Goal: Task Accomplishment & Management: Complete application form

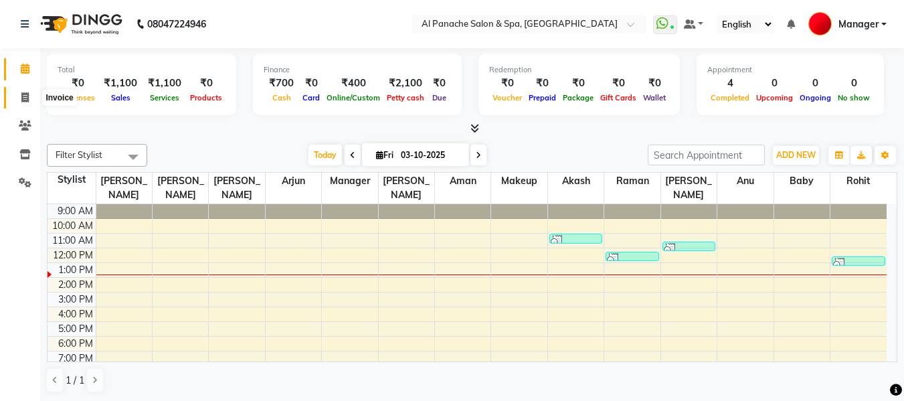
click at [18, 102] on span at bounding box center [24, 97] width 23 height 15
select select "service"
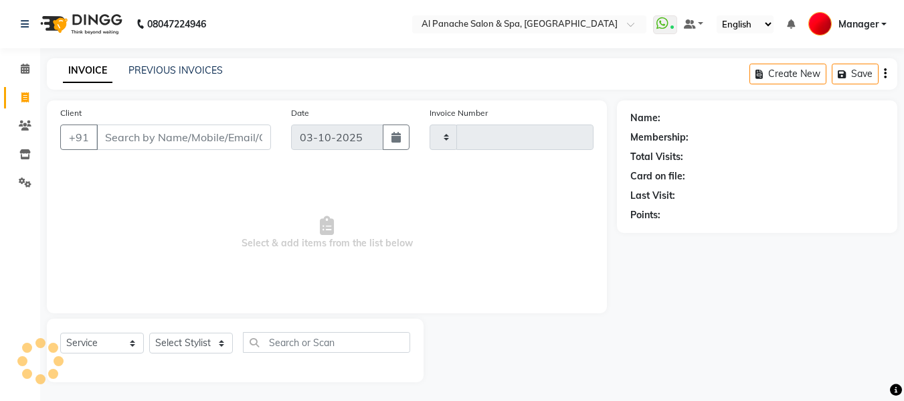
type input "2552"
select select "751"
click at [253, 128] on input "Client" at bounding box center [183, 136] width 175 height 25
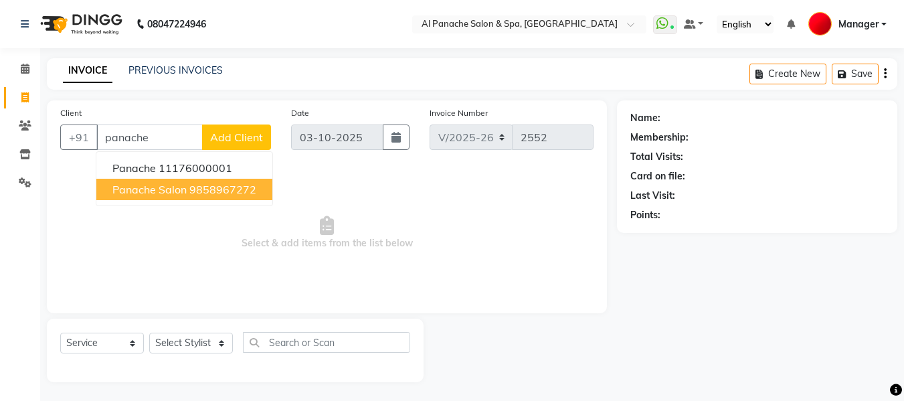
click at [202, 189] on ngb-highlight "9858967272" at bounding box center [222, 189] width 67 height 13
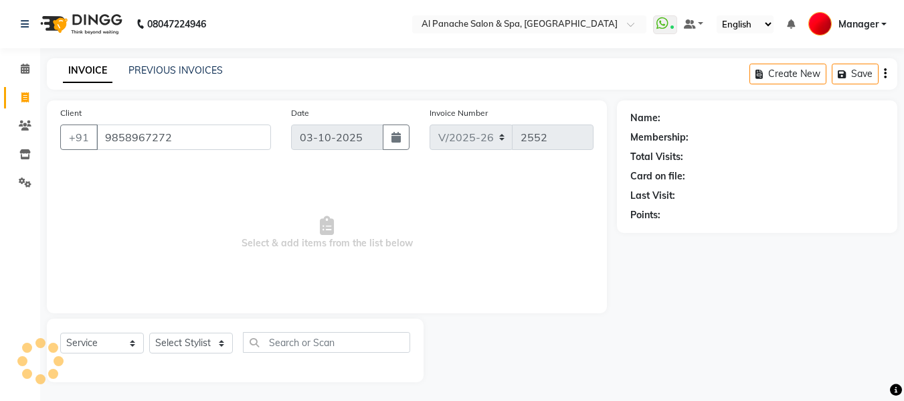
type input "9858967272"
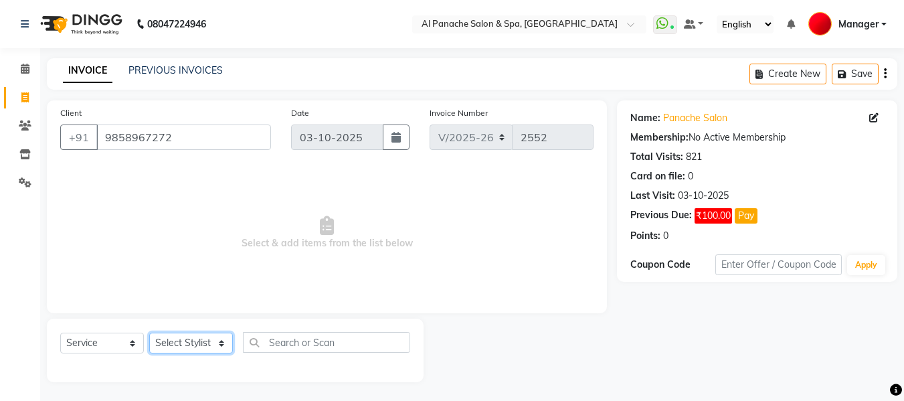
click at [202, 346] on select "Select Stylist [PERSON_NAME] [PERSON_NAME] Baby [PERSON_NAME] Makeup Manager [P…" at bounding box center [191, 343] width 84 height 21
select select "12074"
click at [149, 333] on select "Select Stylist [PERSON_NAME] [PERSON_NAME] Baby [PERSON_NAME] Makeup Manager [P…" at bounding box center [191, 343] width 84 height 21
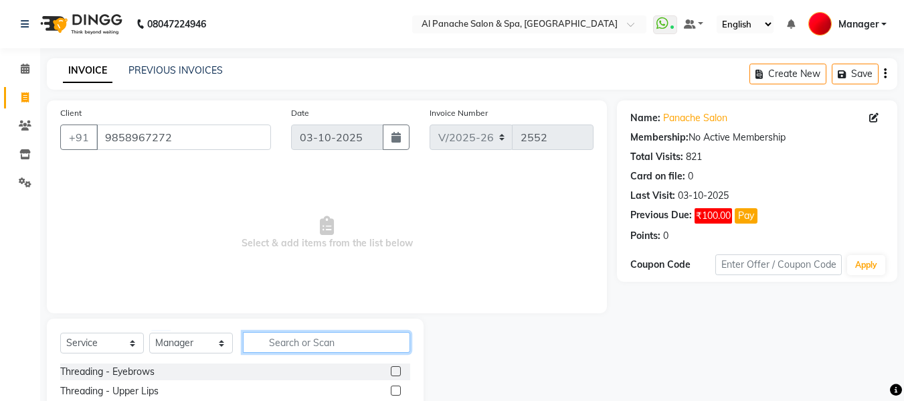
click at [318, 345] on input "text" at bounding box center [326, 342] width 167 height 21
type input "cut"
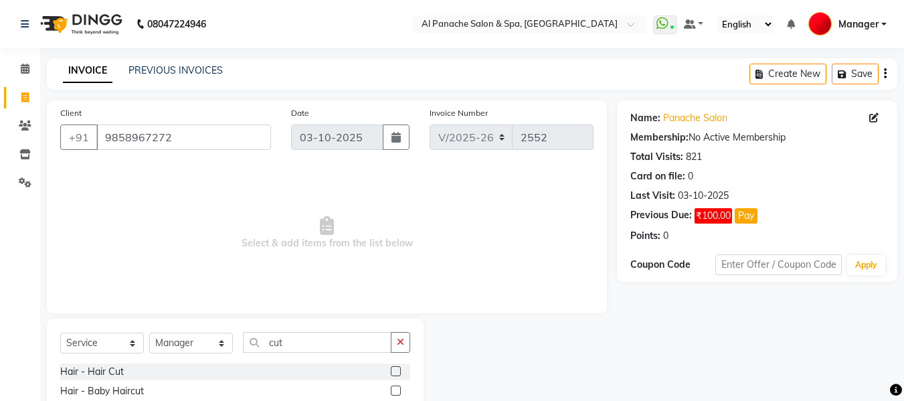
click at [399, 369] on label at bounding box center [396, 371] width 10 height 10
click at [399, 369] on input "checkbox" at bounding box center [395, 371] width 9 height 9
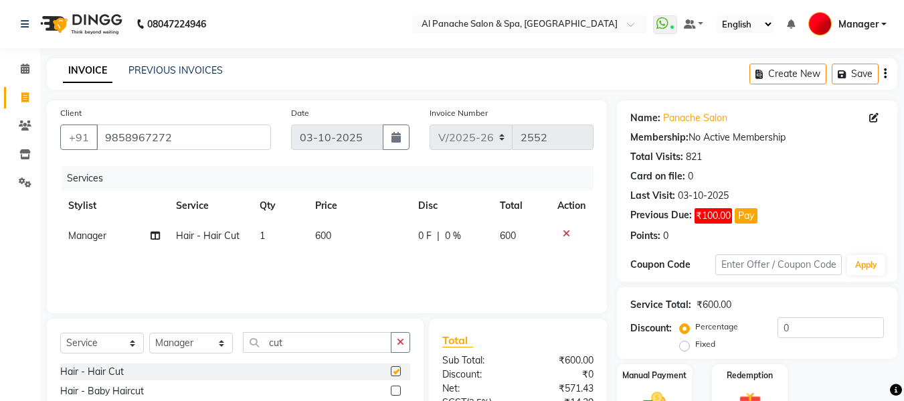
checkbox input "false"
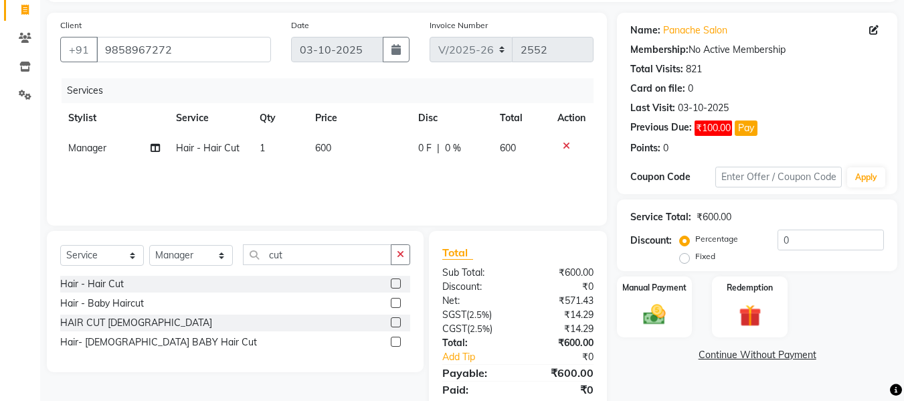
scroll to position [134, 0]
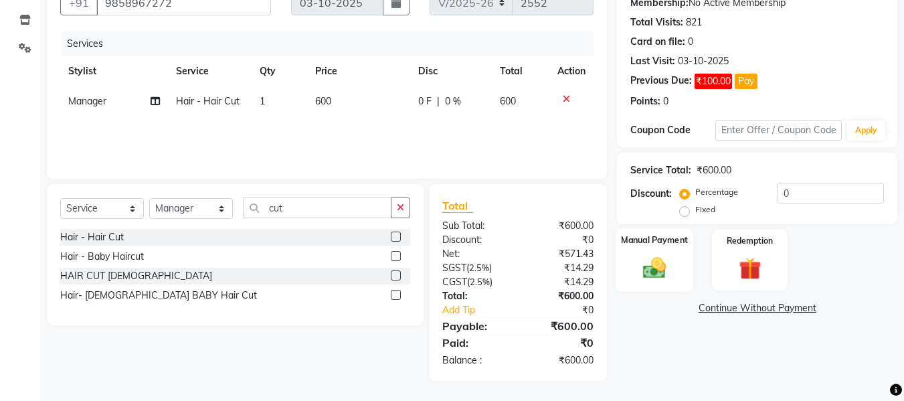
click at [662, 257] on img at bounding box center [654, 267] width 37 height 27
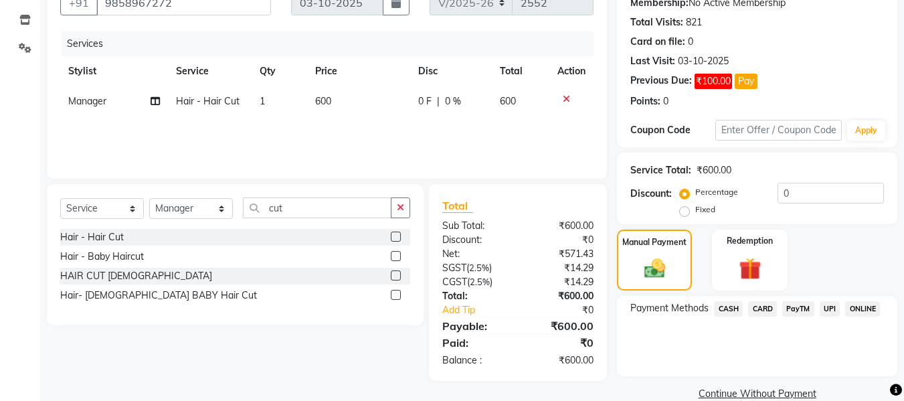
click at [733, 306] on span "CASH" at bounding box center [728, 308] width 29 height 15
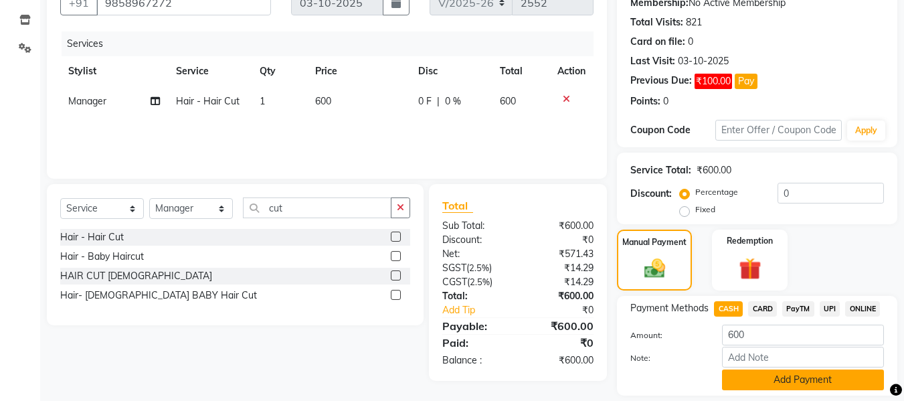
click at [811, 382] on button "Add Payment" at bounding box center [803, 379] width 162 height 21
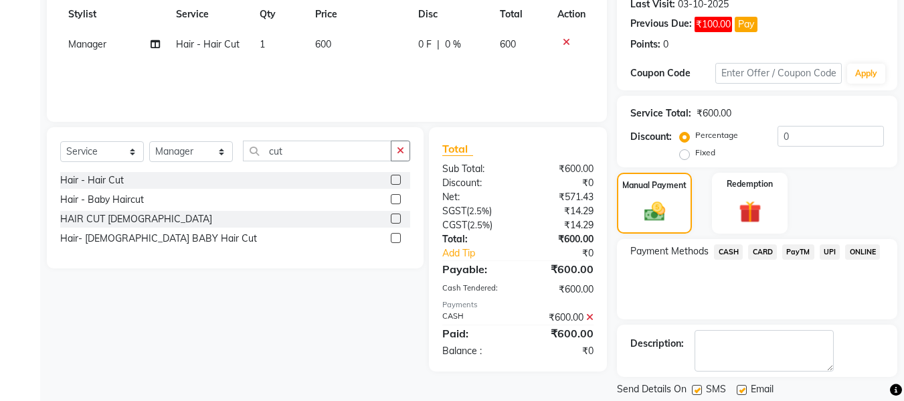
scroll to position [233, 0]
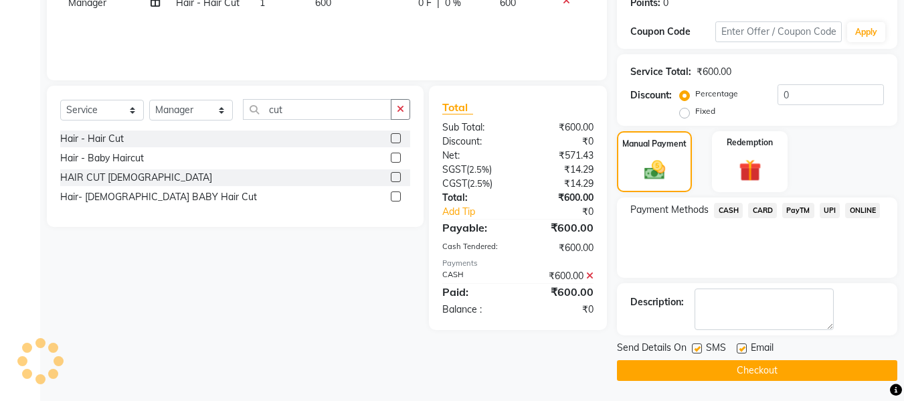
click at [755, 365] on button "Checkout" at bounding box center [757, 370] width 280 height 21
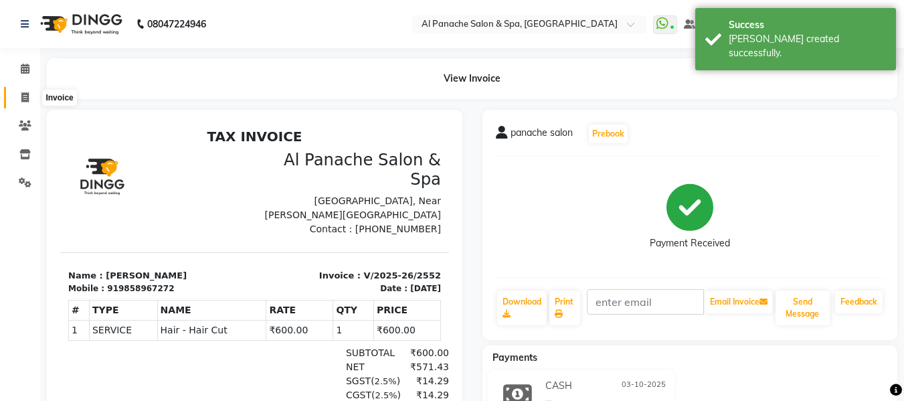
click at [33, 90] on span at bounding box center [24, 97] width 23 height 15
select select "service"
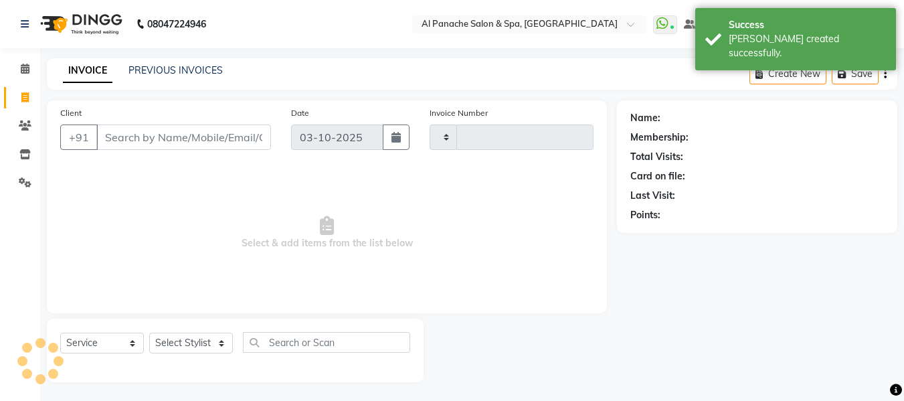
scroll to position [1, 0]
type input "2553"
select select "751"
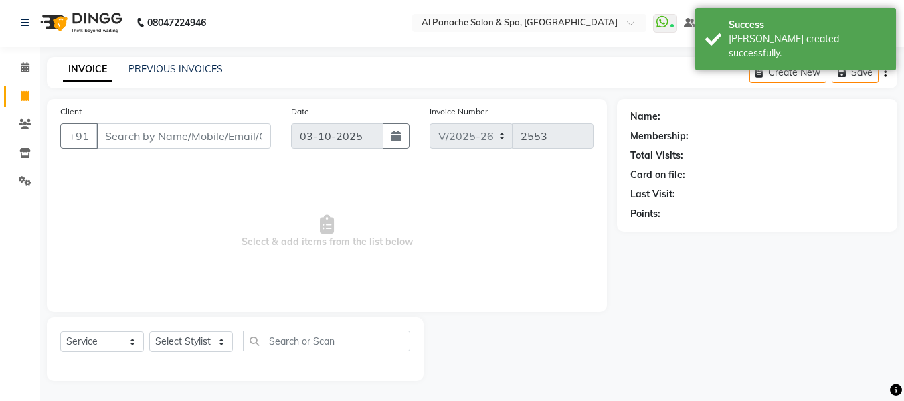
click at [195, 139] on input "Client" at bounding box center [183, 135] width 175 height 25
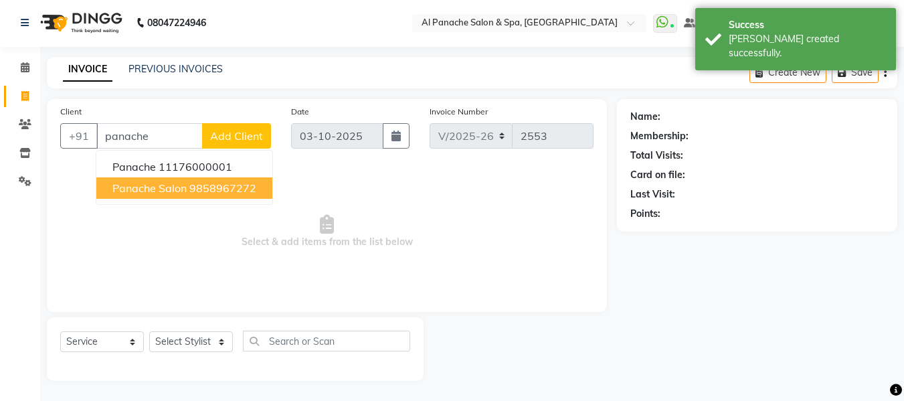
click at [220, 185] on ngb-highlight "9858967272" at bounding box center [222, 187] width 67 height 13
type input "9858967272"
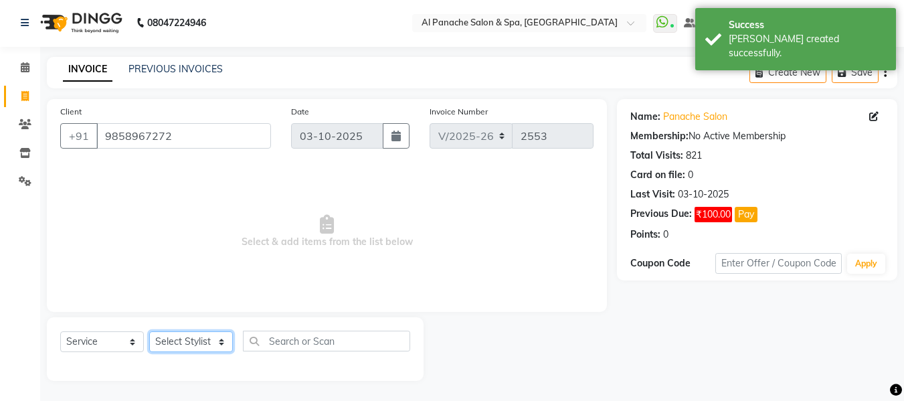
click at [205, 343] on select "Select Stylist [PERSON_NAME] [PERSON_NAME] Baby [PERSON_NAME] Makeup Manager [P…" at bounding box center [191, 341] width 84 height 21
select select "63849"
click at [149, 331] on select "Select Stylist [PERSON_NAME] [PERSON_NAME] Baby [PERSON_NAME] Makeup Manager [P…" at bounding box center [191, 341] width 84 height 21
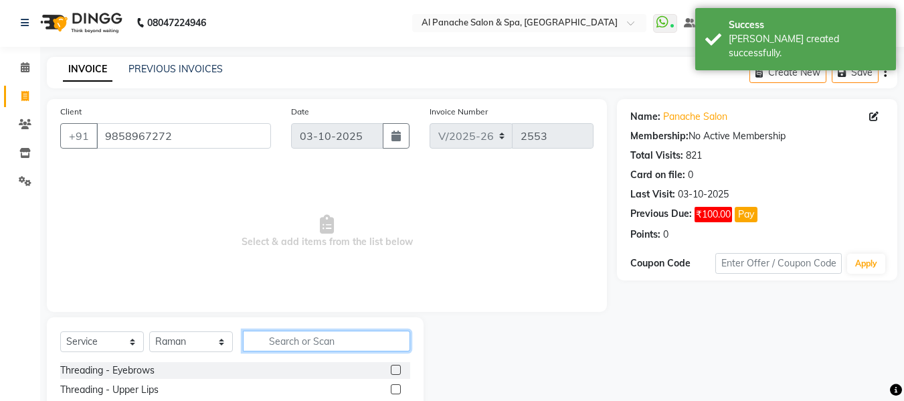
click at [292, 341] on input "text" at bounding box center [326, 340] width 167 height 21
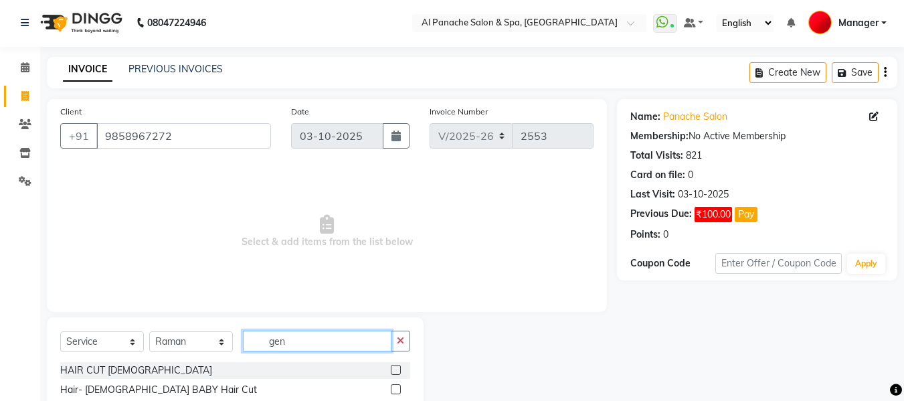
type input "gen"
click at [391, 367] on label at bounding box center [396, 370] width 10 height 10
click at [391, 367] on input "checkbox" at bounding box center [395, 370] width 9 height 9
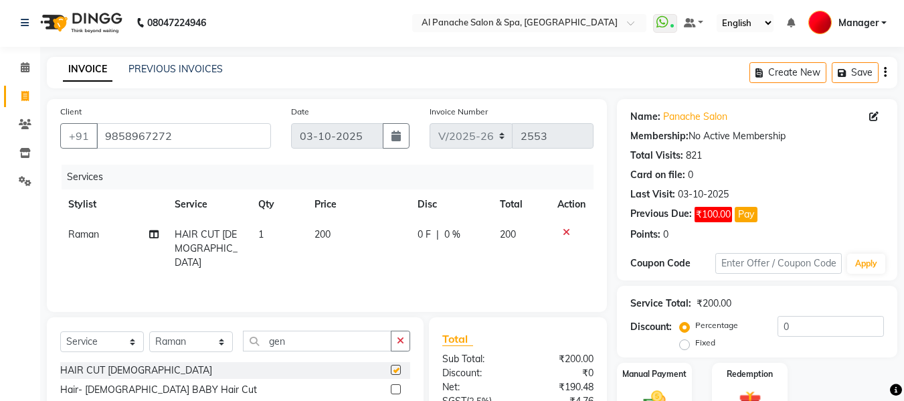
checkbox input "false"
click at [294, 339] on input "gen" at bounding box center [317, 340] width 149 height 21
type input "g"
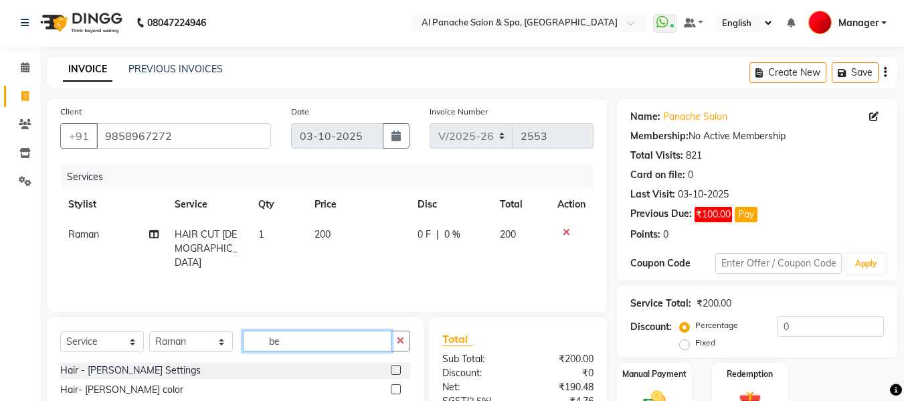
type input "be"
click at [396, 369] on label at bounding box center [396, 370] width 10 height 10
click at [396, 369] on input "checkbox" at bounding box center [395, 370] width 9 height 9
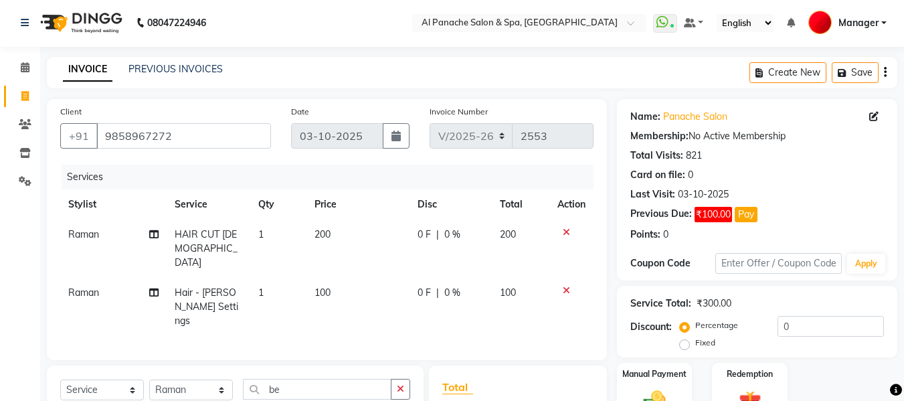
checkbox input "false"
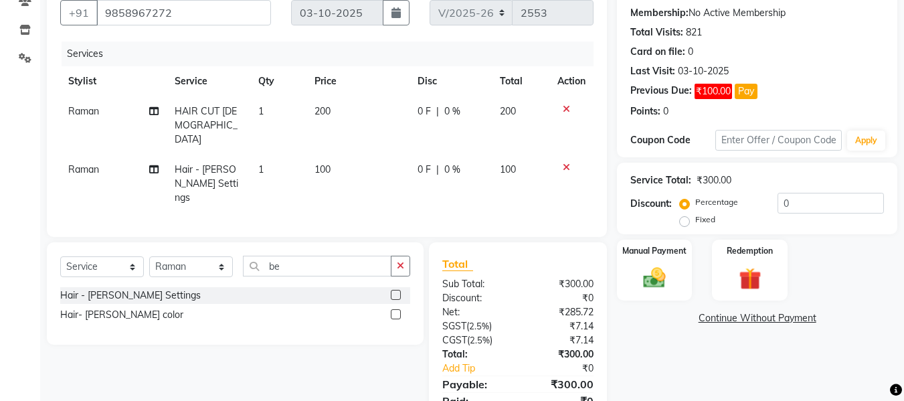
scroll to position [165, 0]
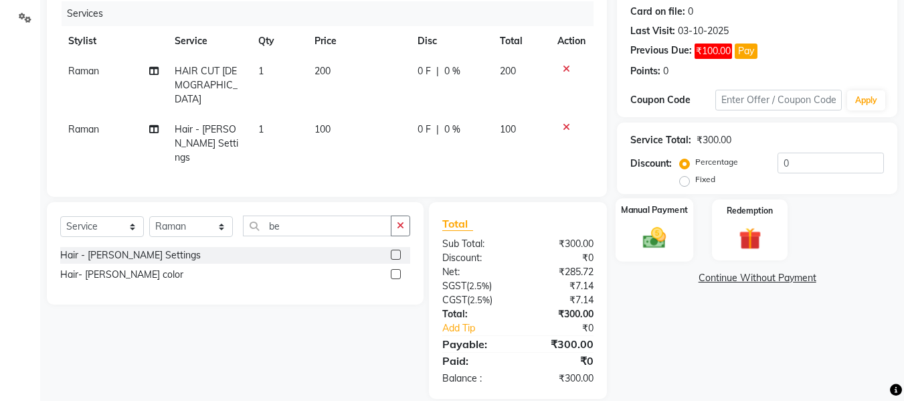
click at [648, 237] on img at bounding box center [654, 237] width 37 height 27
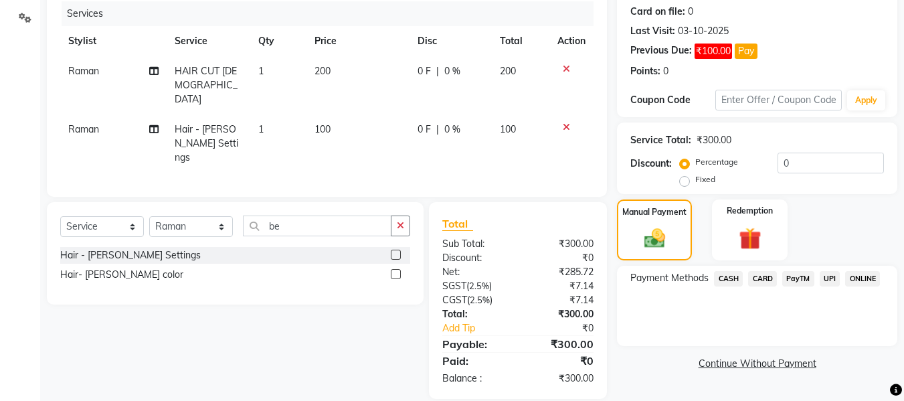
click at [729, 276] on span "CASH" at bounding box center [728, 278] width 29 height 15
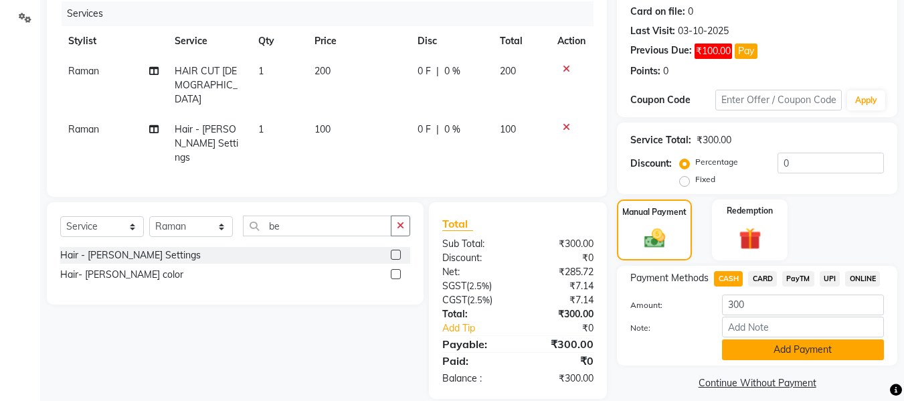
click at [803, 353] on button "Add Payment" at bounding box center [803, 349] width 162 height 21
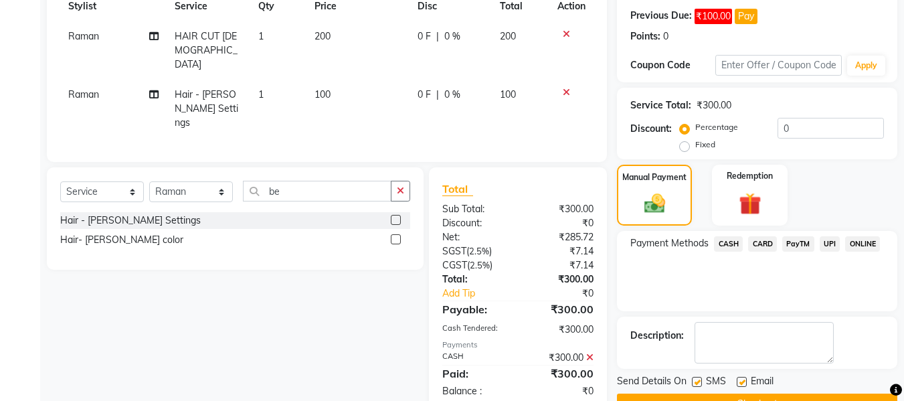
scroll to position [233, 0]
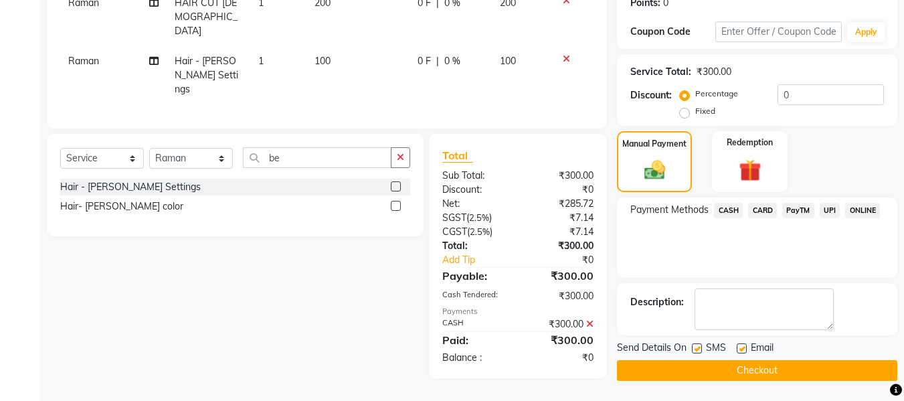
click at [853, 373] on button "Checkout" at bounding box center [757, 370] width 280 height 21
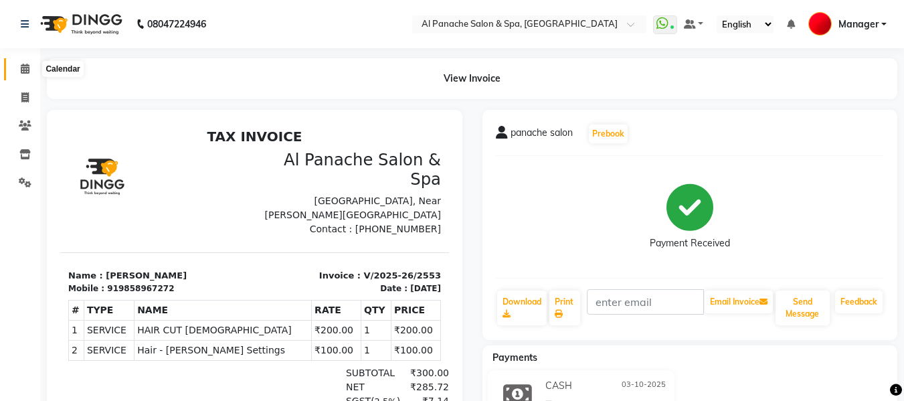
click at [25, 66] on icon at bounding box center [25, 69] width 9 height 10
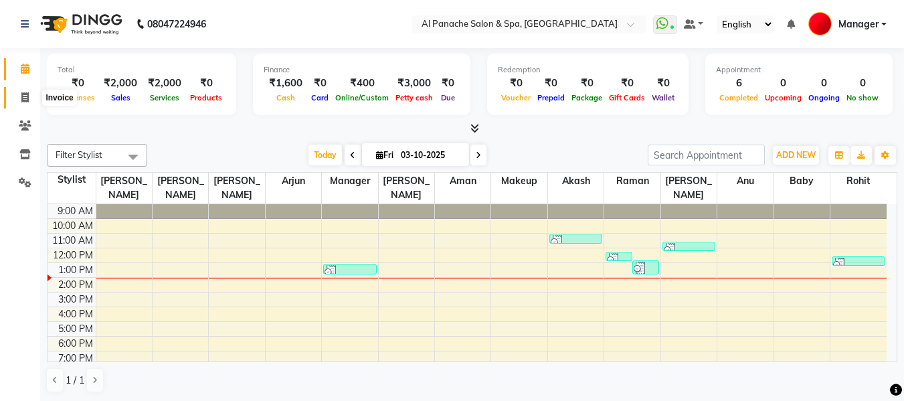
click at [23, 100] on icon at bounding box center [24, 97] width 7 height 10
select select "751"
select select "service"
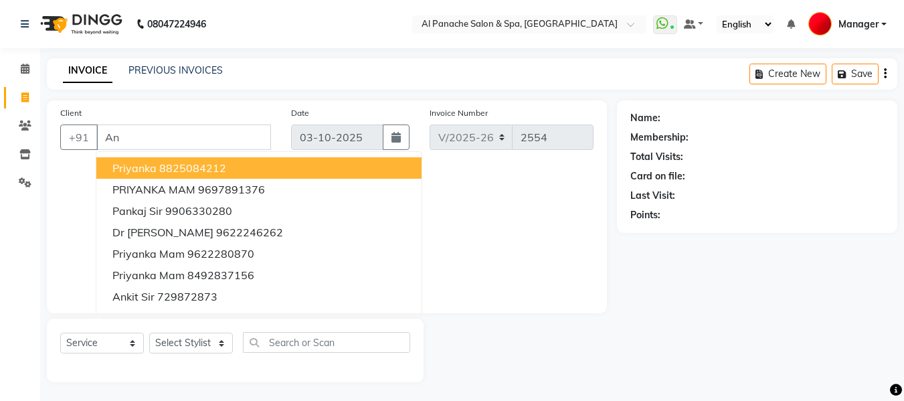
type input "A"
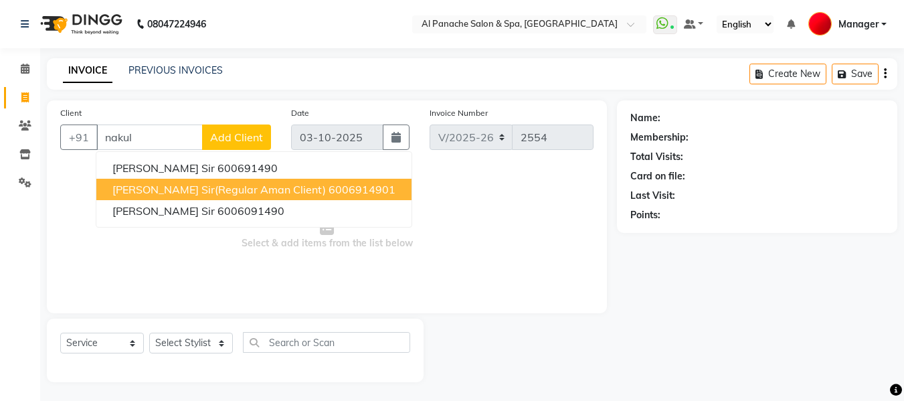
click at [226, 192] on span "[PERSON_NAME] sir(regular aman client)" at bounding box center [218, 189] width 213 height 13
type input "6006914901"
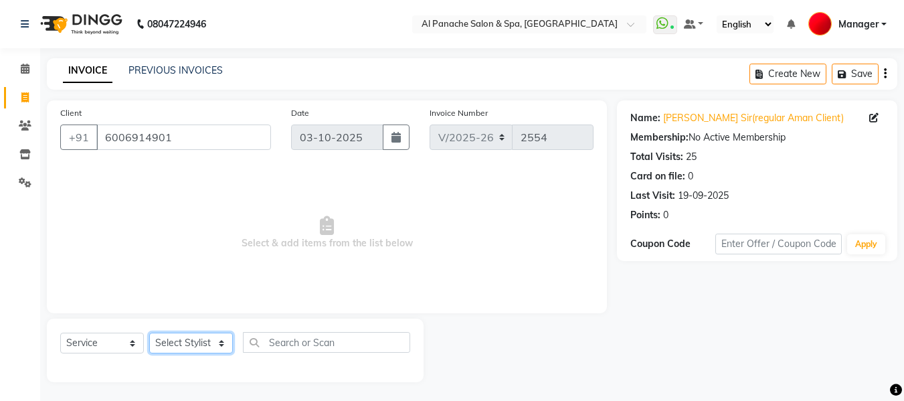
click at [189, 347] on select "Select Stylist [PERSON_NAME] [PERSON_NAME] Baby [PERSON_NAME] Makeup Manager [P…" at bounding box center [191, 343] width 84 height 21
select select "50647"
click at [149, 333] on select "Select Stylist [PERSON_NAME] [PERSON_NAME] Baby [PERSON_NAME] Makeup Manager [P…" at bounding box center [191, 343] width 84 height 21
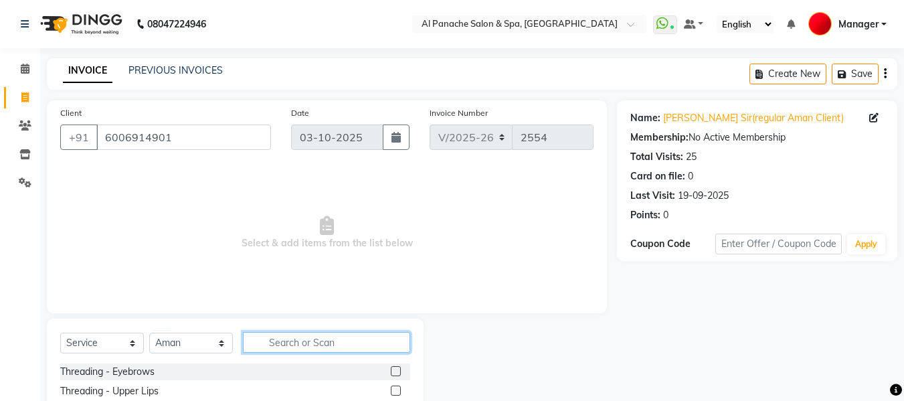
click at [308, 341] on input "text" at bounding box center [326, 342] width 167 height 21
type input "be"
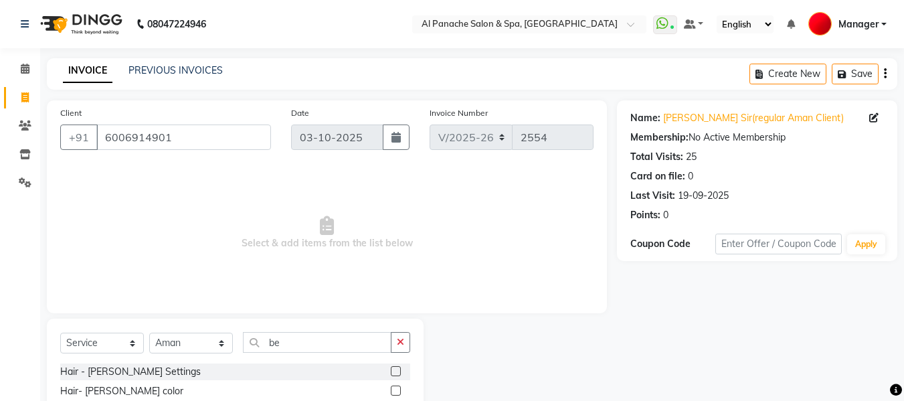
click at [391, 369] on label at bounding box center [396, 371] width 10 height 10
click at [391, 369] on input "checkbox" at bounding box center [395, 371] width 9 height 9
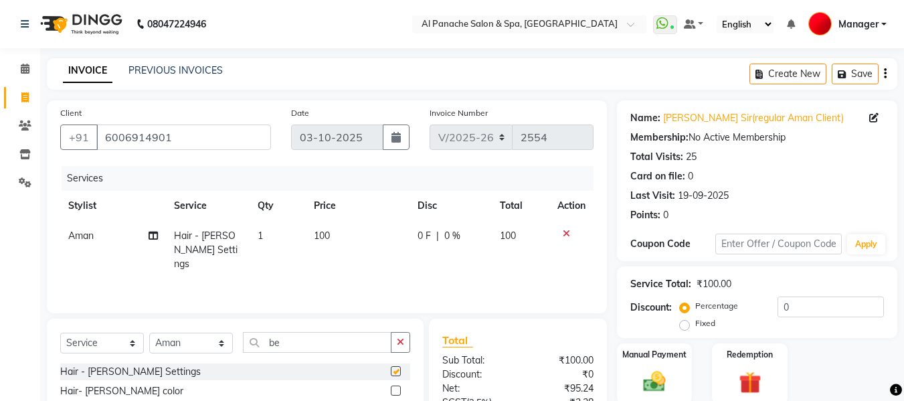
checkbox input "false"
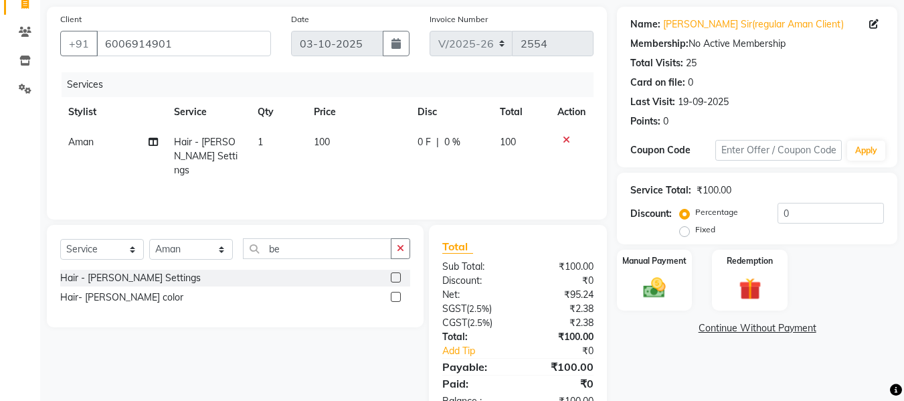
scroll to position [134, 0]
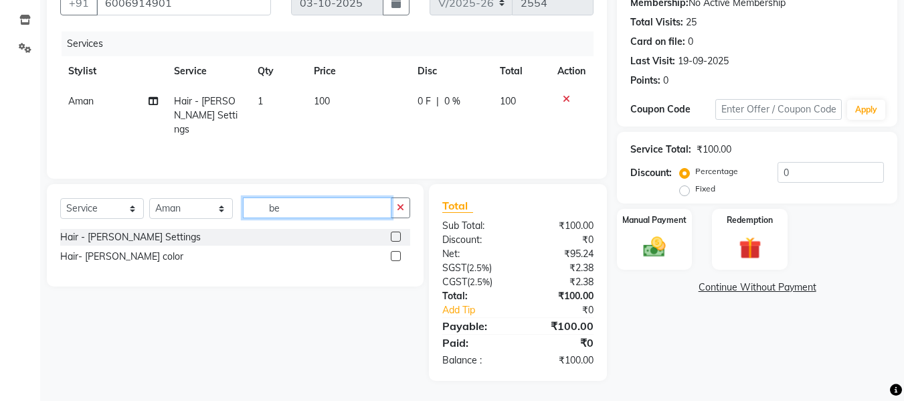
click at [369, 213] on input "be" at bounding box center [317, 207] width 149 height 21
type input "b"
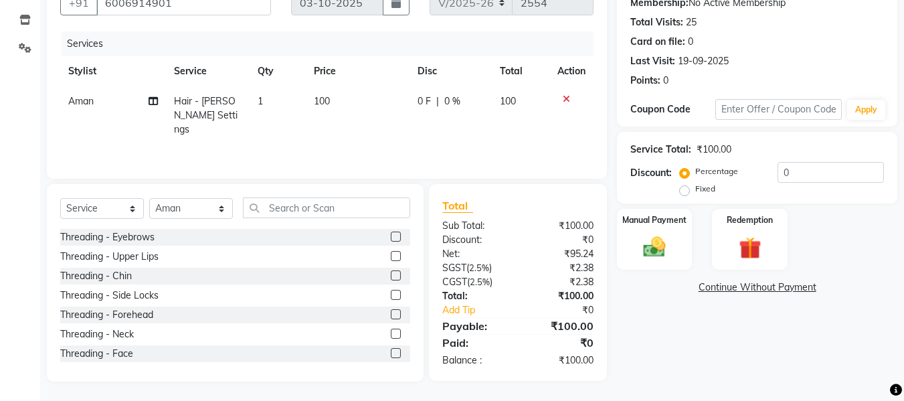
click at [391, 233] on label at bounding box center [396, 236] width 10 height 10
click at [391, 233] on input "checkbox" at bounding box center [395, 237] width 9 height 9
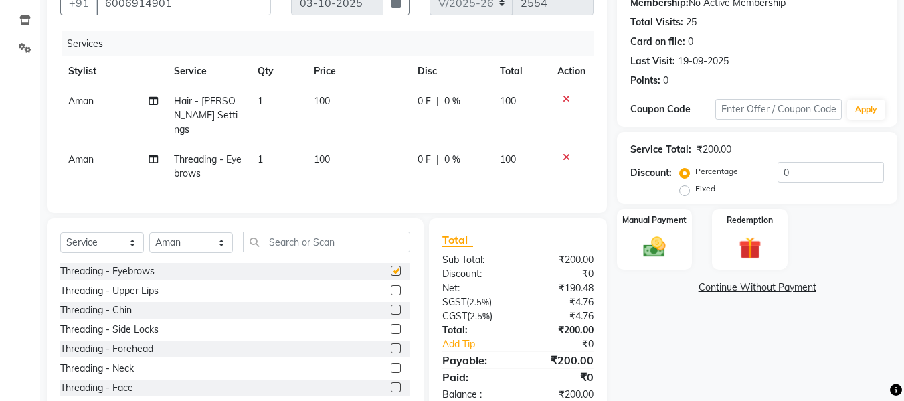
checkbox input "false"
click at [320, 153] on span "100" at bounding box center [322, 159] width 16 height 12
select select "50647"
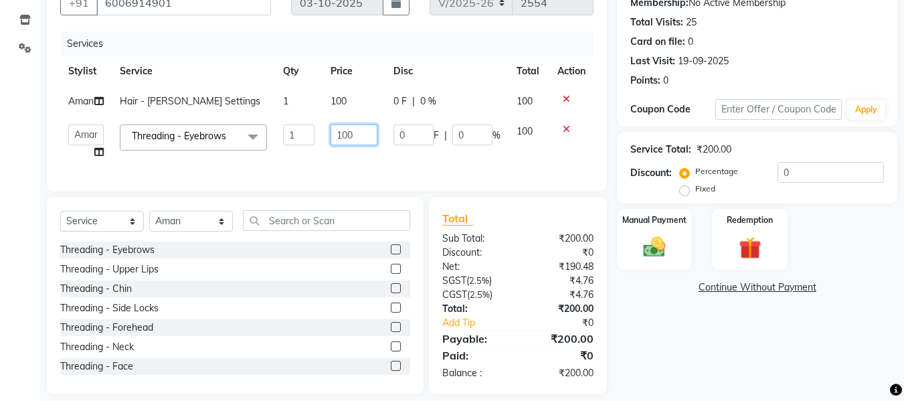
click at [349, 145] on input "100" at bounding box center [353, 134] width 46 height 21
type input "150"
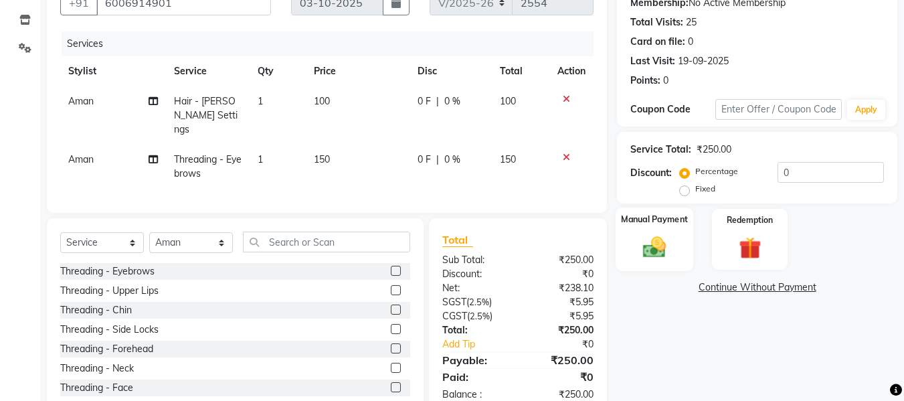
click at [659, 240] on img at bounding box center [654, 246] width 37 height 27
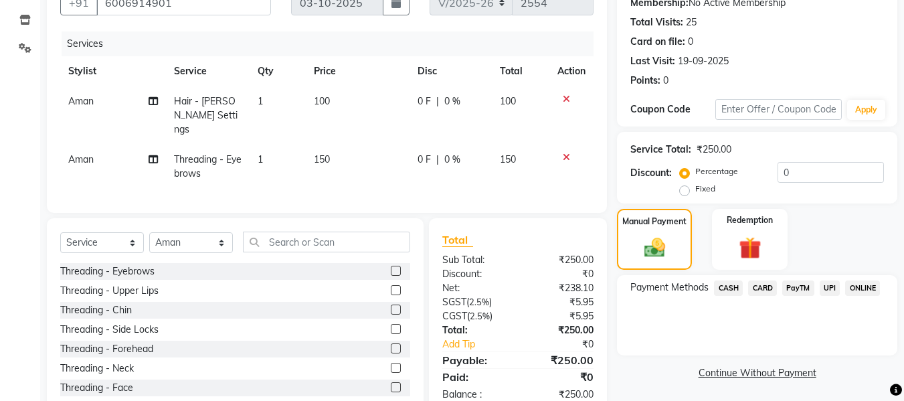
click at [828, 285] on span "UPI" at bounding box center [830, 287] width 21 height 15
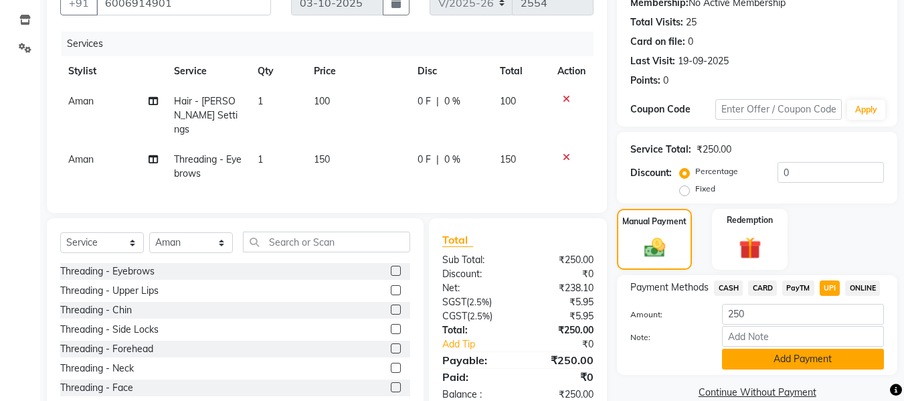
click at [812, 357] on button "Add Payment" at bounding box center [803, 359] width 162 height 21
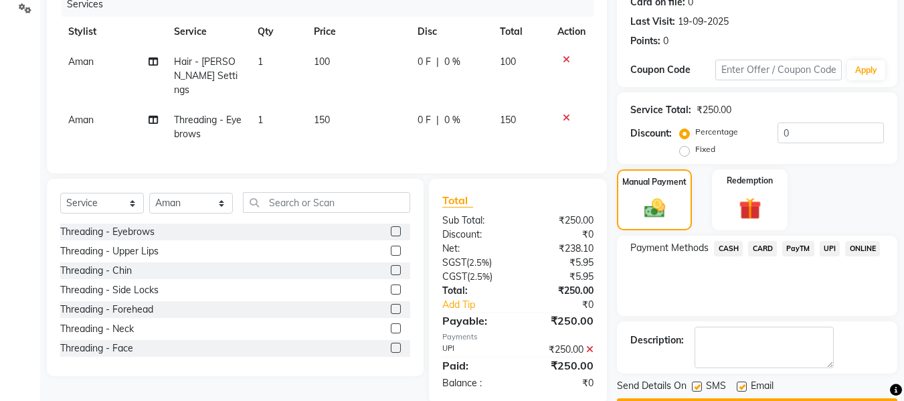
scroll to position [212, 0]
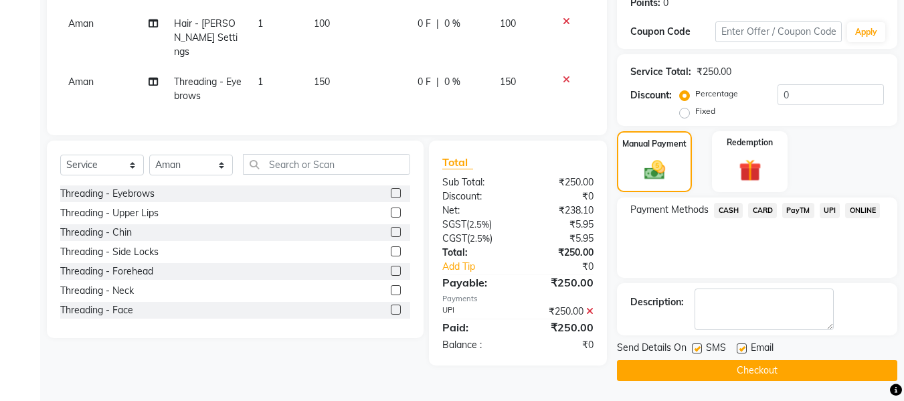
click at [832, 373] on button "Checkout" at bounding box center [757, 370] width 280 height 21
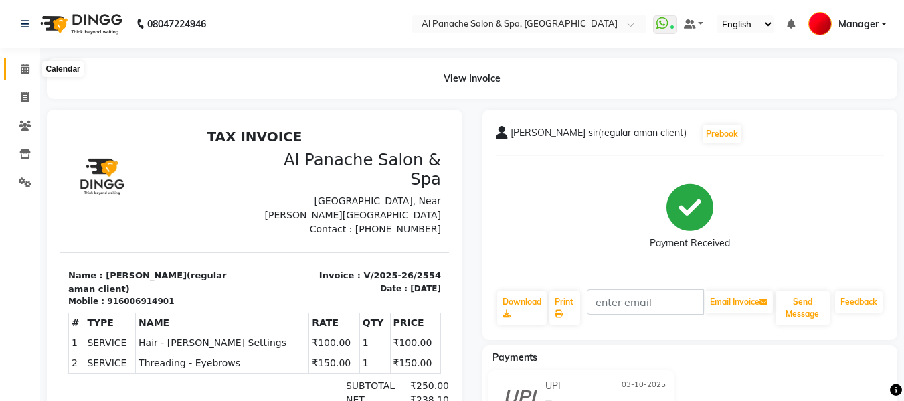
click at [22, 70] on icon at bounding box center [25, 69] width 9 height 10
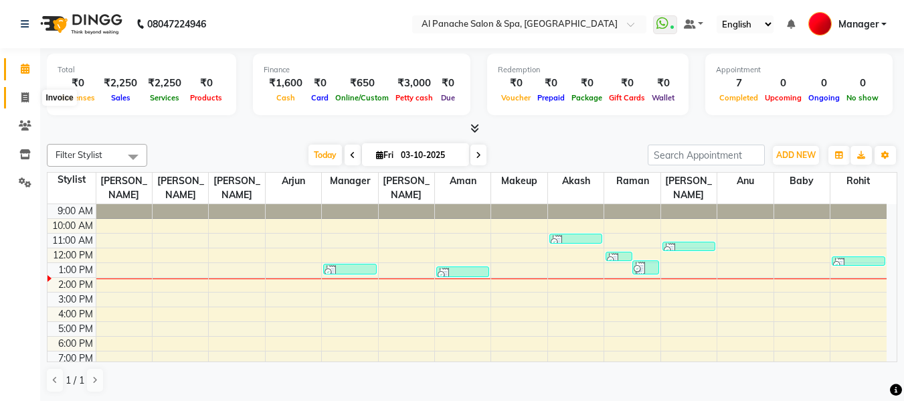
click at [27, 97] on icon at bounding box center [24, 97] width 7 height 10
select select "service"
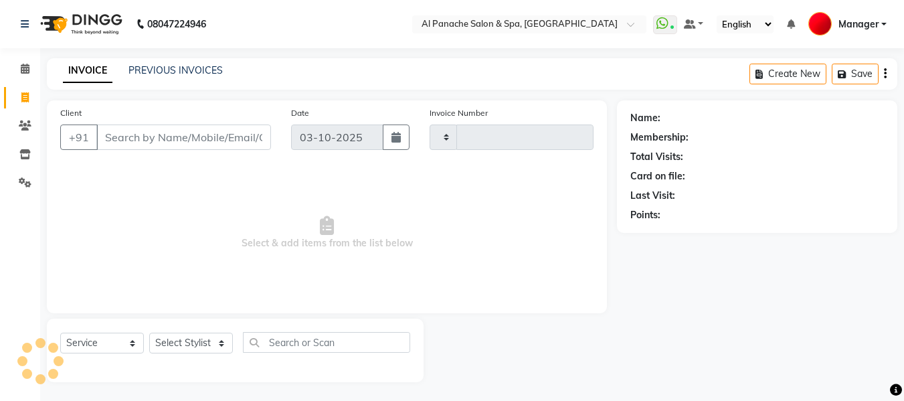
type input "2555"
select select "751"
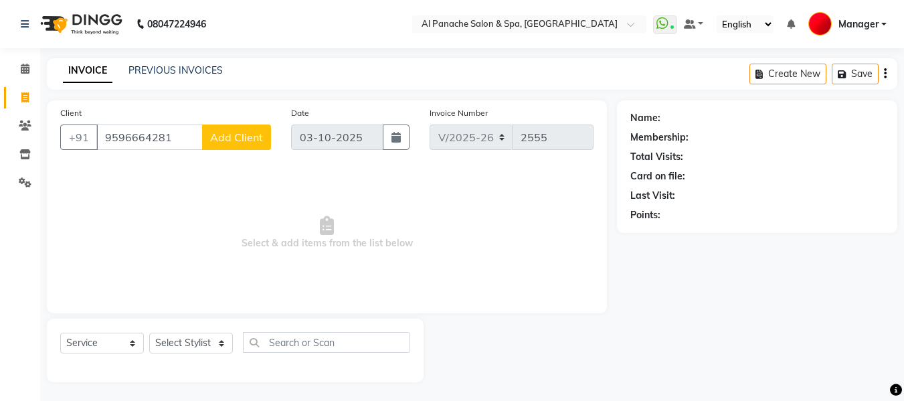
type input "9596664281"
click at [262, 138] on span "Add Client" at bounding box center [236, 136] width 53 height 13
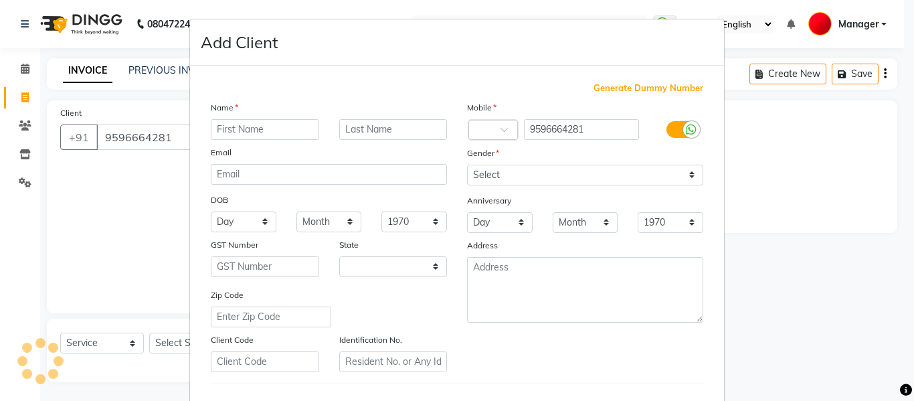
select select "15"
type input "LOVELY"
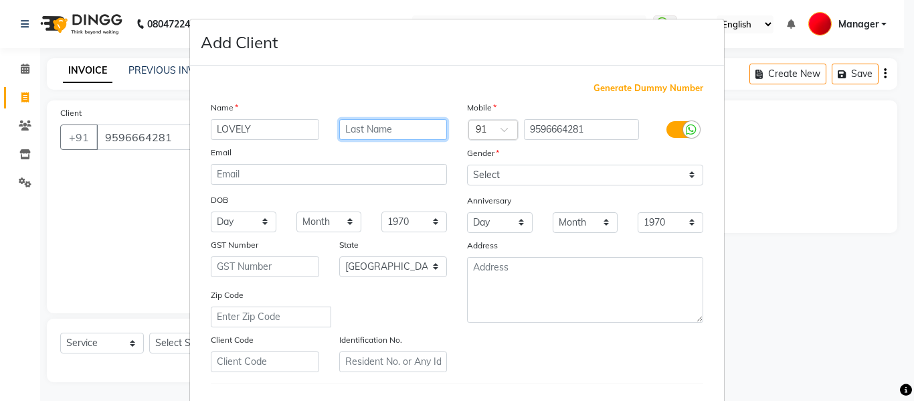
click at [389, 121] on input "text" at bounding box center [393, 129] width 108 height 21
type input "RAJPUT"
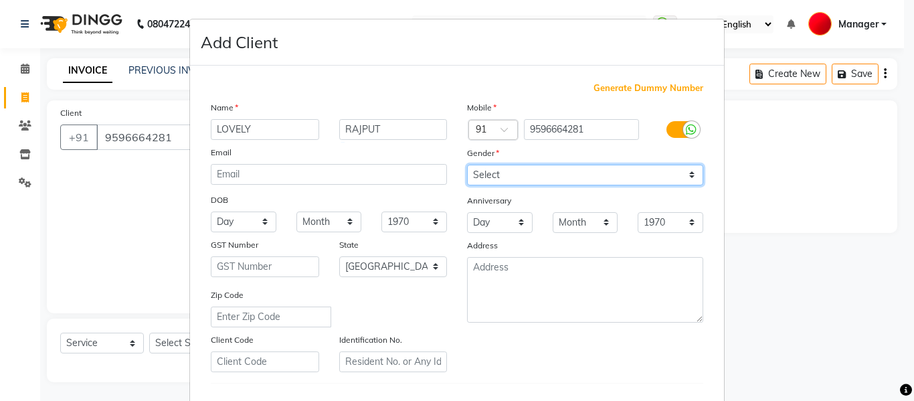
click at [506, 178] on select "Select [DEMOGRAPHIC_DATA] [DEMOGRAPHIC_DATA] Other Prefer Not To Say" at bounding box center [585, 175] width 236 height 21
select select "[DEMOGRAPHIC_DATA]"
click at [467, 165] on select "Select [DEMOGRAPHIC_DATA] [DEMOGRAPHIC_DATA] Other Prefer Not To Say" at bounding box center [585, 175] width 236 height 21
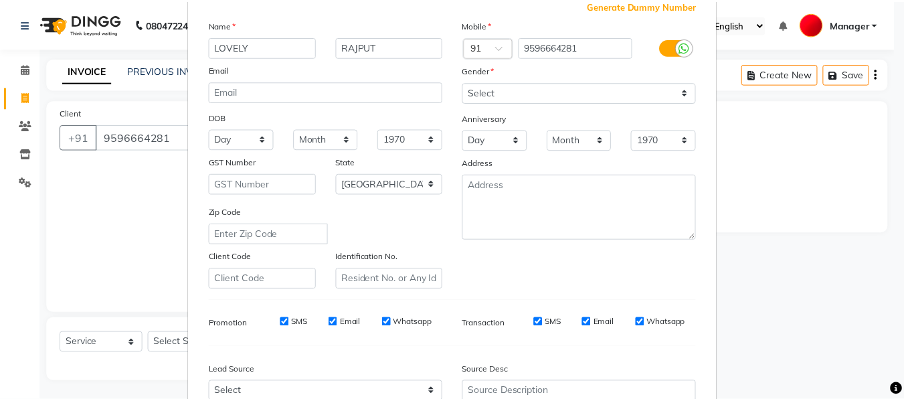
scroll to position [217, 0]
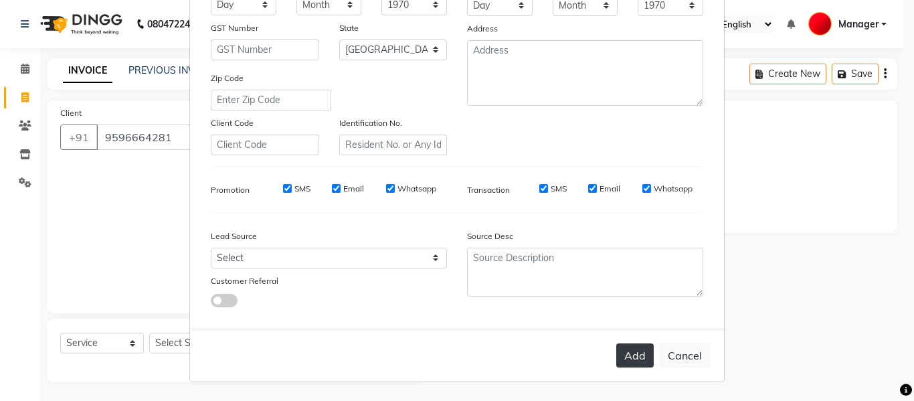
click at [634, 357] on button "Add" at bounding box center [634, 355] width 37 height 24
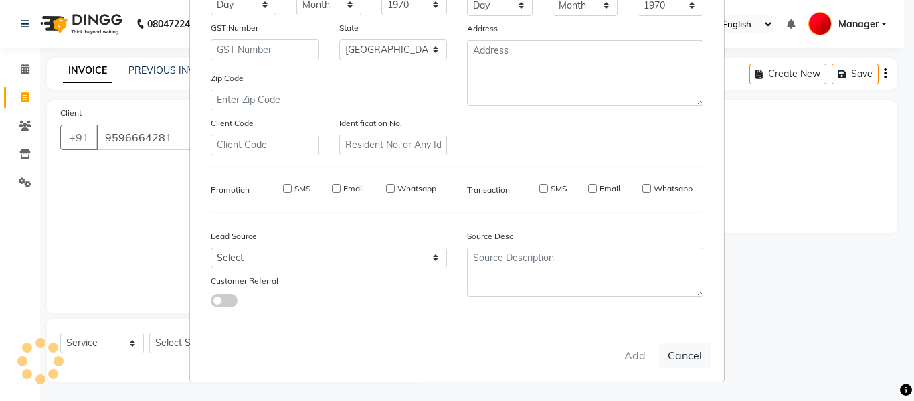
select select
select select "null"
select select
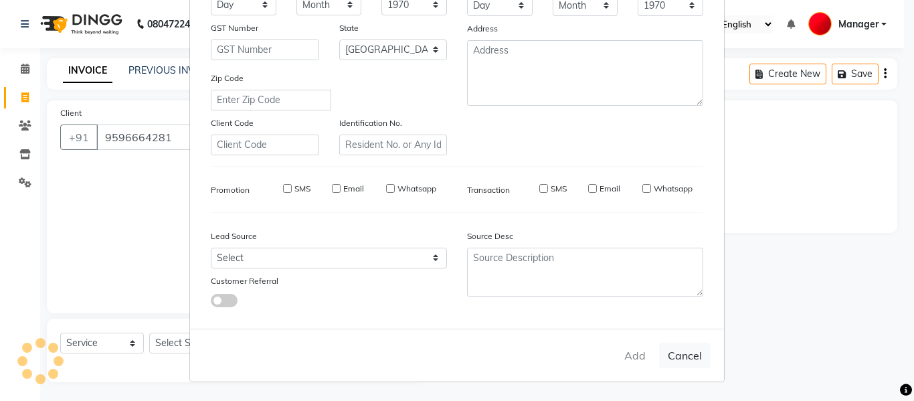
select select
checkbox input "false"
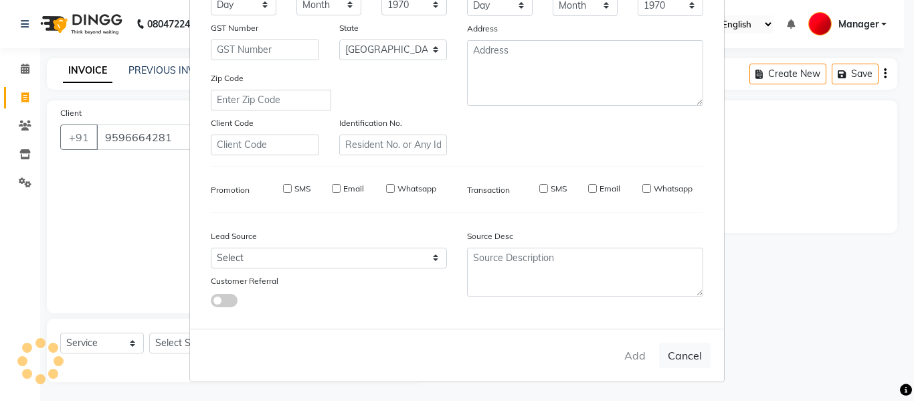
checkbox input "false"
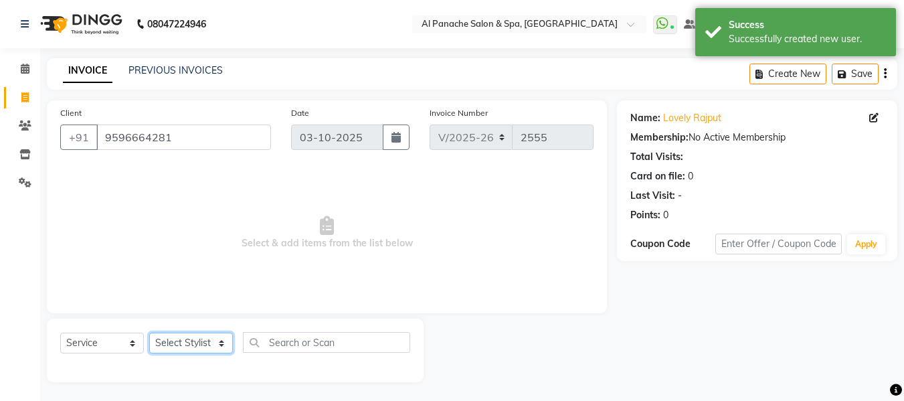
click at [209, 339] on select "Select Stylist [PERSON_NAME] [PERSON_NAME] Baby [PERSON_NAME] Makeup Manager [P…" at bounding box center [191, 343] width 84 height 21
select select "50648"
click at [149, 333] on select "Select Stylist [PERSON_NAME] [PERSON_NAME] Baby [PERSON_NAME] Makeup Manager [P…" at bounding box center [191, 343] width 84 height 21
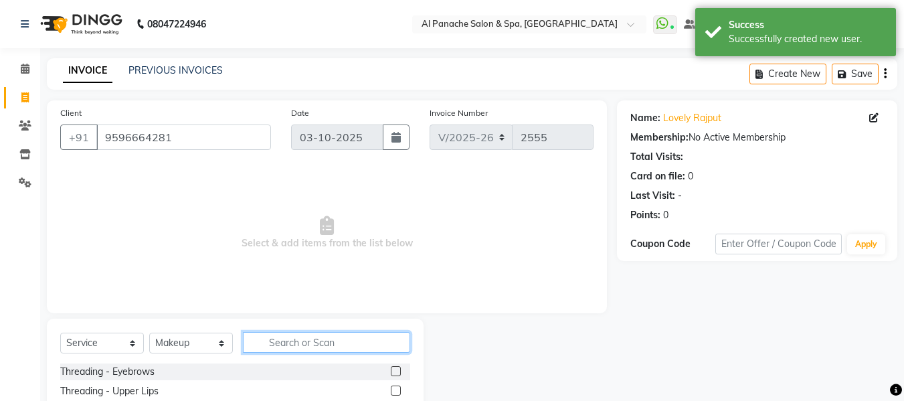
click at [296, 345] on input "text" at bounding box center [326, 342] width 167 height 21
type input "ADVA"
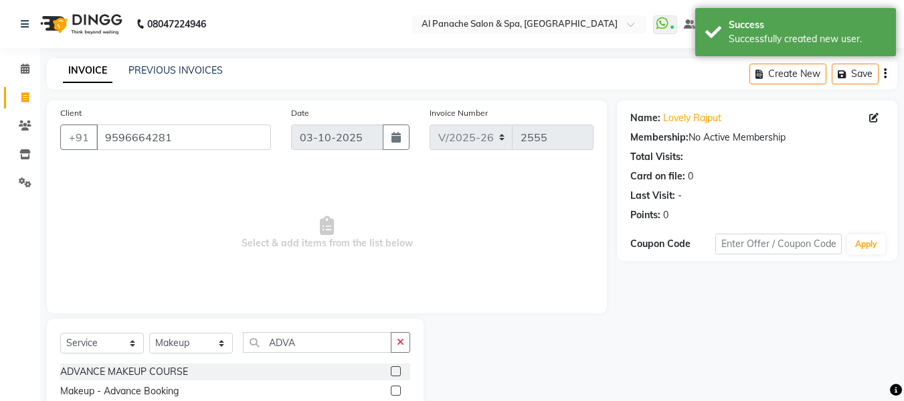
click at [399, 390] on label at bounding box center [396, 390] width 10 height 10
click at [399, 390] on input "checkbox" at bounding box center [395, 391] width 9 height 9
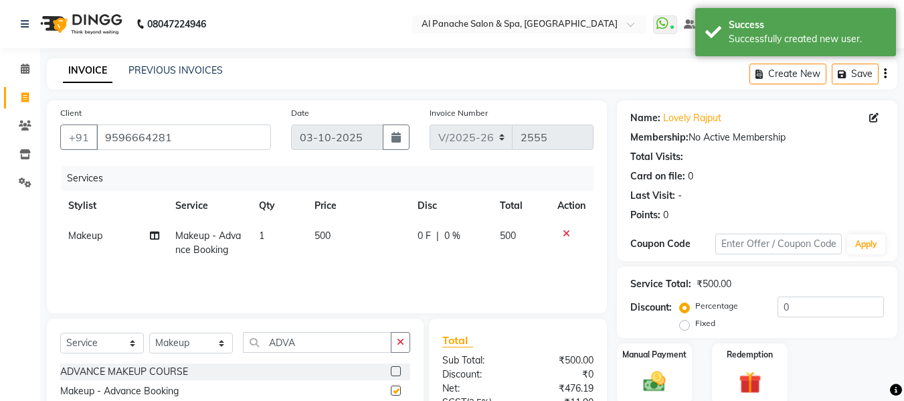
checkbox input "false"
click at [330, 231] on span "500" at bounding box center [322, 235] width 16 height 12
select select "50648"
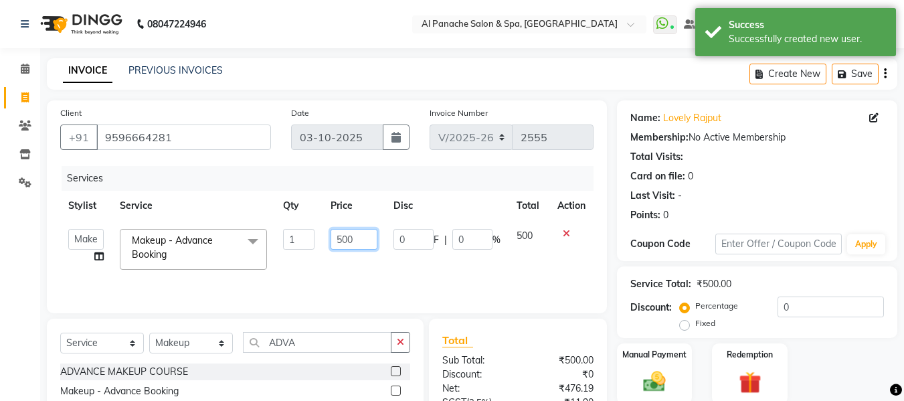
click at [344, 244] on input "500" at bounding box center [353, 239] width 46 height 21
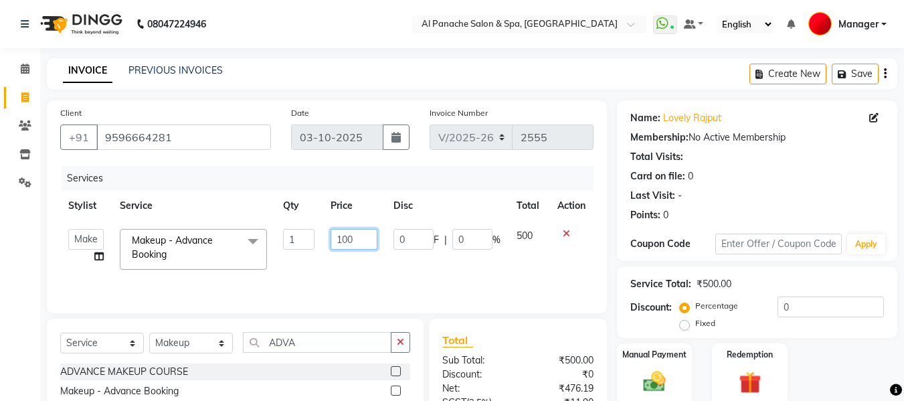
type input "1000"
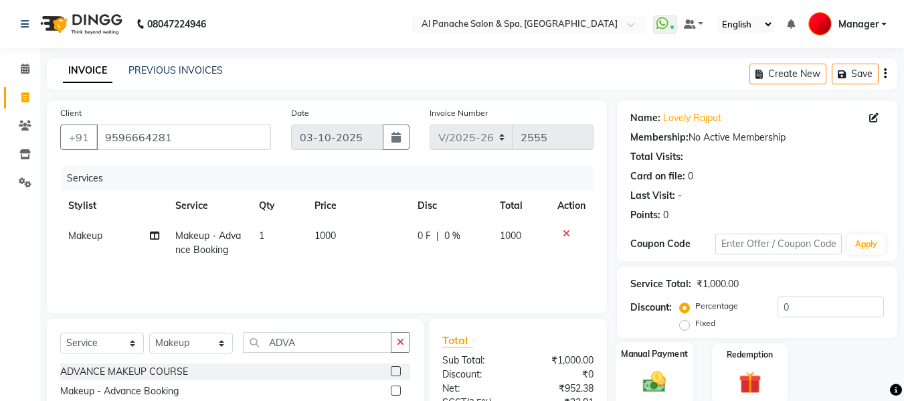
click at [658, 380] on img at bounding box center [654, 381] width 37 height 27
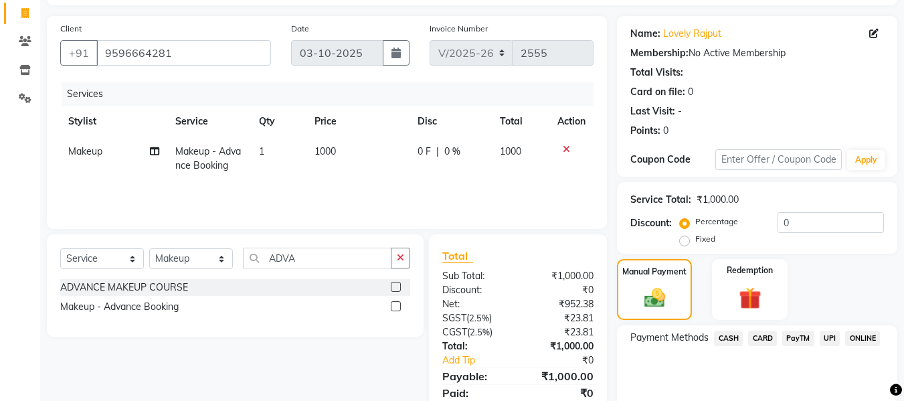
scroll to position [136, 0]
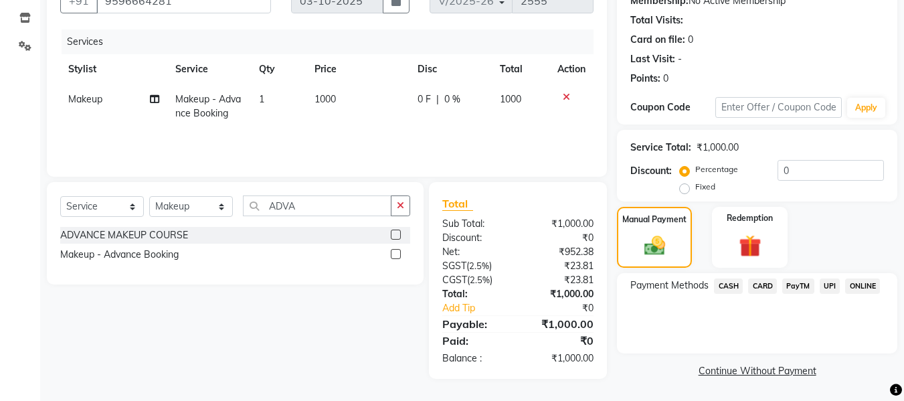
click at [830, 283] on span "UPI" at bounding box center [830, 285] width 21 height 15
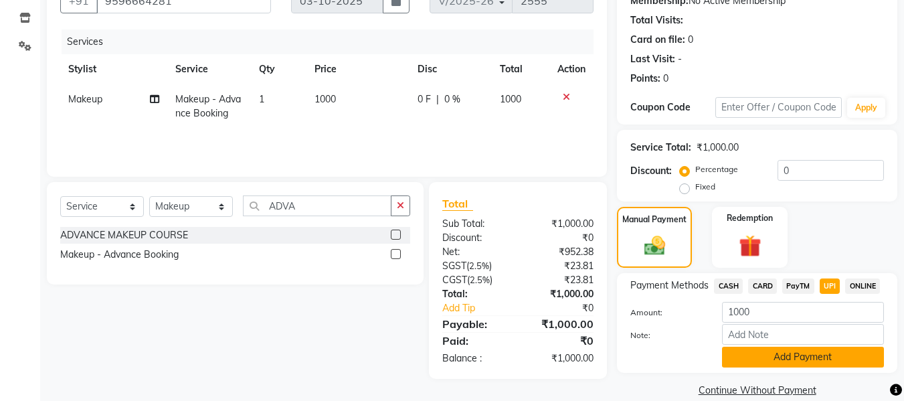
click at [820, 351] on button "Add Payment" at bounding box center [803, 357] width 162 height 21
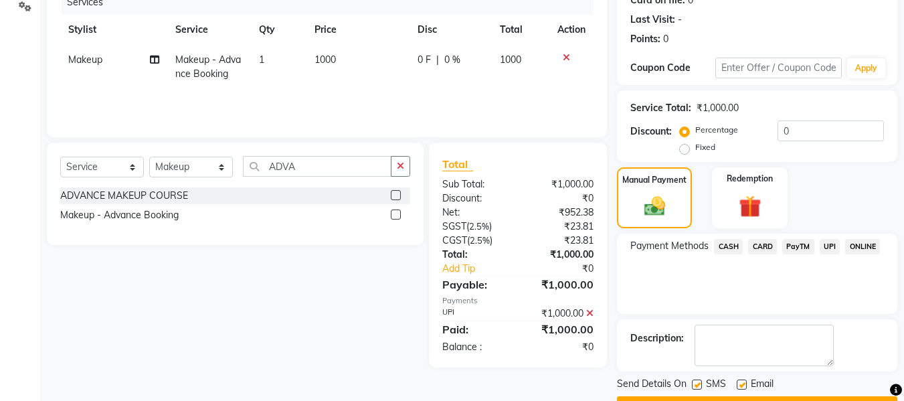
scroll to position [212, 0]
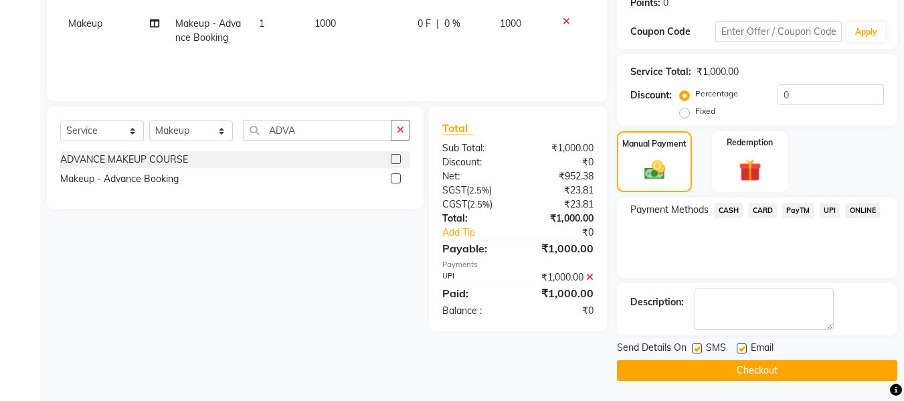
click at [868, 370] on button "Checkout" at bounding box center [757, 370] width 280 height 21
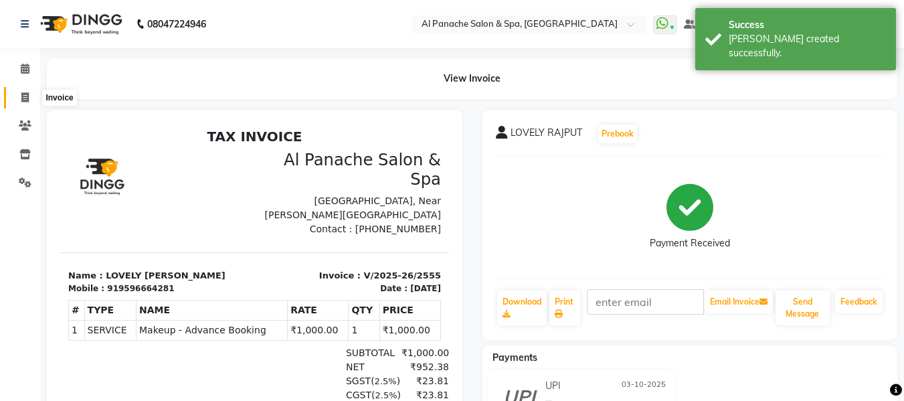
click at [22, 100] on icon at bounding box center [24, 97] width 7 height 10
select select "service"
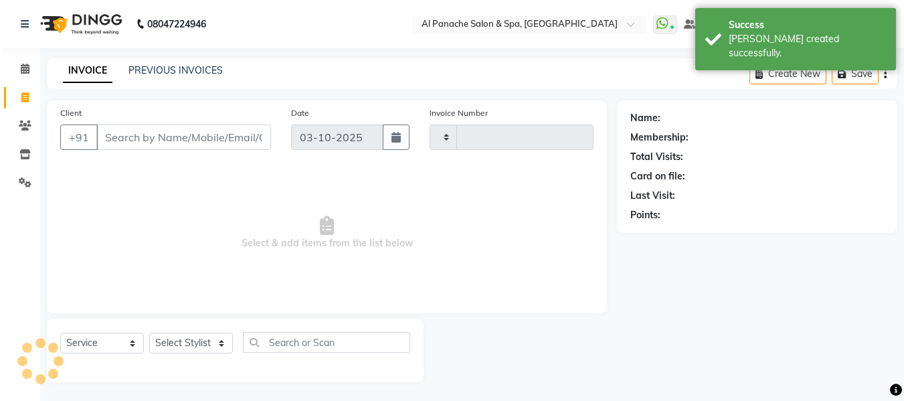
scroll to position [1, 0]
type input "2556"
select select "751"
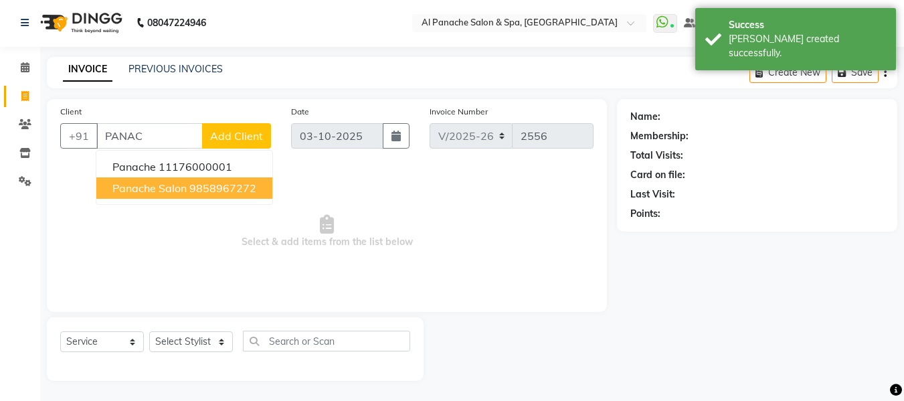
click at [202, 195] on button "panache salon 9858967272" at bounding box center [184, 187] width 176 height 21
type input "9858967272"
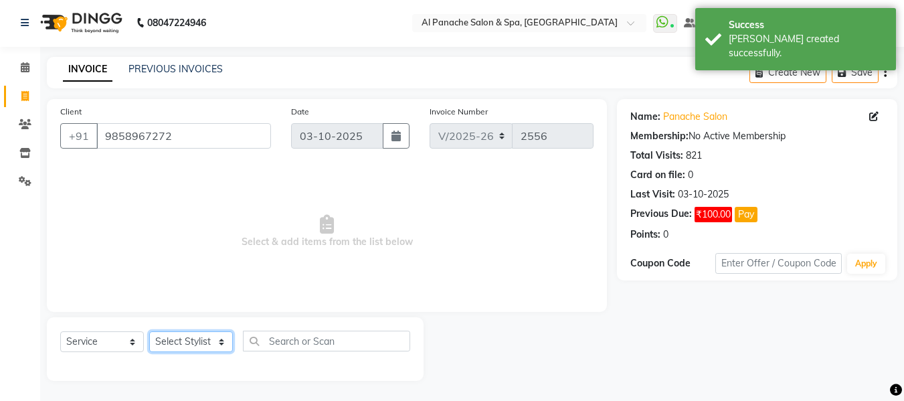
click at [211, 340] on select "Select Stylist [PERSON_NAME] [PERSON_NAME] Baby [PERSON_NAME] Makeup Manager [P…" at bounding box center [191, 341] width 84 height 21
select select "31034"
click at [149, 331] on select "Select Stylist [PERSON_NAME] [PERSON_NAME] Baby [PERSON_NAME] Makeup Manager [P…" at bounding box center [191, 341] width 84 height 21
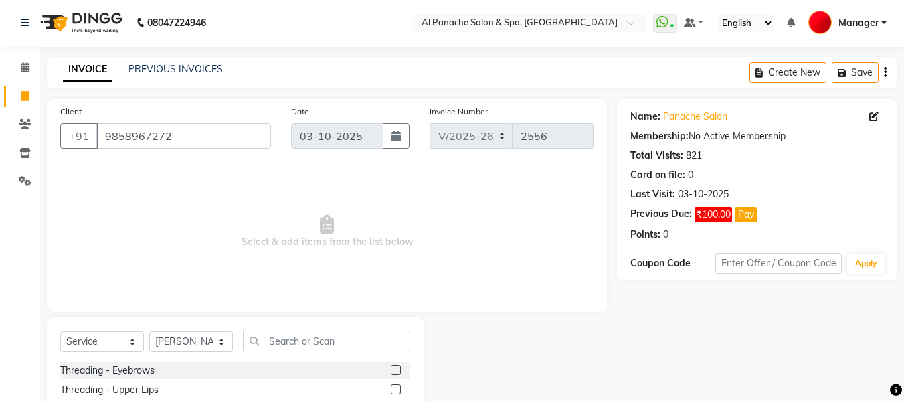
click at [391, 388] on label at bounding box center [396, 389] width 10 height 10
click at [391, 388] on input "checkbox" at bounding box center [395, 389] width 9 height 9
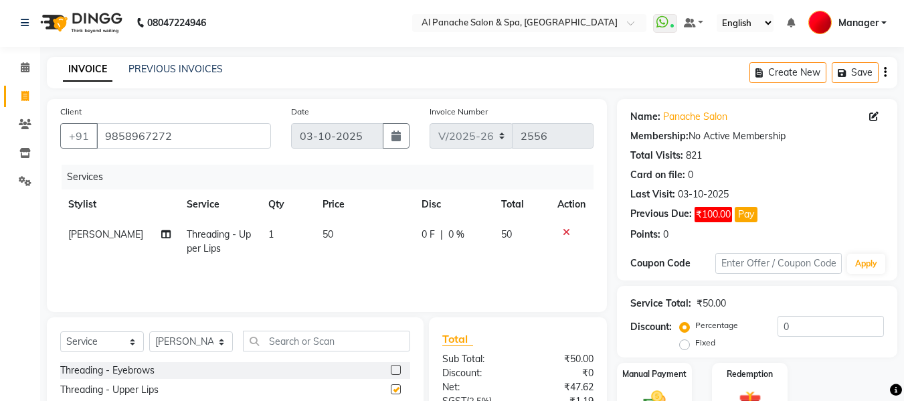
checkbox input "false"
click at [312, 340] on input "text" at bounding box center [326, 340] width 167 height 21
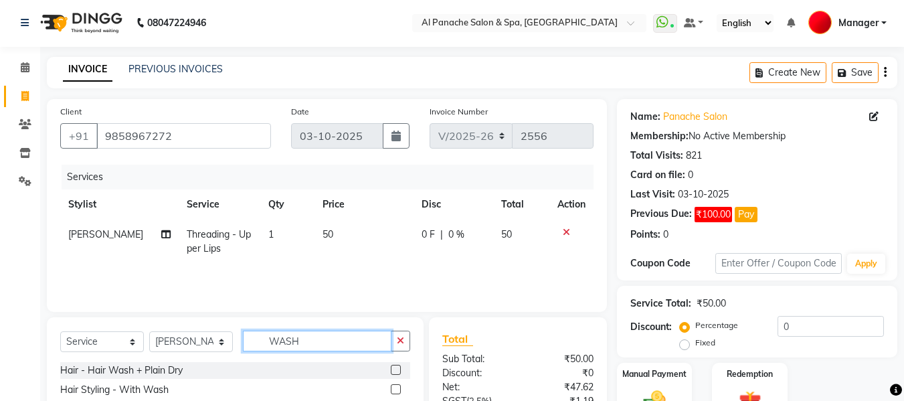
type input "WASH"
click at [398, 367] on label at bounding box center [396, 370] width 10 height 10
click at [398, 367] on input "checkbox" at bounding box center [395, 370] width 9 height 9
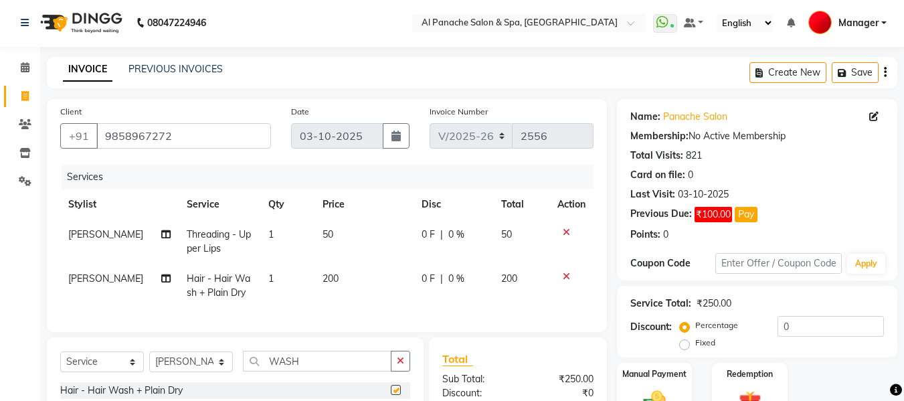
checkbox input "false"
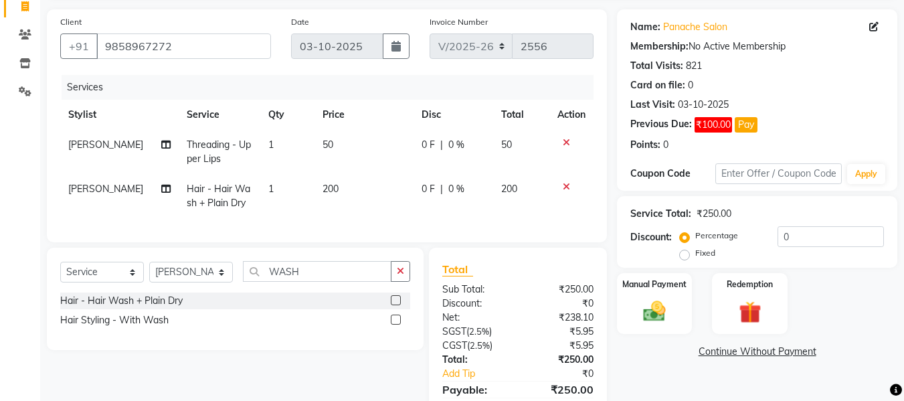
scroll to position [88, 0]
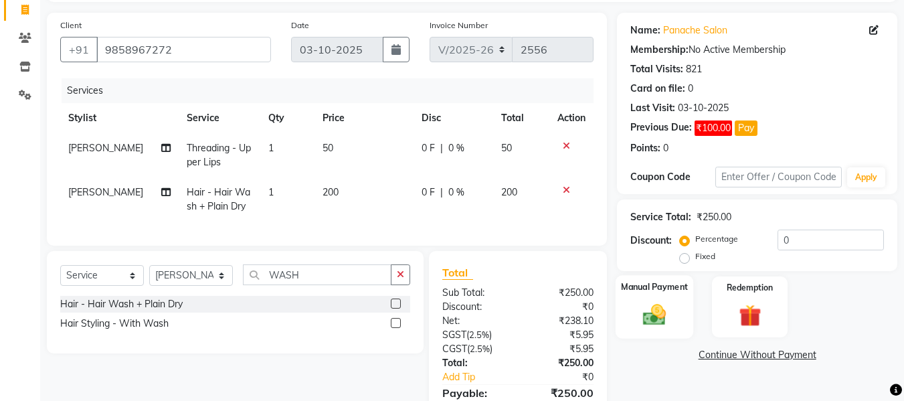
click at [660, 323] on img at bounding box center [654, 314] width 37 height 27
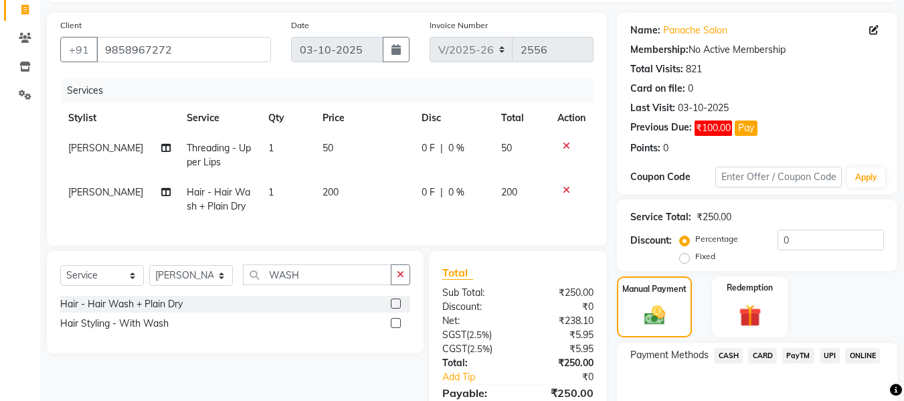
click at [824, 359] on span "UPI" at bounding box center [830, 355] width 21 height 15
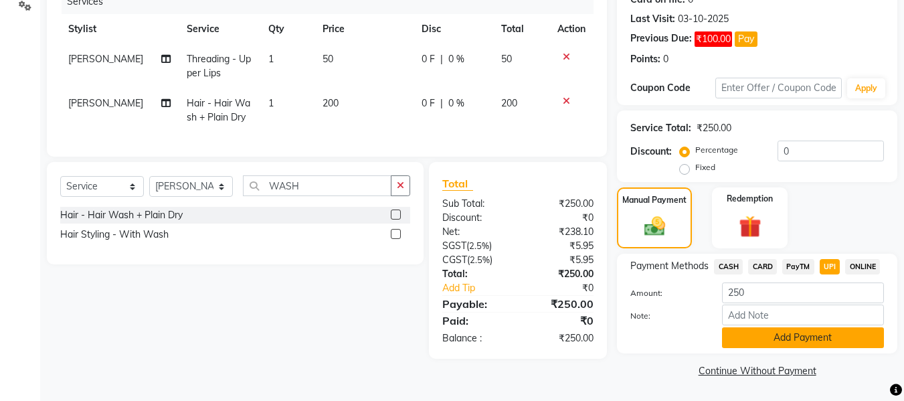
click at [799, 345] on button "Add Payment" at bounding box center [803, 337] width 162 height 21
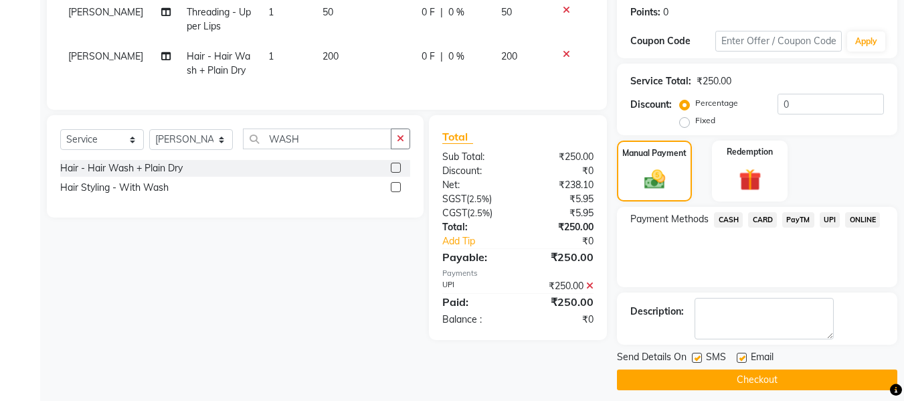
scroll to position [233, 0]
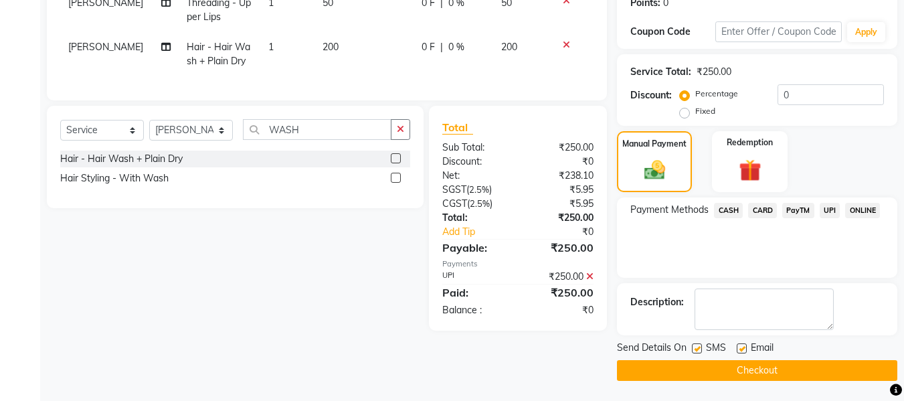
click at [783, 377] on button "Checkout" at bounding box center [757, 370] width 280 height 21
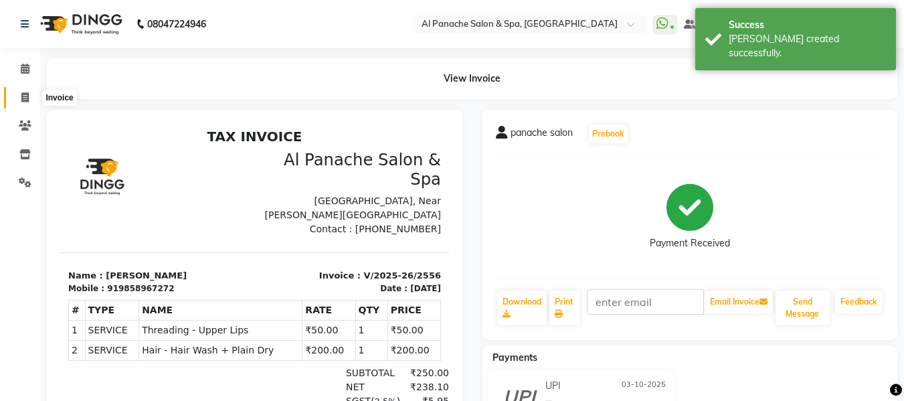
click at [27, 99] on icon at bounding box center [24, 97] width 7 height 10
select select "service"
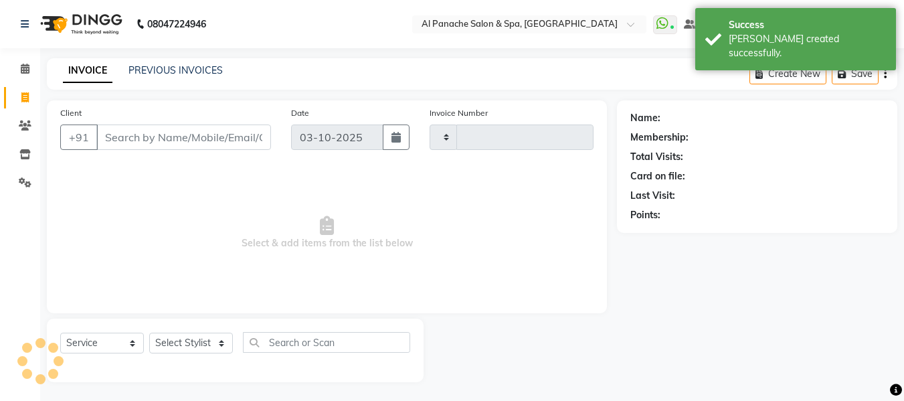
type input "2557"
select select "751"
click at [27, 70] on icon at bounding box center [25, 67] width 9 height 10
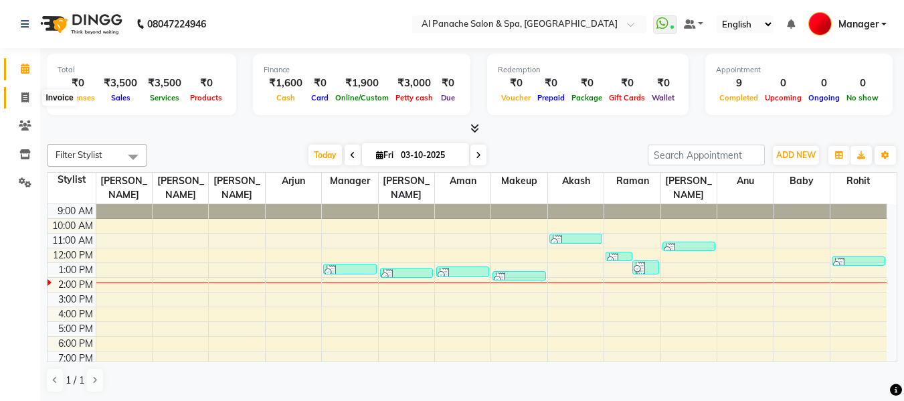
click at [27, 96] on icon at bounding box center [24, 97] width 7 height 10
select select "service"
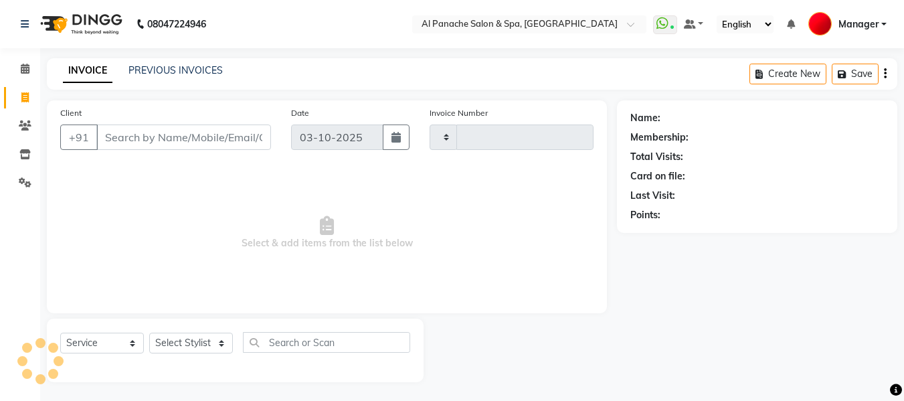
type input "2557"
select select "751"
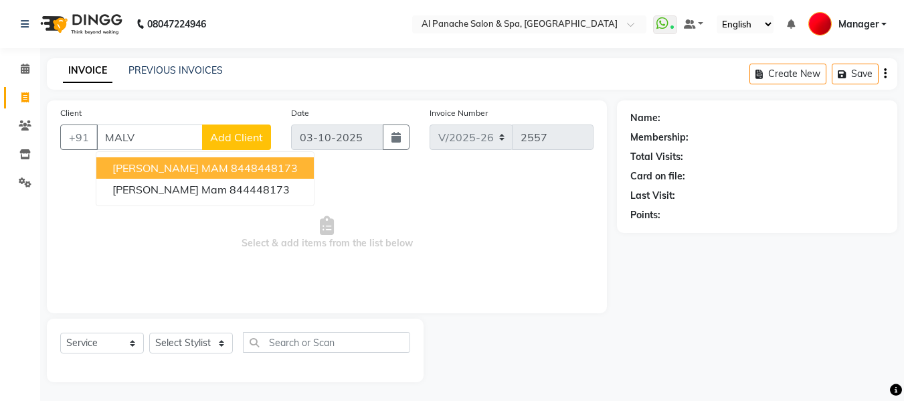
click at [244, 171] on ngb-highlight "8448448173" at bounding box center [264, 167] width 67 height 13
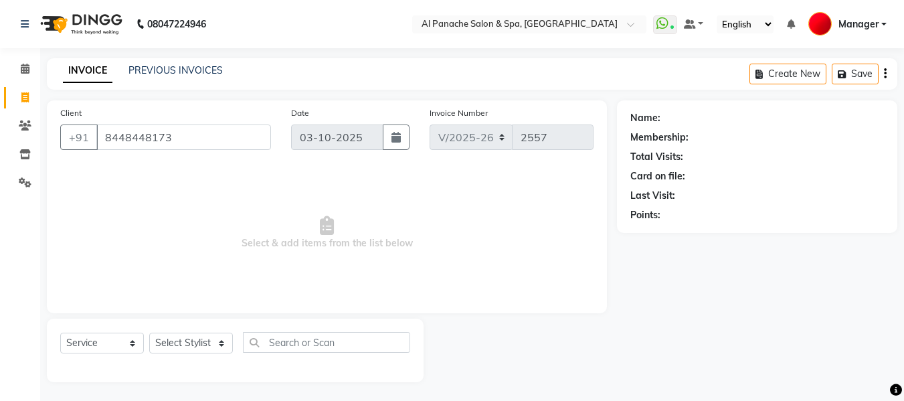
type input "8448448173"
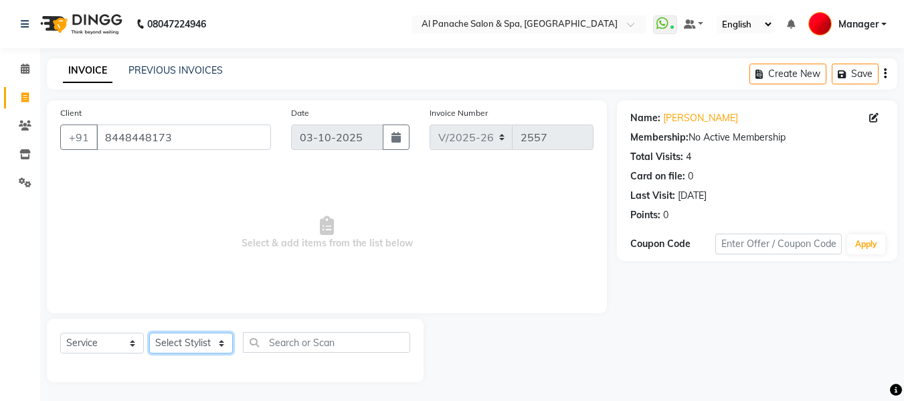
click at [208, 347] on select "Select Stylist [PERSON_NAME] [PERSON_NAME] Baby [PERSON_NAME] Makeup Manager [P…" at bounding box center [191, 343] width 84 height 21
select select "12068"
click at [149, 333] on select "Select Stylist [PERSON_NAME] [PERSON_NAME] Baby [PERSON_NAME] Makeup Manager [P…" at bounding box center [191, 343] width 84 height 21
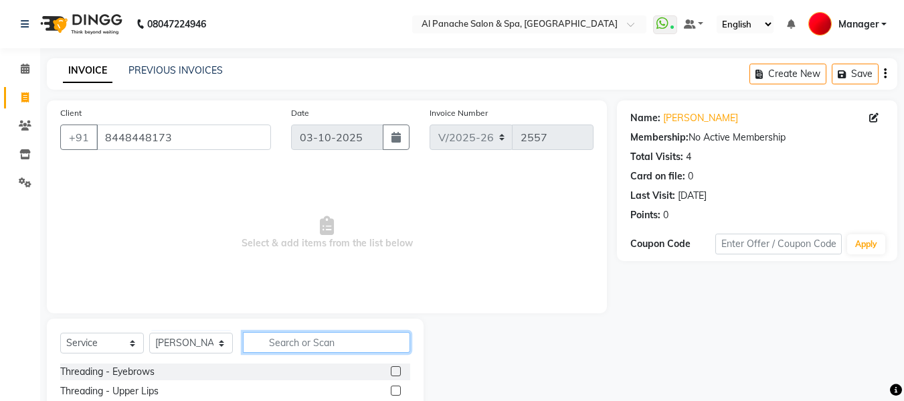
click at [312, 342] on input "text" at bounding box center [326, 342] width 167 height 21
type input "GEL"
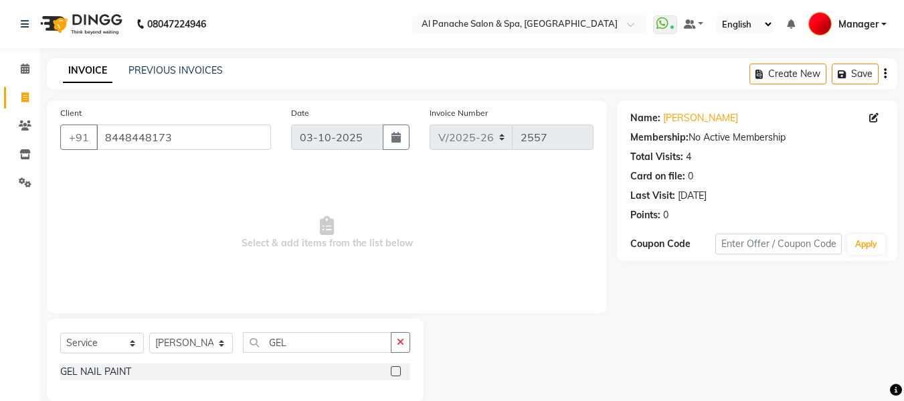
click at [398, 371] on label at bounding box center [396, 371] width 10 height 10
click at [398, 371] on input "checkbox" at bounding box center [395, 371] width 9 height 9
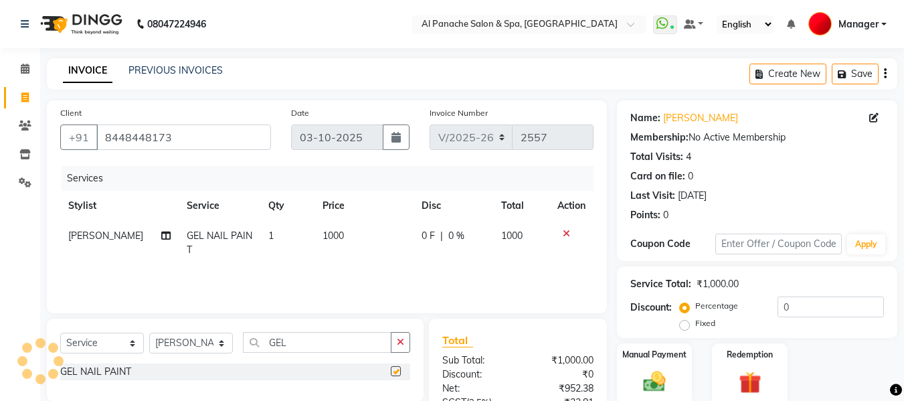
checkbox input "false"
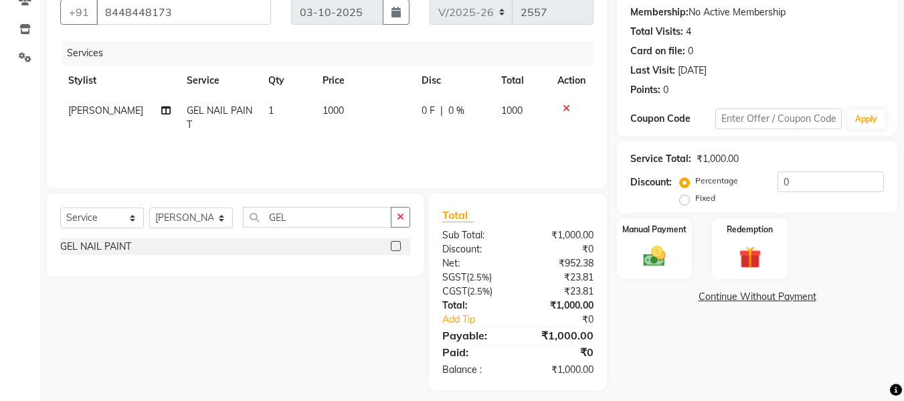
scroll to position [134, 0]
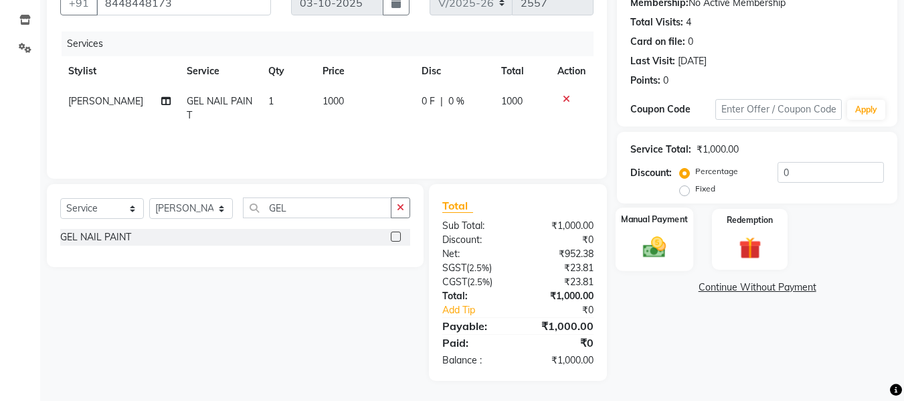
click at [654, 248] on img at bounding box center [654, 246] width 37 height 27
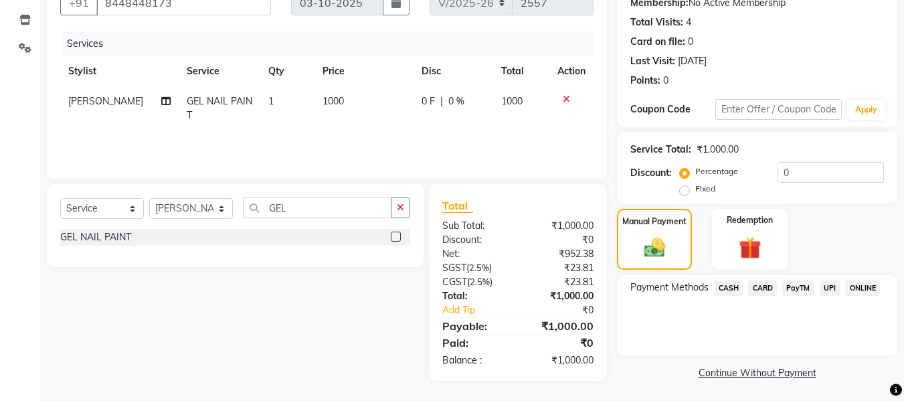
click at [830, 286] on span "UPI" at bounding box center [830, 287] width 21 height 15
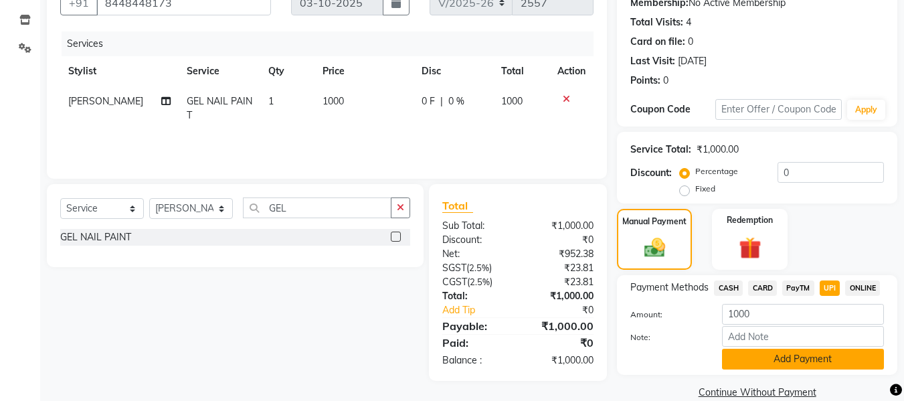
click at [821, 349] on button "Add Payment" at bounding box center [803, 359] width 162 height 21
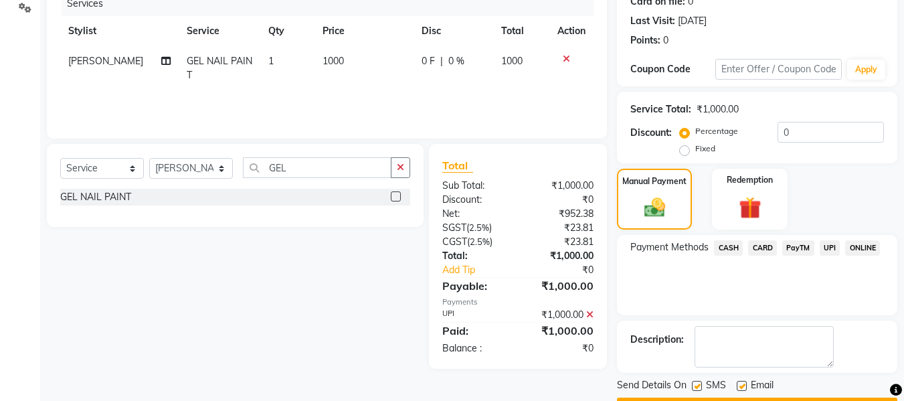
scroll to position [212, 0]
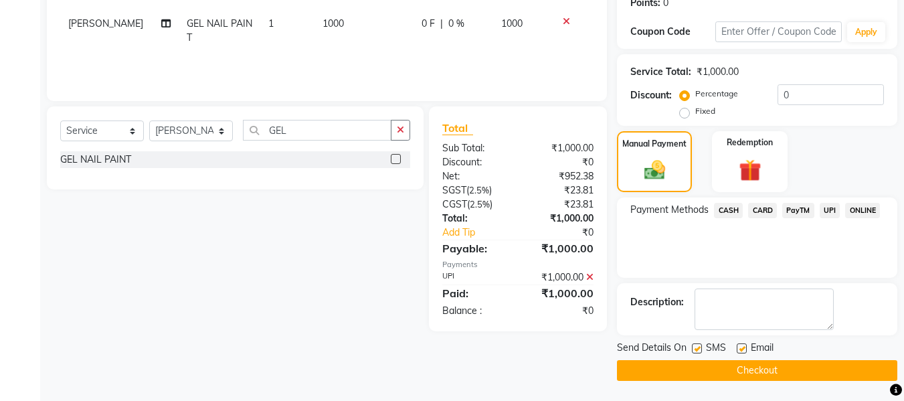
click at [822, 367] on button "Checkout" at bounding box center [757, 370] width 280 height 21
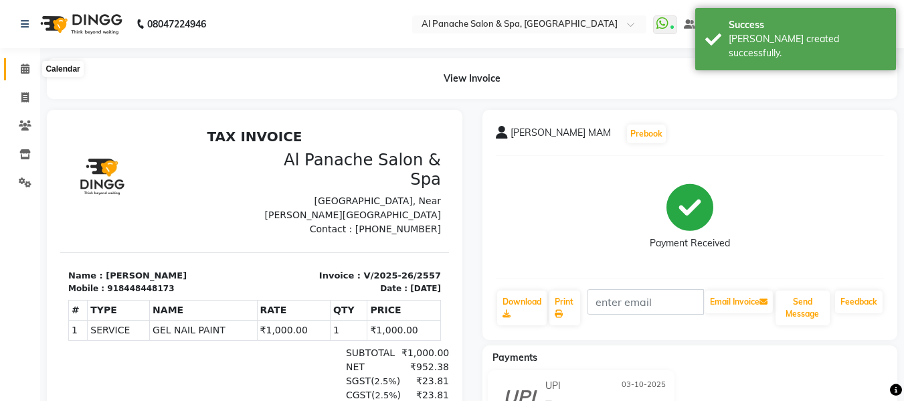
click at [15, 72] on span at bounding box center [24, 69] width 23 height 15
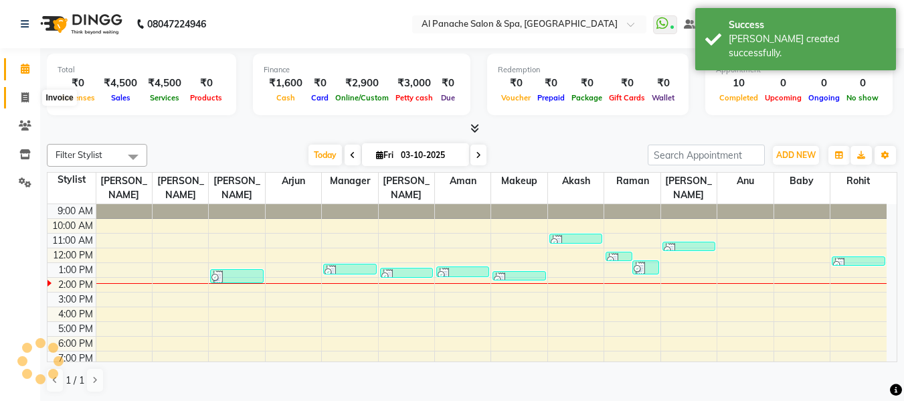
click at [19, 103] on span at bounding box center [24, 97] width 23 height 15
select select "service"
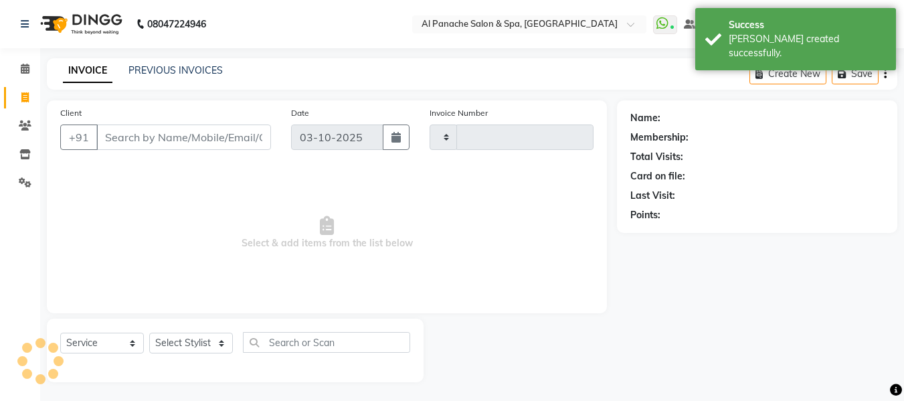
type input "2558"
select select "751"
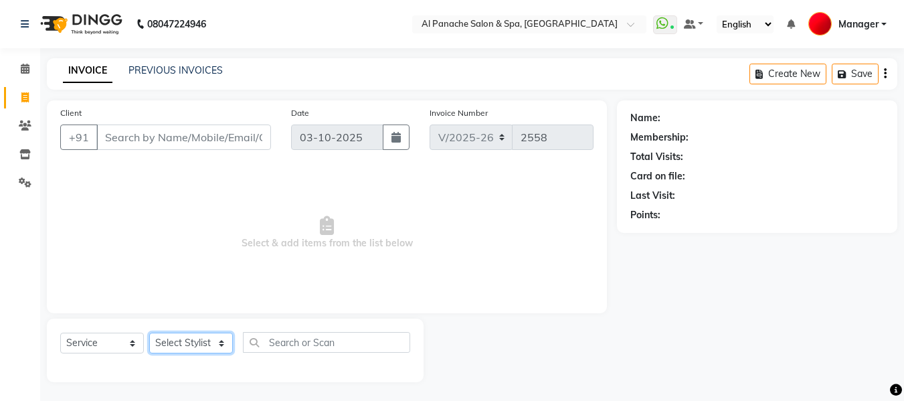
click at [184, 350] on select "Select Stylist [PERSON_NAME] [PERSON_NAME] Baby [PERSON_NAME] Makeup Manager [P…" at bounding box center [191, 343] width 84 height 21
select select "88146"
click at [149, 333] on select "Select Stylist [PERSON_NAME] [PERSON_NAME] Baby [PERSON_NAME] Makeup Manager [P…" at bounding box center [191, 343] width 84 height 21
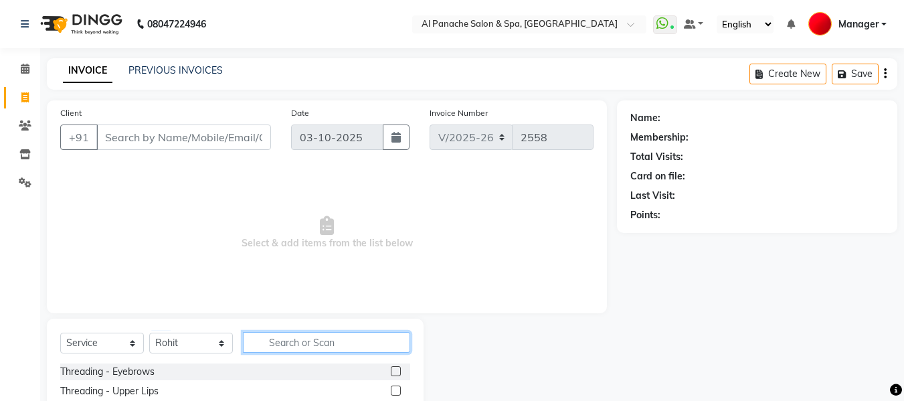
click at [335, 343] on input "text" at bounding box center [326, 342] width 167 height 21
type input "GENT"
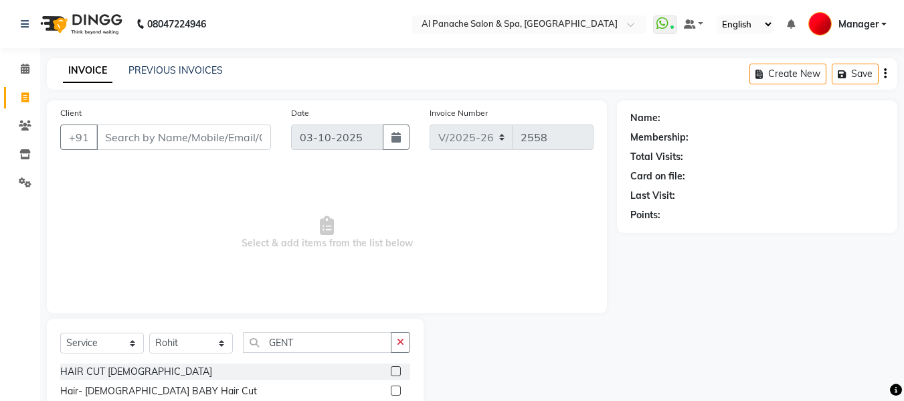
click at [393, 371] on label at bounding box center [396, 371] width 10 height 10
click at [393, 371] on input "checkbox" at bounding box center [395, 371] width 9 height 9
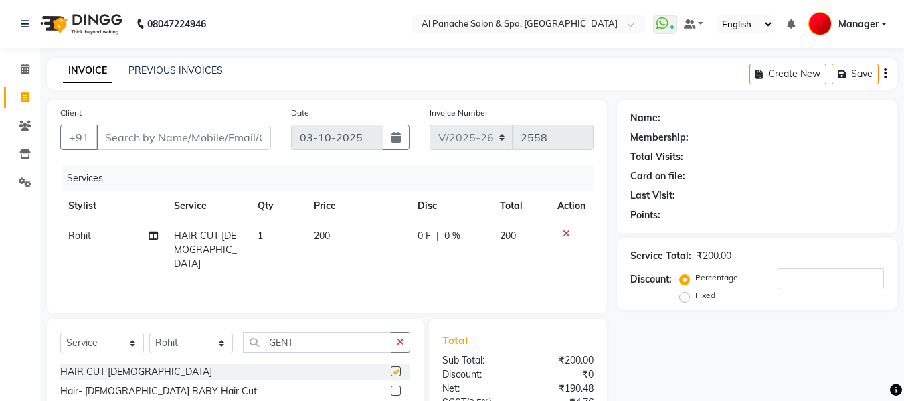
checkbox input "false"
click at [336, 337] on input "GENT" at bounding box center [317, 342] width 149 height 21
type input "G"
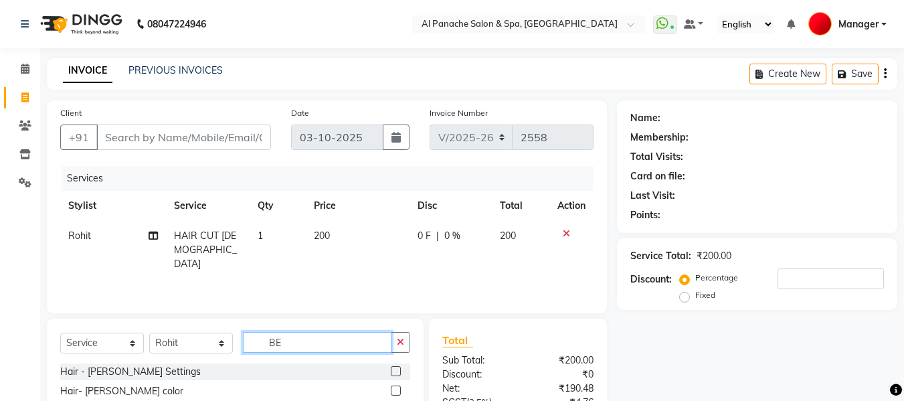
type input "BE"
click at [396, 369] on label at bounding box center [396, 371] width 10 height 10
click at [396, 369] on input "checkbox" at bounding box center [395, 371] width 9 height 9
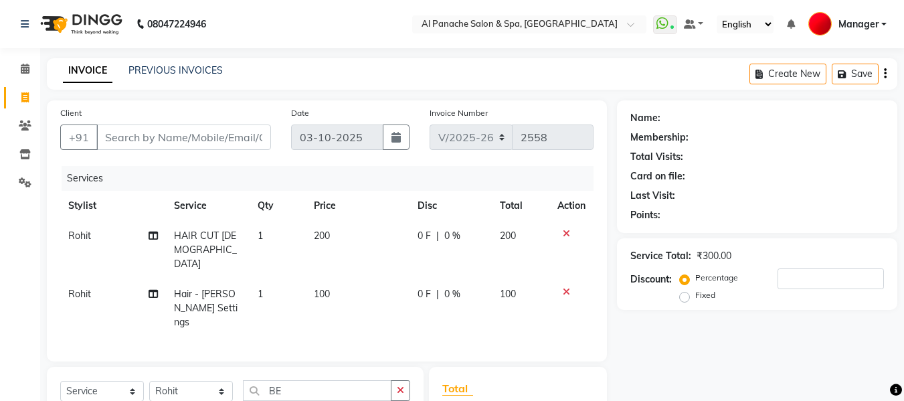
checkbox input "false"
click at [205, 142] on input "Client" at bounding box center [183, 136] width 175 height 25
type input "P"
type input "0"
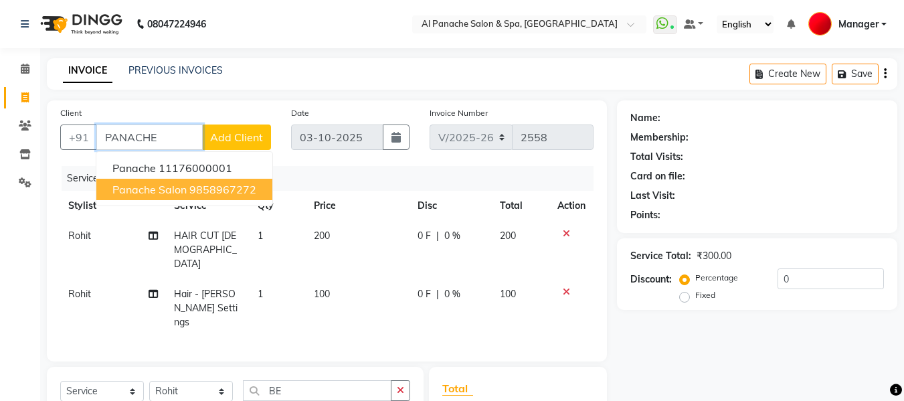
click at [199, 194] on ngb-highlight "9858967272" at bounding box center [222, 189] width 67 height 13
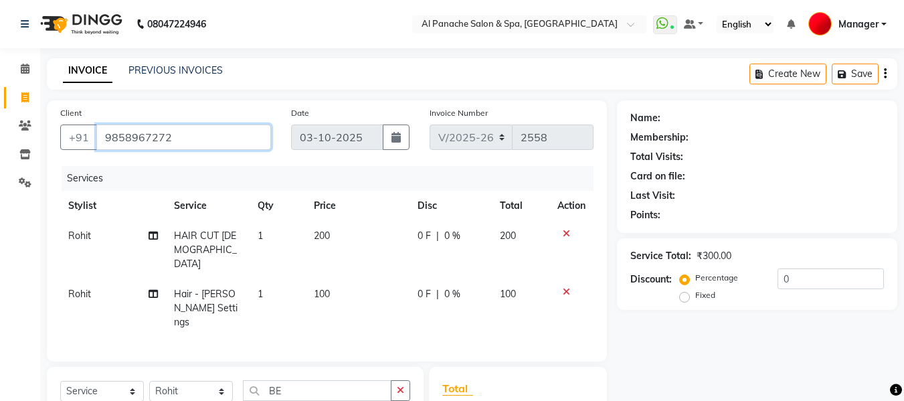
type input "9858967272"
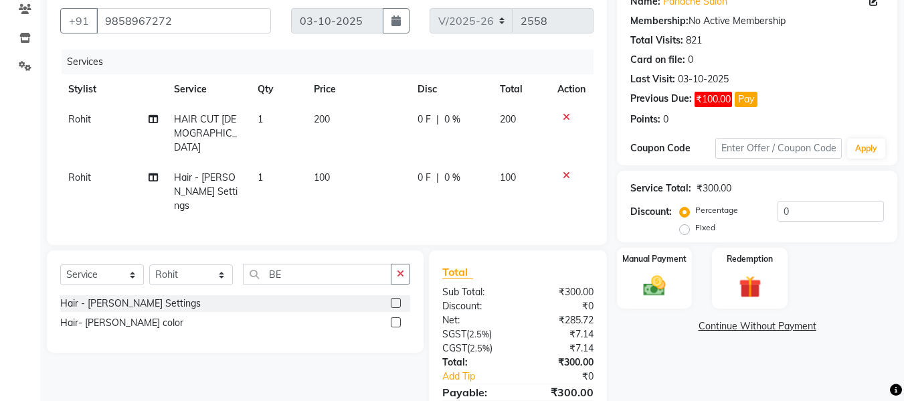
scroll to position [165, 0]
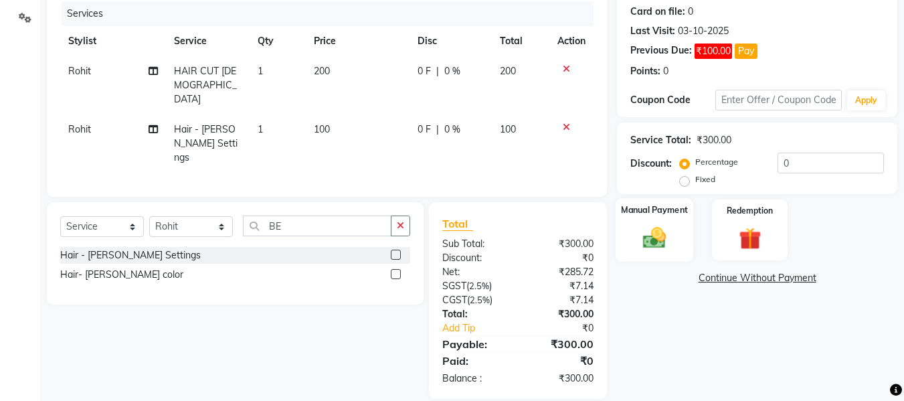
click at [656, 235] on img at bounding box center [654, 237] width 37 height 27
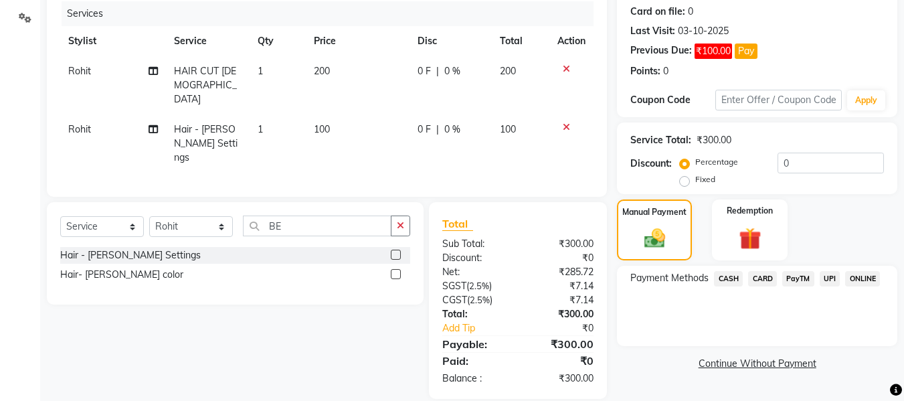
click at [830, 275] on span "UPI" at bounding box center [830, 278] width 21 height 15
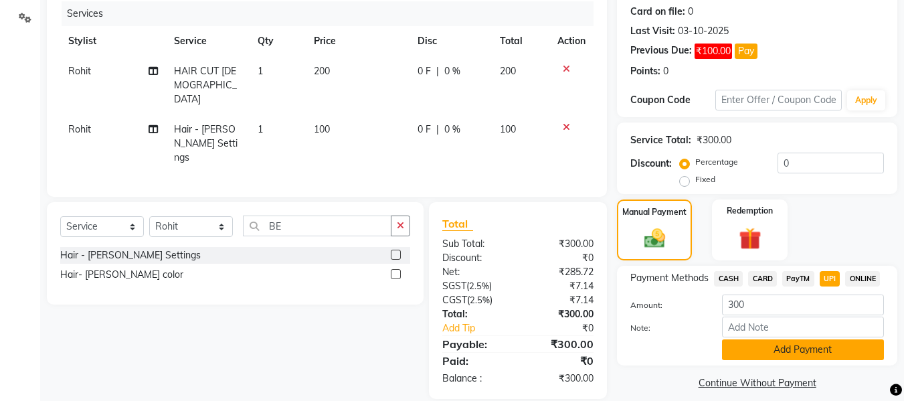
click at [816, 345] on button "Add Payment" at bounding box center [803, 349] width 162 height 21
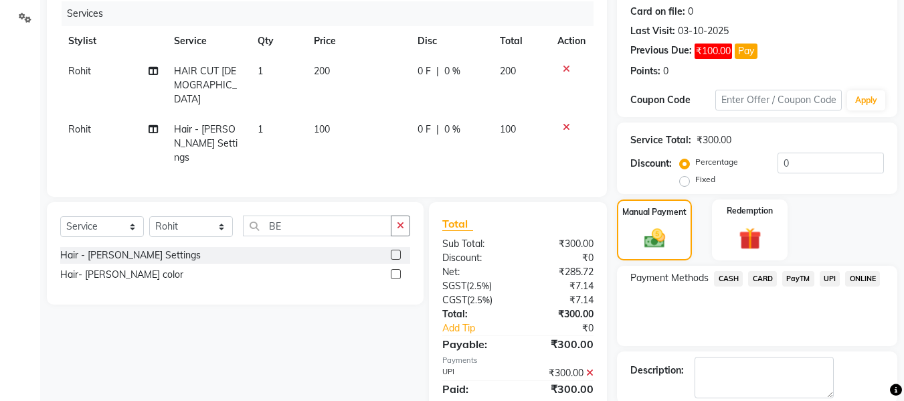
scroll to position [233, 0]
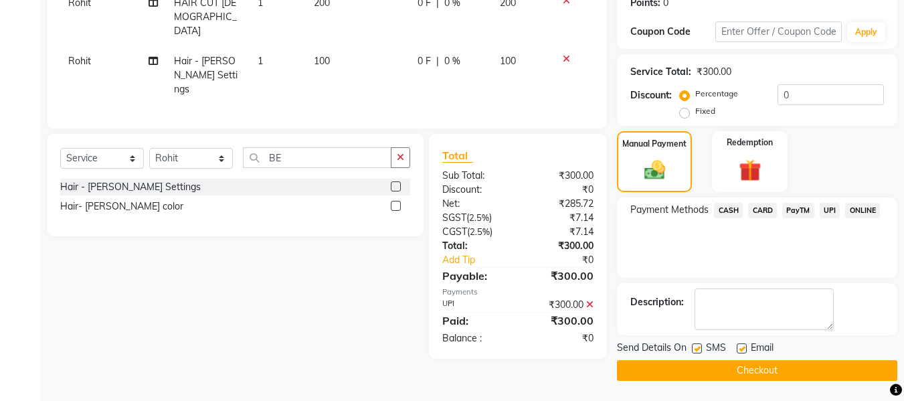
click at [848, 364] on button "Checkout" at bounding box center [757, 370] width 280 height 21
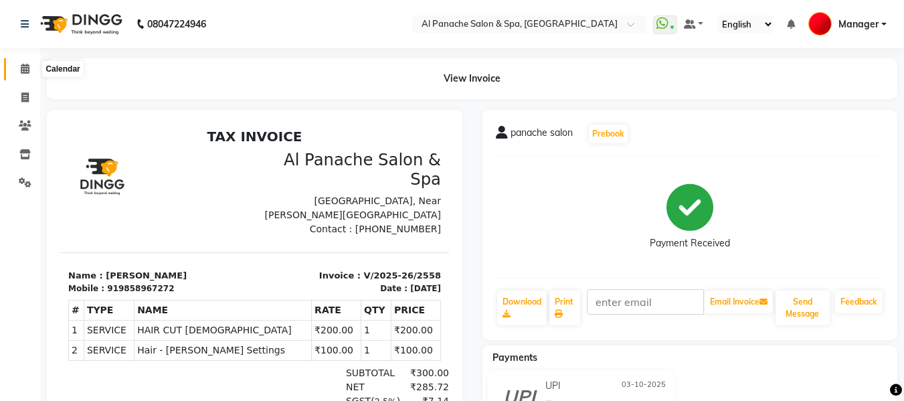
click at [26, 73] on icon at bounding box center [25, 69] width 9 height 10
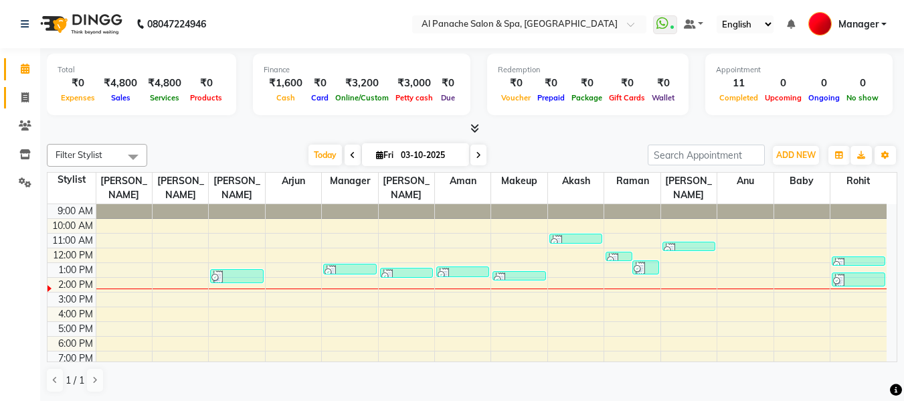
click at [10, 106] on link "Invoice" at bounding box center [20, 98] width 32 height 22
select select "service"
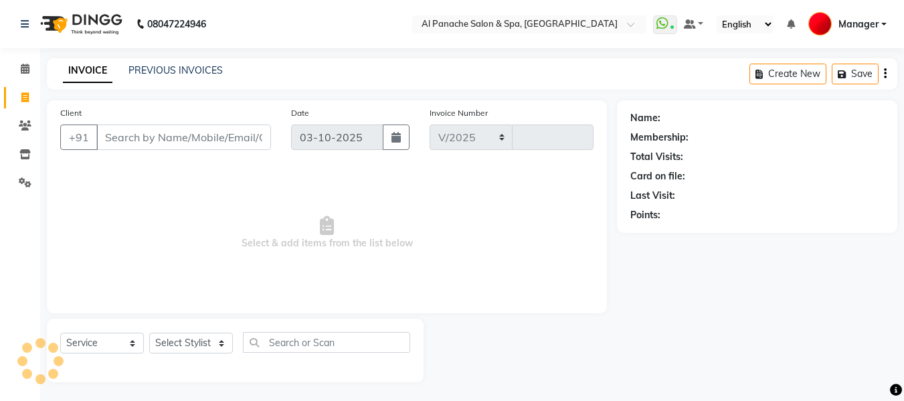
select select "751"
type input "2559"
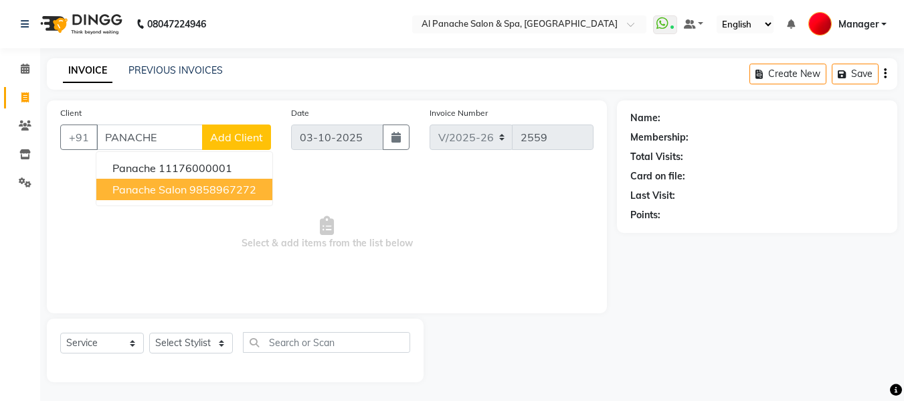
click at [181, 197] on button "panache salon 9858967272" at bounding box center [184, 189] width 176 height 21
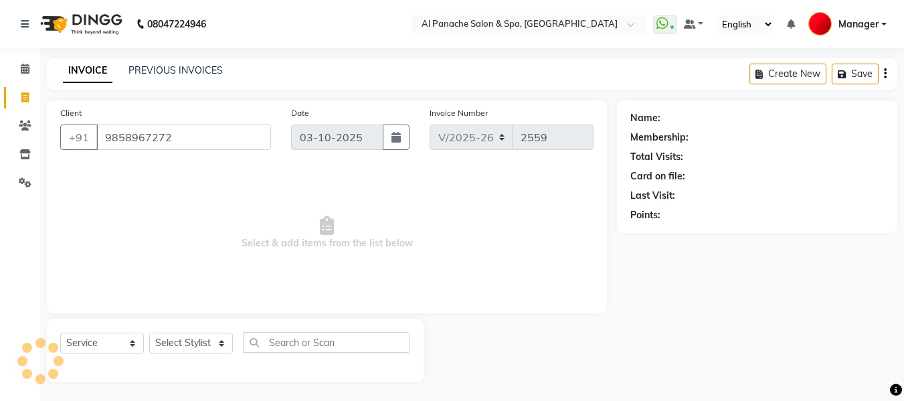
type input "9858967272"
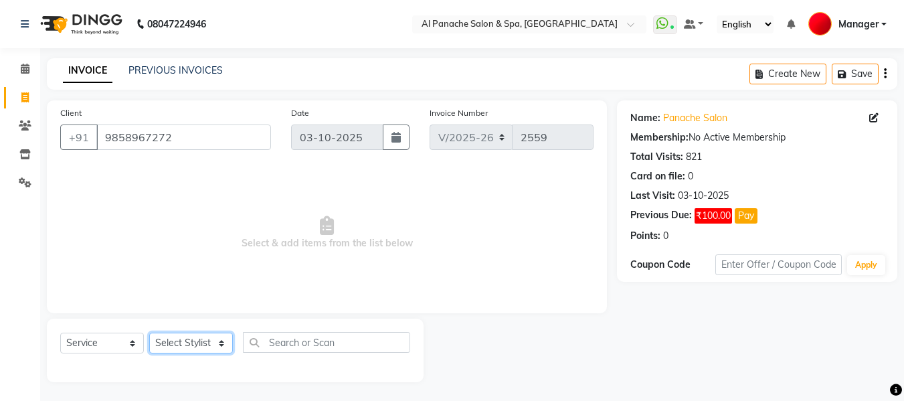
click at [200, 343] on select "Select Stylist [PERSON_NAME] [PERSON_NAME] Baby [PERSON_NAME] Makeup Manager [P…" at bounding box center [191, 343] width 84 height 21
select select "50647"
click at [149, 333] on select "Select Stylist [PERSON_NAME] [PERSON_NAME] Baby [PERSON_NAME] Makeup Manager [P…" at bounding box center [191, 343] width 84 height 21
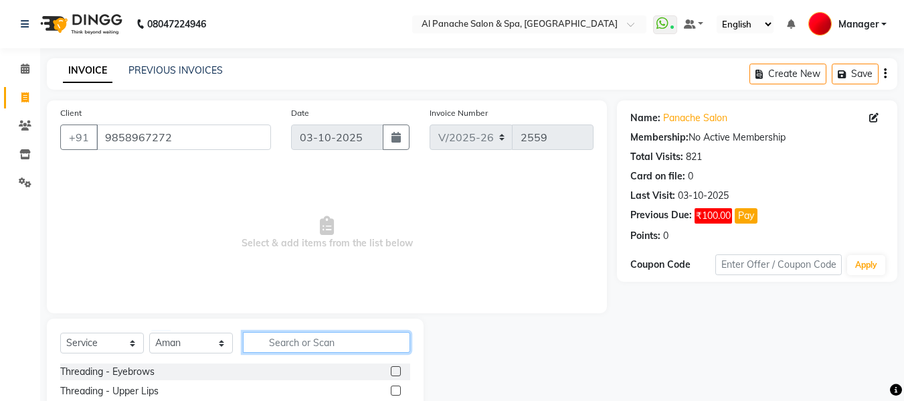
click at [296, 337] on input "text" at bounding box center [326, 342] width 167 height 21
type input "GEN"
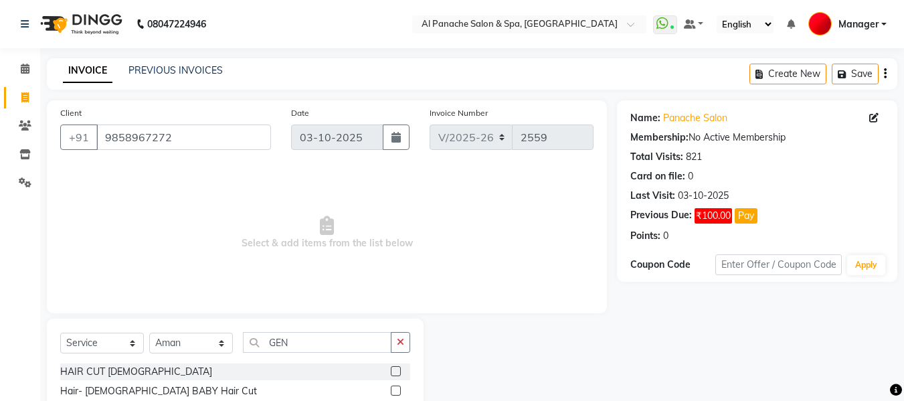
click at [395, 372] on label at bounding box center [396, 371] width 10 height 10
click at [395, 372] on input "checkbox" at bounding box center [395, 371] width 9 height 9
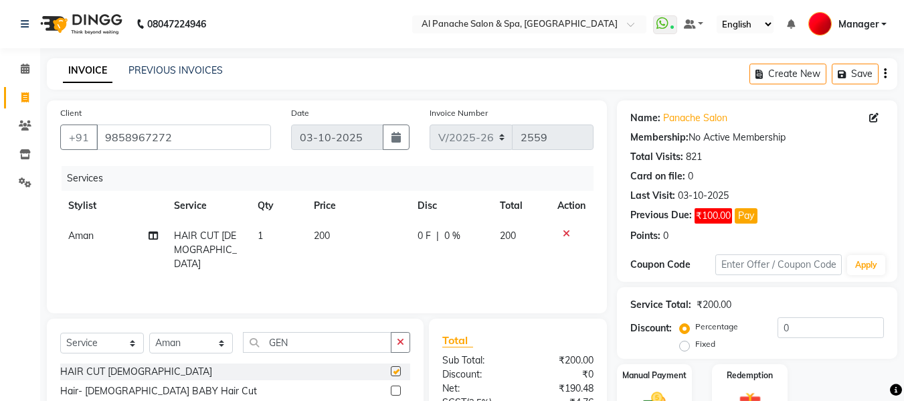
checkbox input "false"
click at [332, 350] on input "GEN" at bounding box center [317, 342] width 149 height 21
type input "G"
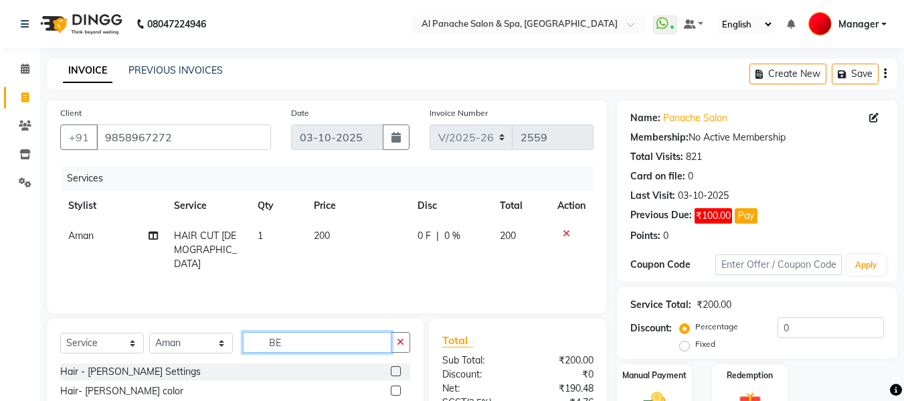
type input "BE"
click at [391, 374] on label at bounding box center [396, 371] width 10 height 10
click at [391, 374] on input "checkbox" at bounding box center [395, 371] width 9 height 9
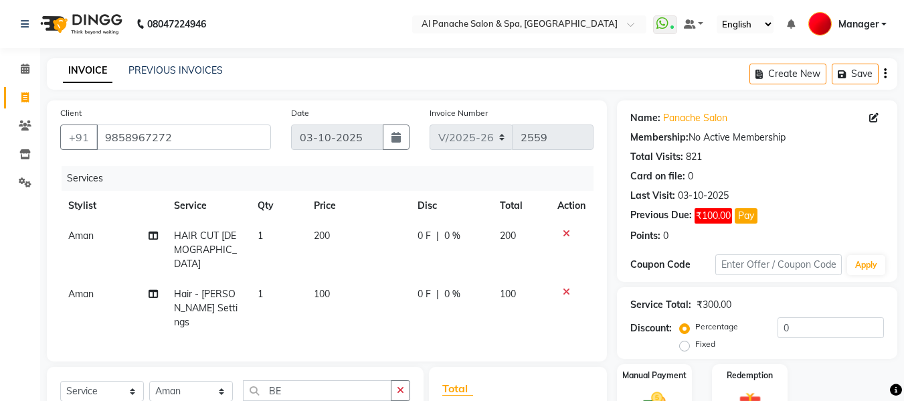
checkbox input "false"
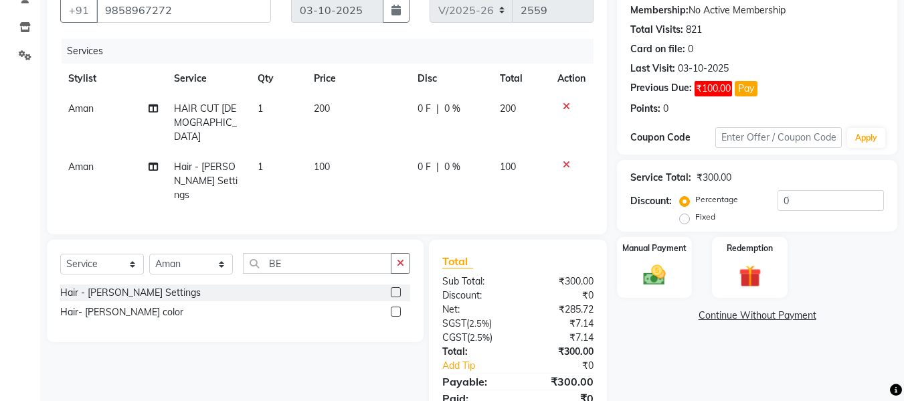
scroll to position [165, 0]
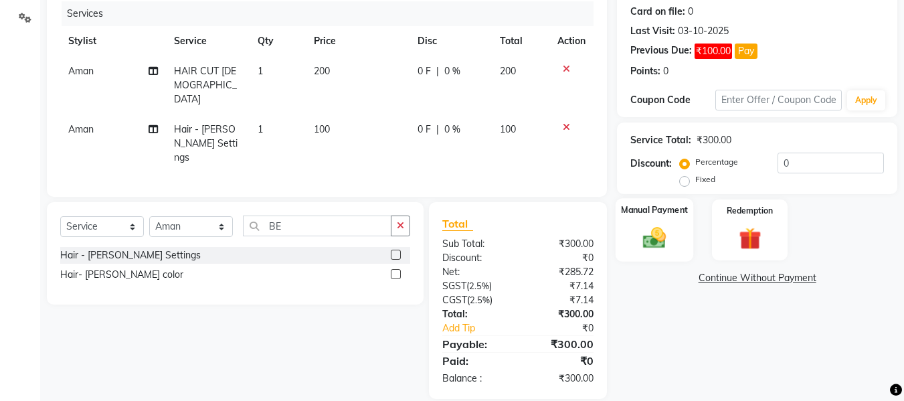
click at [644, 227] on img at bounding box center [654, 237] width 37 height 27
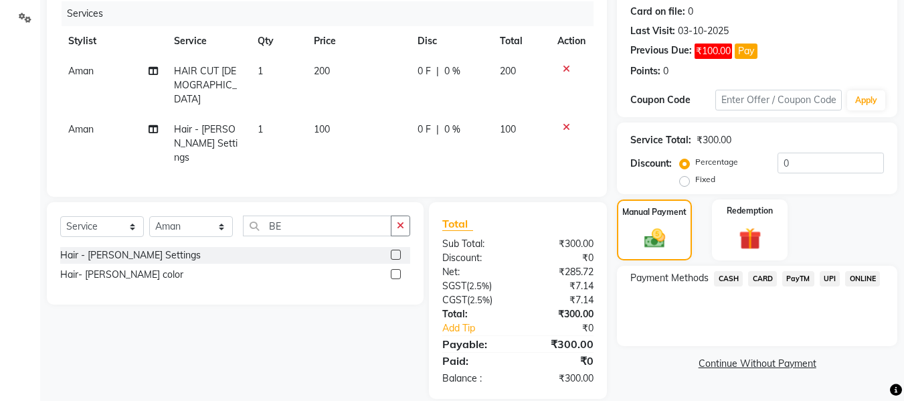
click at [833, 275] on span "UPI" at bounding box center [830, 278] width 21 height 15
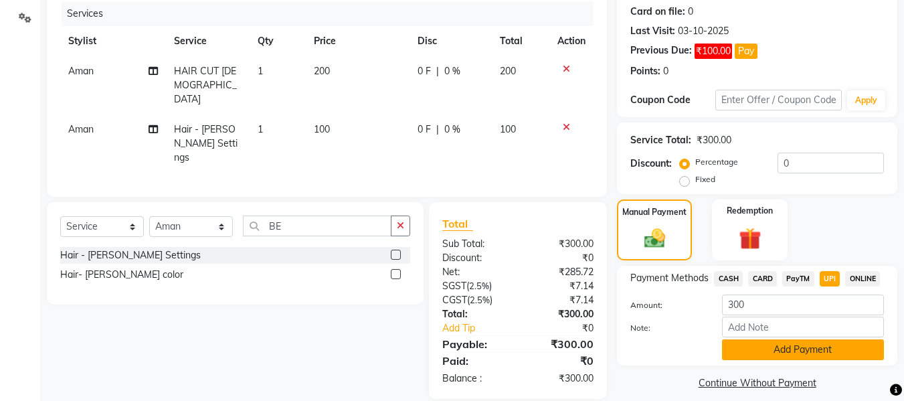
click at [789, 351] on button "Add Payment" at bounding box center [803, 349] width 162 height 21
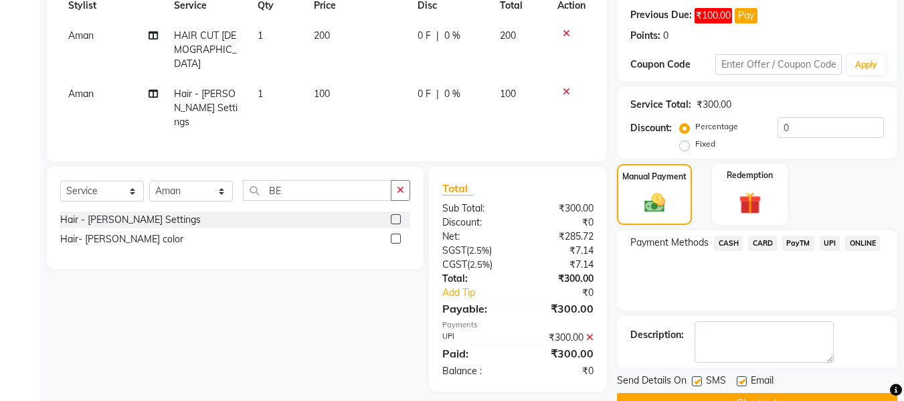
scroll to position [233, 0]
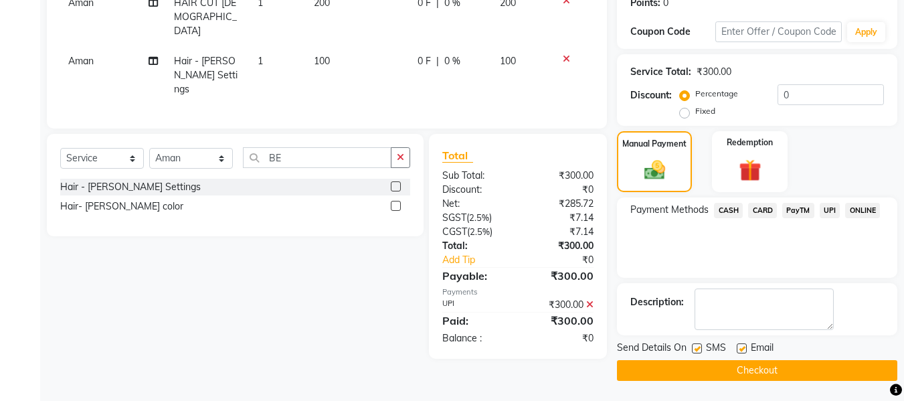
click at [810, 372] on button "Checkout" at bounding box center [757, 370] width 280 height 21
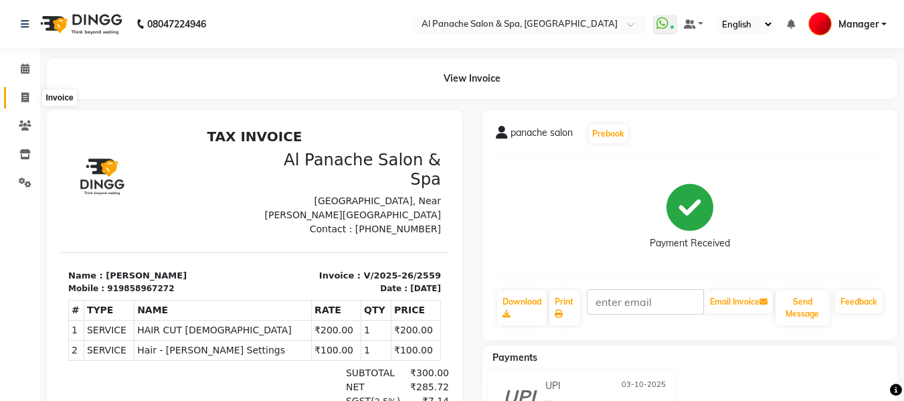
click at [21, 104] on span at bounding box center [24, 97] width 23 height 15
select select "service"
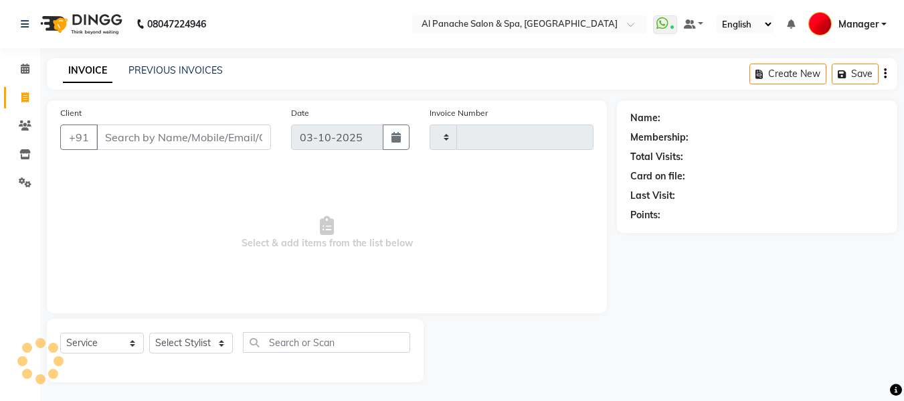
scroll to position [1, 0]
type input "2560"
select select "751"
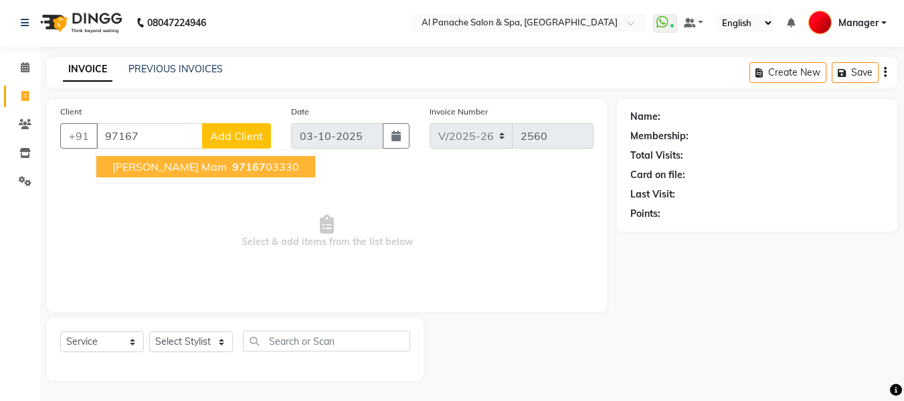
click at [232, 171] on span "97167" at bounding box center [248, 166] width 33 height 13
type input "9716703330"
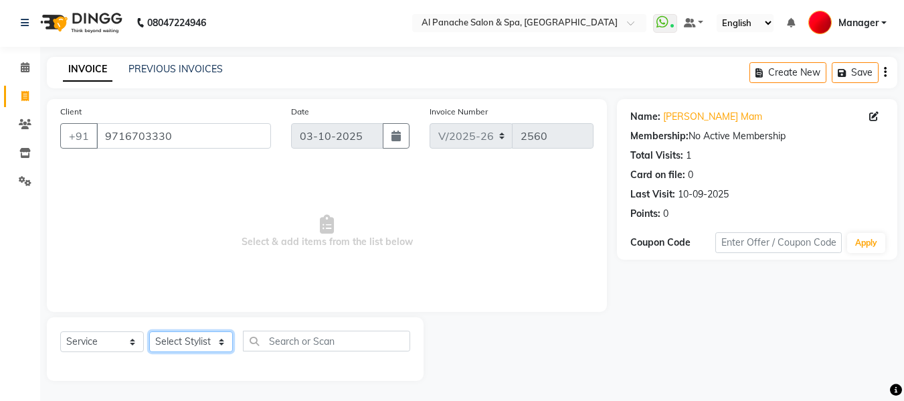
click at [196, 339] on select "Select Stylist [PERSON_NAME] [PERSON_NAME] Baby [PERSON_NAME] Makeup Manager [P…" at bounding box center [191, 341] width 84 height 21
select select "62929"
click at [149, 331] on select "Select Stylist [PERSON_NAME] [PERSON_NAME] Baby [PERSON_NAME] Makeup Manager [P…" at bounding box center [191, 341] width 84 height 21
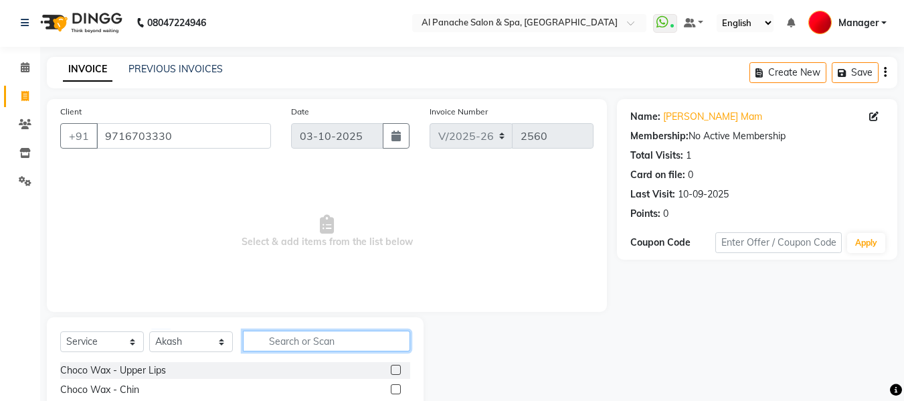
click at [348, 343] on input "text" at bounding box center [326, 340] width 167 height 21
type input "TOU"
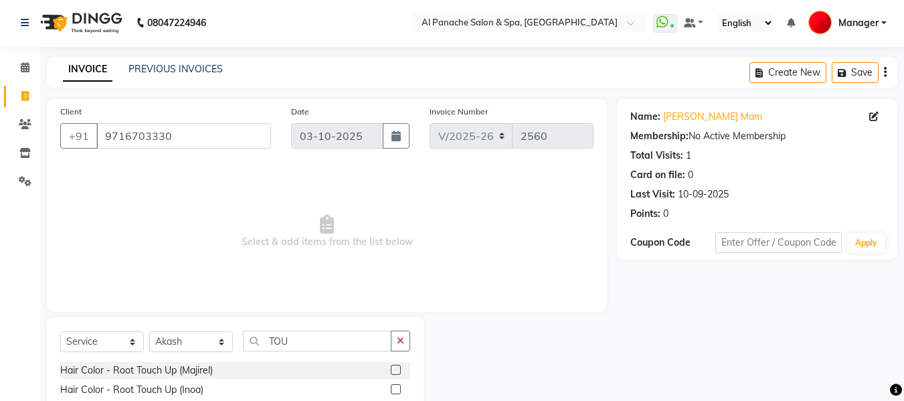
click at [395, 387] on label at bounding box center [396, 389] width 10 height 10
click at [395, 387] on input "checkbox" at bounding box center [395, 389] width 9 height 9
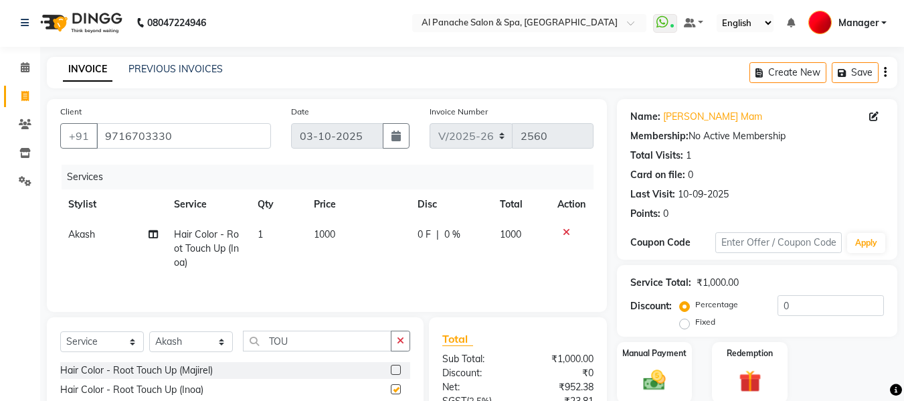
checkbox input "false"
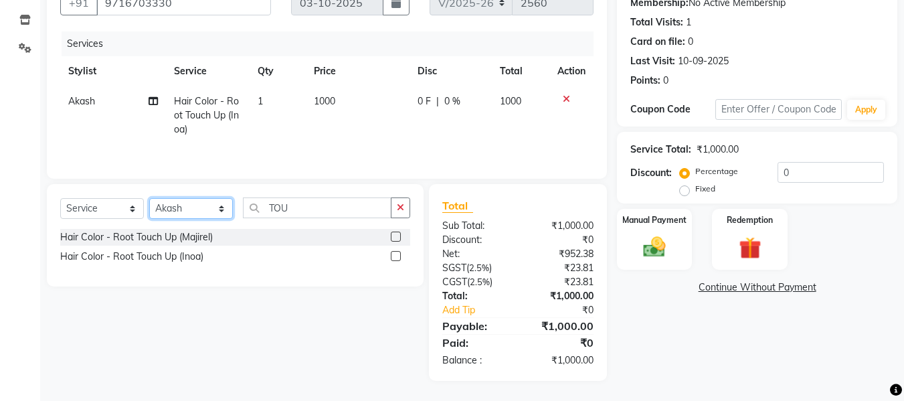
click at [216, 215] on select "Select Stylist [PERSON_NAME] [PERSON_NAME] Baby [PERSON_NAME] Makeup Manager [P…" at bounding box center [191, 208] width 84 height 21
select select "12071"
click at [149, 198] on select "Select Stylist [PERSON_NAME] [PERSON_NAME] Baby [PERSON_NAME] Makeup Manager [P…" at bounding box center [191, 208] width 84 height 21
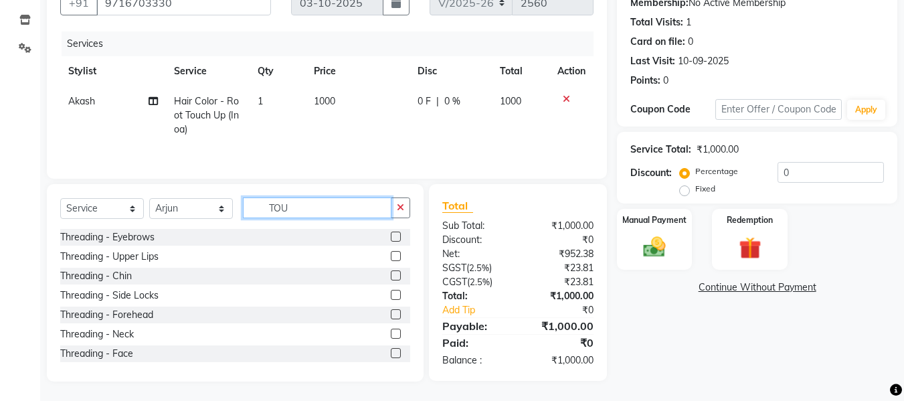
click at [367, 207] on input "TOU" at bounding box center [317, 207] width 149 height 21
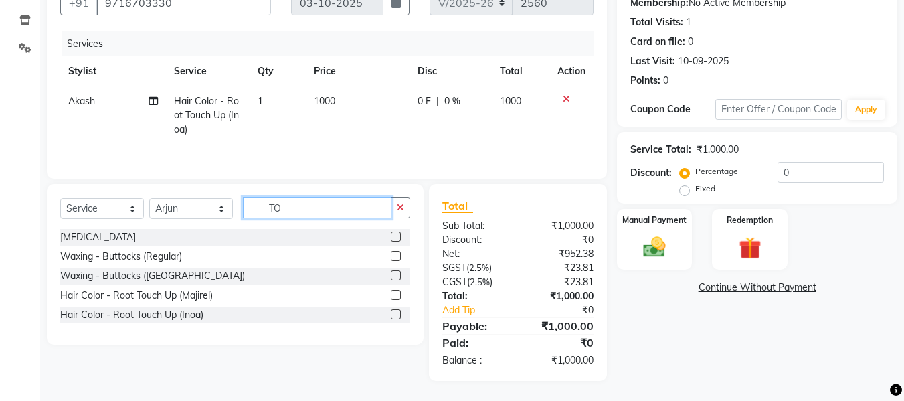
type input "T"
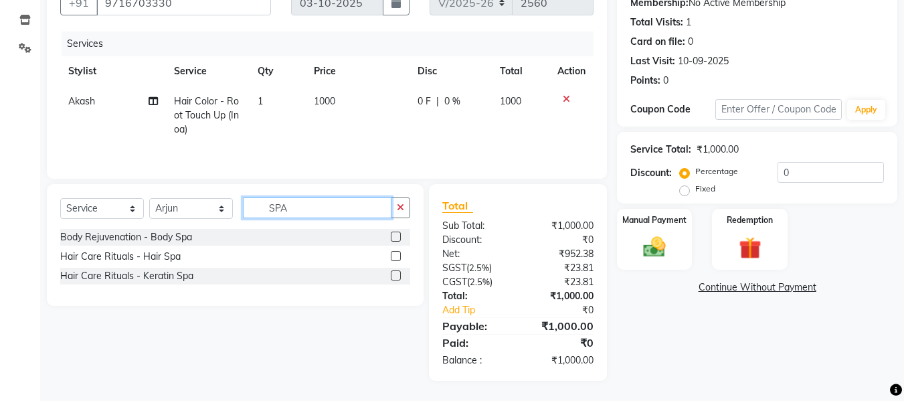
type input "SPA"
click at [394, 255] on label at bounding box center [396, 256] width 10 height 10
click at [394, 255] on input "checkbox" at bounding box center [395, 256] width 9 height 9
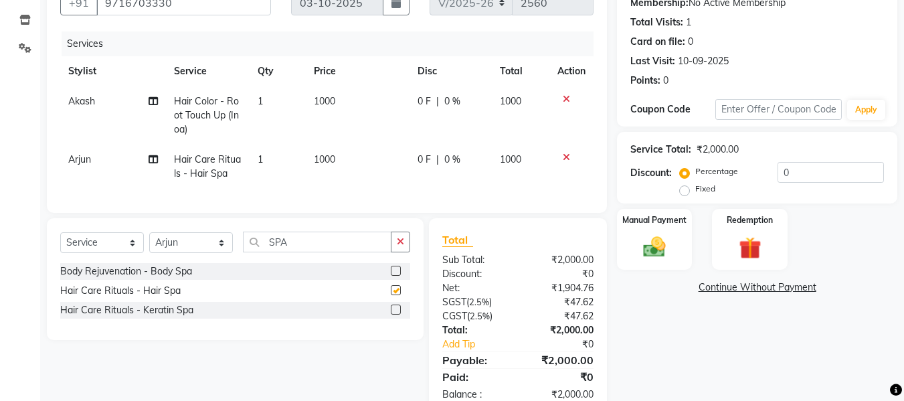
checkbox input "false"
click at [205, 241] on div "Select Service Product Membership Package Voucher Prepaid Gift Card Select Styl…" at bounding box center [235, 279] width 377 height 122
click at [204, 250] on select "Select Stylist [PERSON_NAME] [PERSON_NAME] Baby [PERSON_NAME] Makeup Manager [P…" at bounding box center [191, 242] width 84 height 21
click at [149, 242] on select "Select Stylist [PERSON_NAME] [PERSON_NAME] Baby [PERSON_NAME] Makeup Manager [P…" at bounding box center [191, 242] width 84 height 21
click at [347, 250] on input "SPA" at bounding box center [317, 241] width 149 height 21
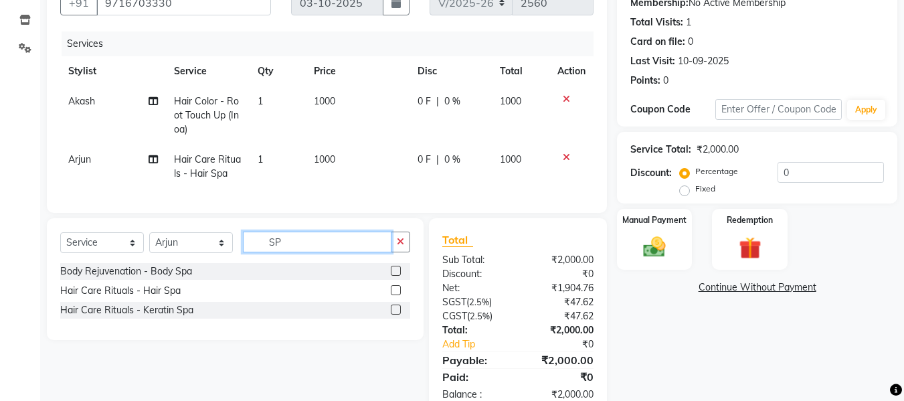
type input "S"
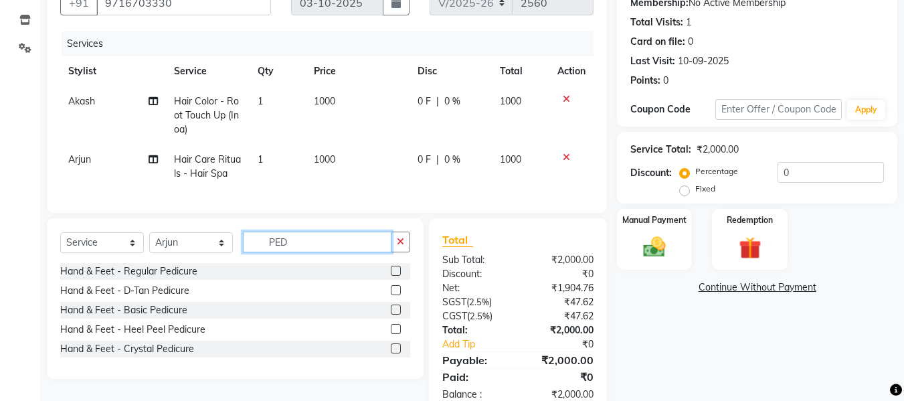
type input "PED"
click at [395, 353] on label at bounding box center [396, 348] width 10 height 10
click at [395, 353] on input "checkbox" at bounding box center [395, 349] width 9 height 9
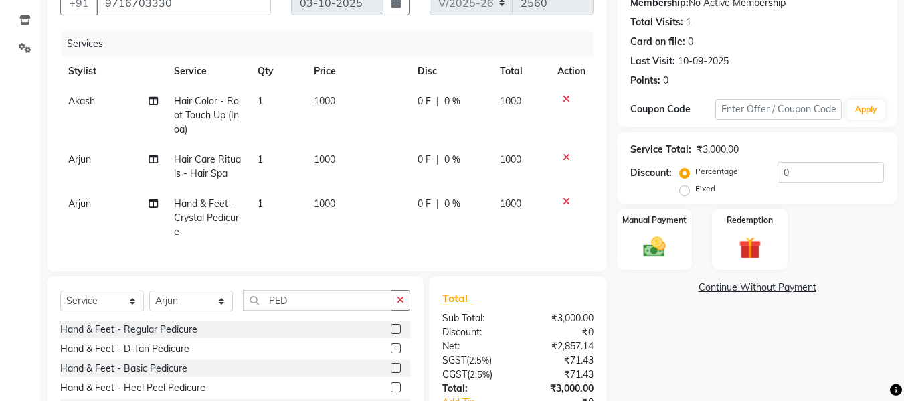
checkbox input "false"
click at [567, 201] on icon at bounding box center [566, 201] width 7 height 9
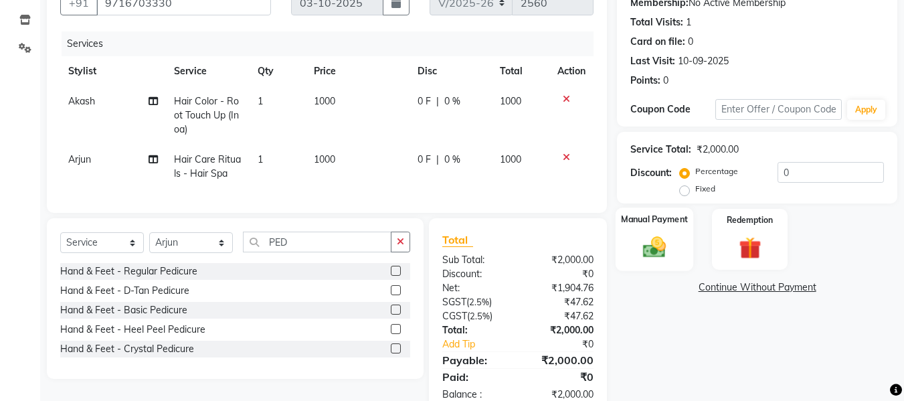
click at [654, 248] on img at bounding box center [654, 246] width 37 height 27
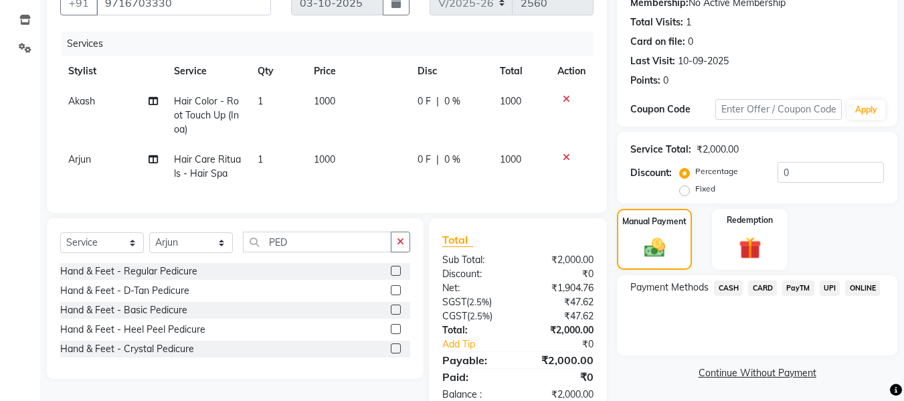
click at [725, 294] on span "CASH" at bounding box center [728, 287] width 29 height 15
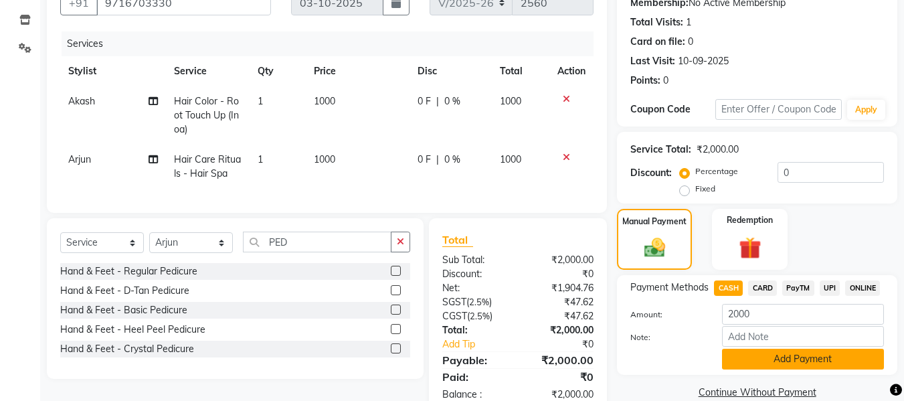
click at [807, 364] on button "Add Payment" at bounding box center [803, 359] width 162 height 21
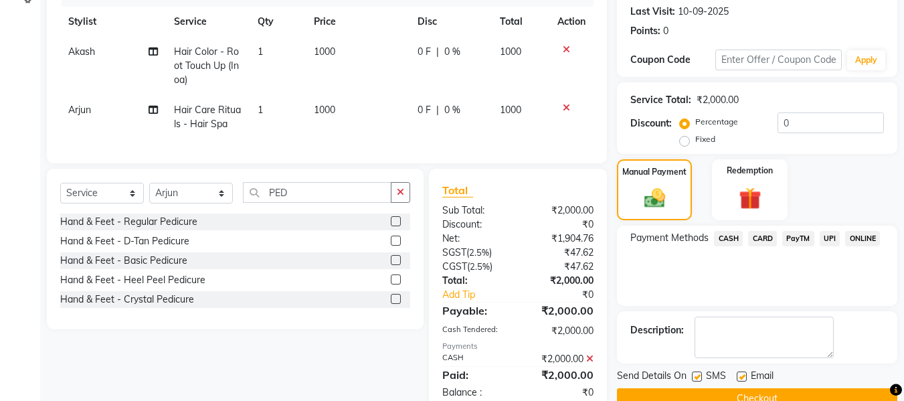
scroll to position [226, 0]
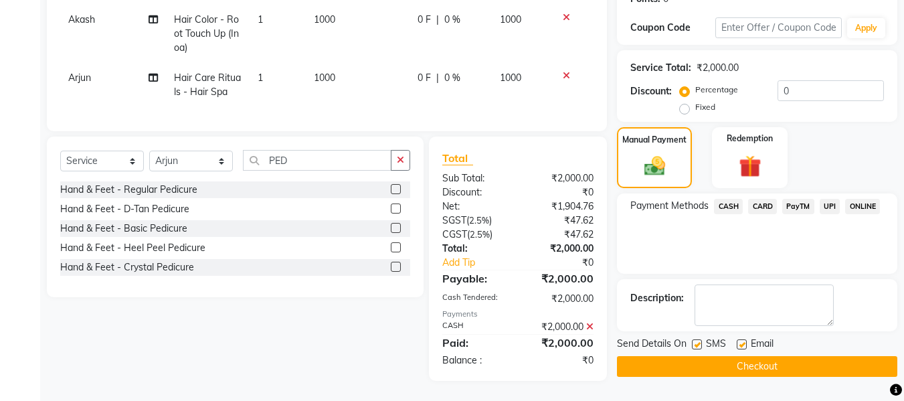
click at [781, 357] on button "Checkout" at bounding box center [757, 366] width 280 height 21
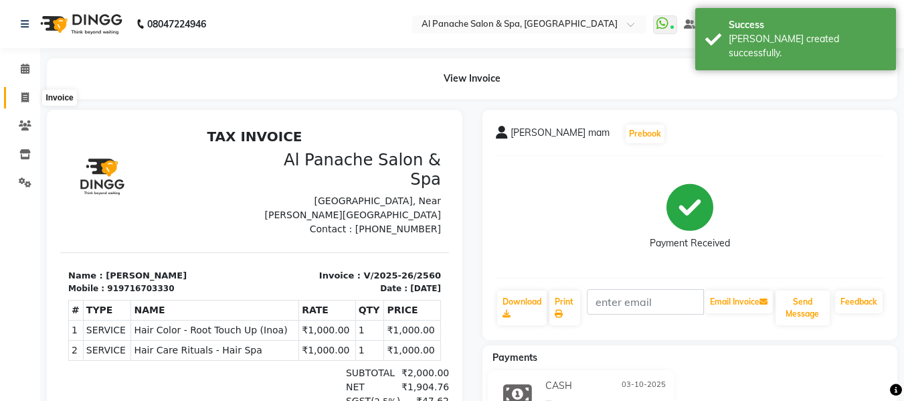
click at [23, 96] on icon at bounding box center [24, 97] width 7 height 10
select select "service"
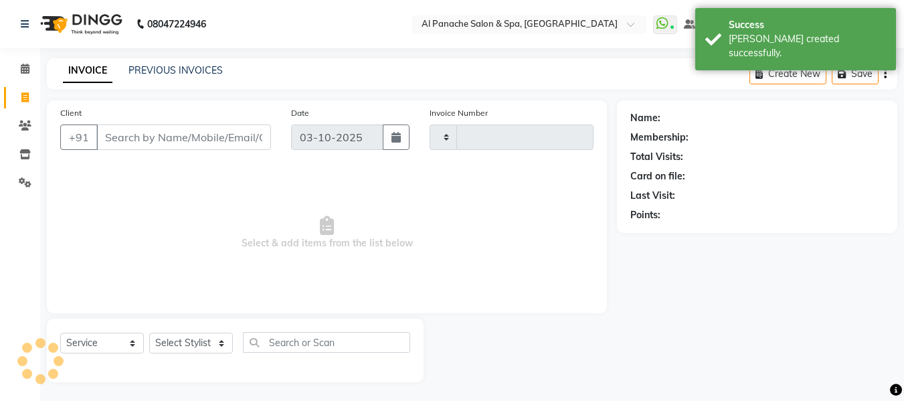
scroll to position [1, 0]
type input "2561"
select select "751"
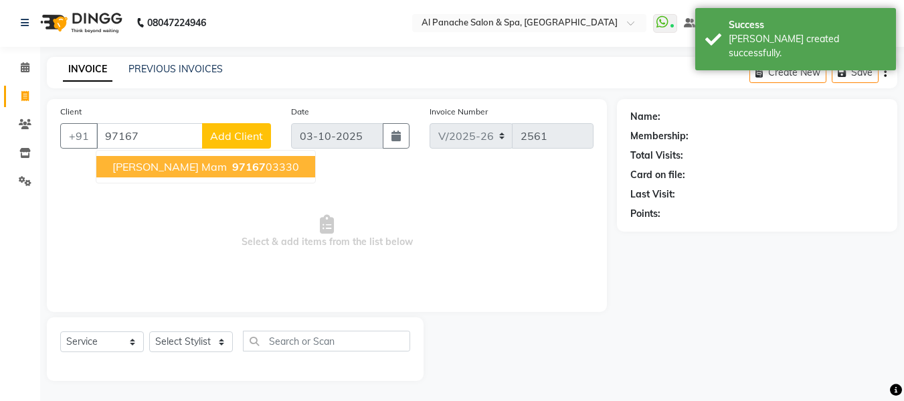
click at [229, 170] on ngb-highlight "97167 03330" at bounding box center [264, 166] width 70 height 13
type input "9716703330"
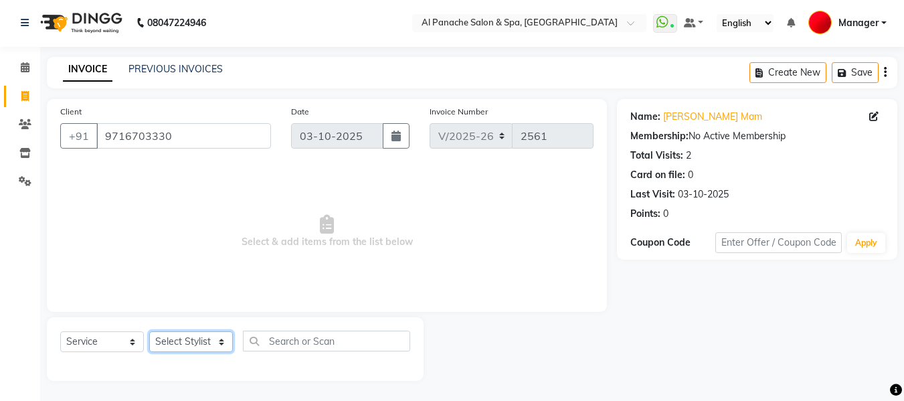
click at [203, 333] on select "Select Stylist [PERSON_NAME] [PERSON_NAME] Baby [PERSON_NAME] Makeup Manager [P…" at bounding box center [191, 341] width 84 height 21
select select "12071"
click at [149, 331] on select "Select Stylist [PERSON_NAME] [PERSON_NAME] Baby [PERSON_NAME] Makeup Manager [P…" at bounding box center [191, 341] width 84 height 21
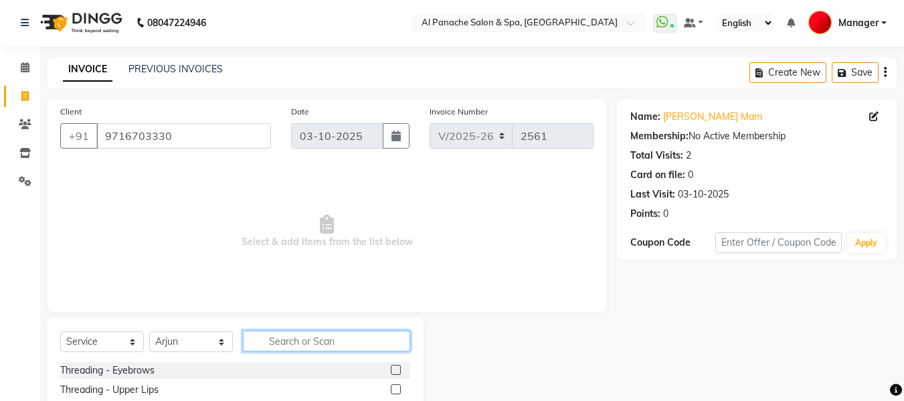
click at [308, 340] on input "text" at bounding box center [326, 340] width 167 height 21
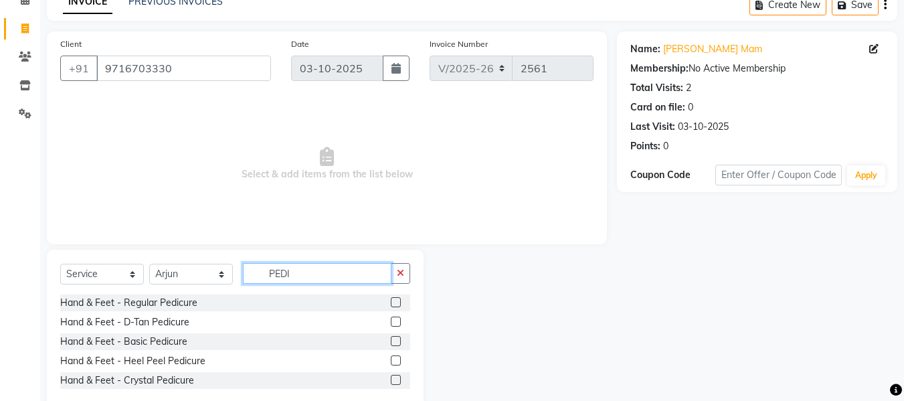
scroll to position [98, 0]
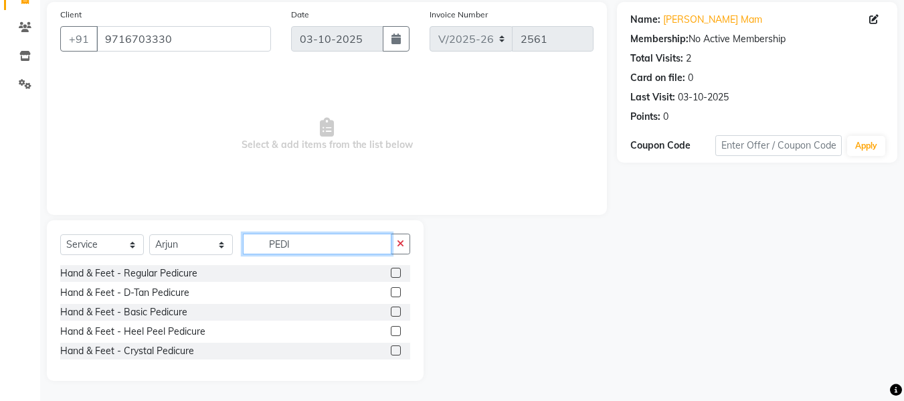
type input "PEDI"
click at [396, 351] on label at bounding box center [396, 350] width 10 height 10
click at [396, 351] on input "checkbox" at bounding box center [395, 351] width 9 height 9
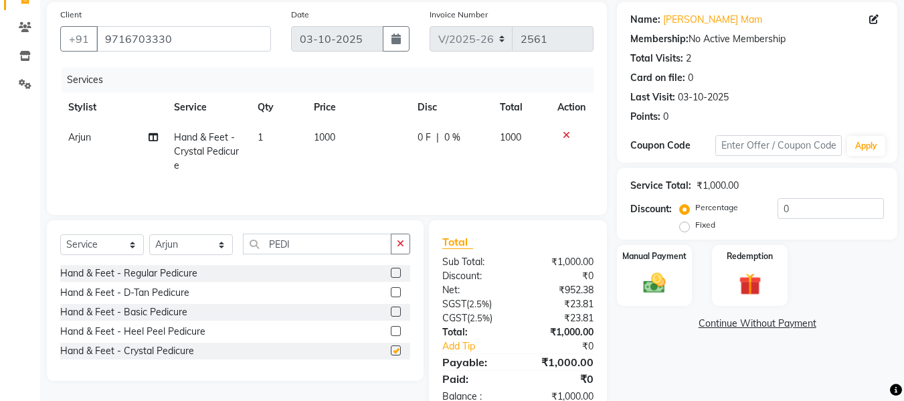
checkbox input "false"
click at [660, 272] on img at bounding box center [654, 283] width 37 height 27
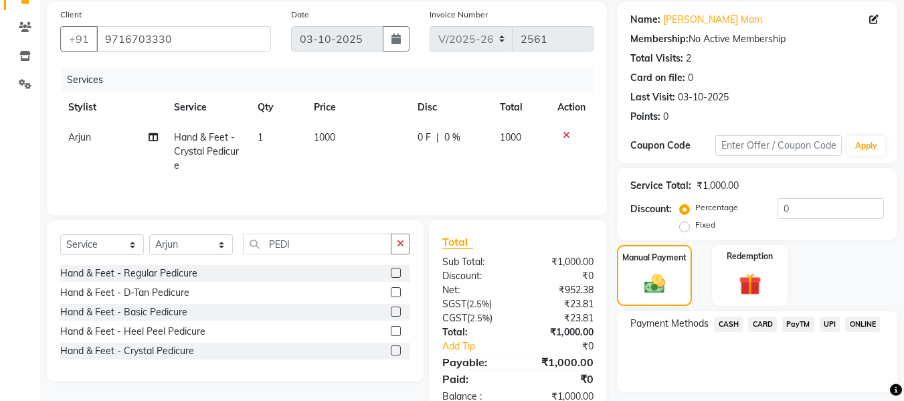
click at [826, 322] on span "UPI" at bounding box center [830, 323] width 21 height 15
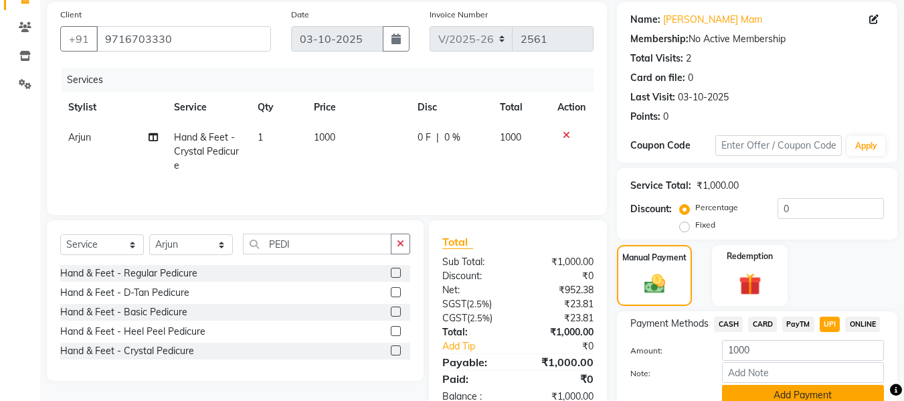
click at [814, 389] on button "Add Payment" at bounding box center [803, 395] width 162 height 21
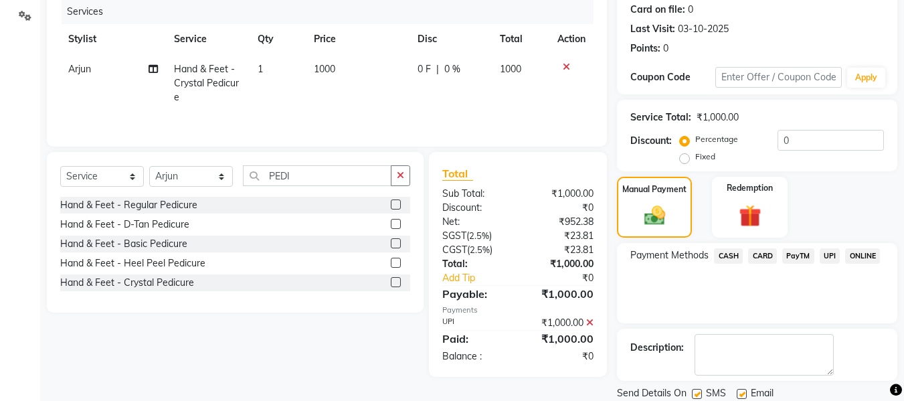
scroll to position [212, 0]
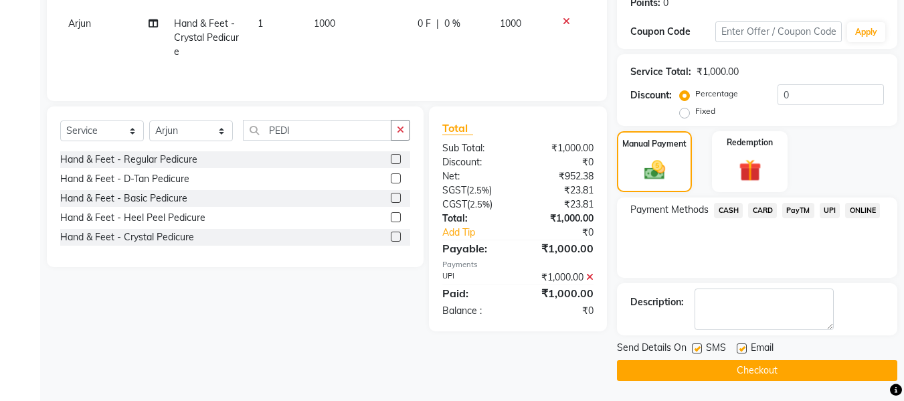
click at [812, 367] on button "Checkout" at bounding box center [757, 370] width 280 height 21
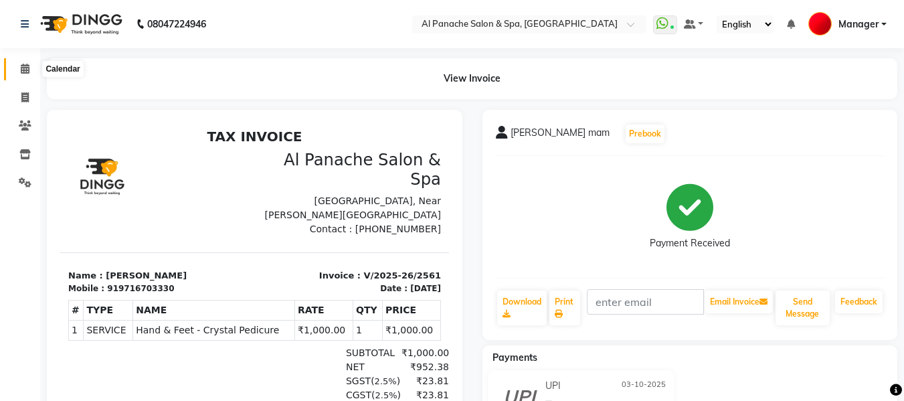
click at [24, 71] on icon at bounding box center [25, 69] width 9 height 10
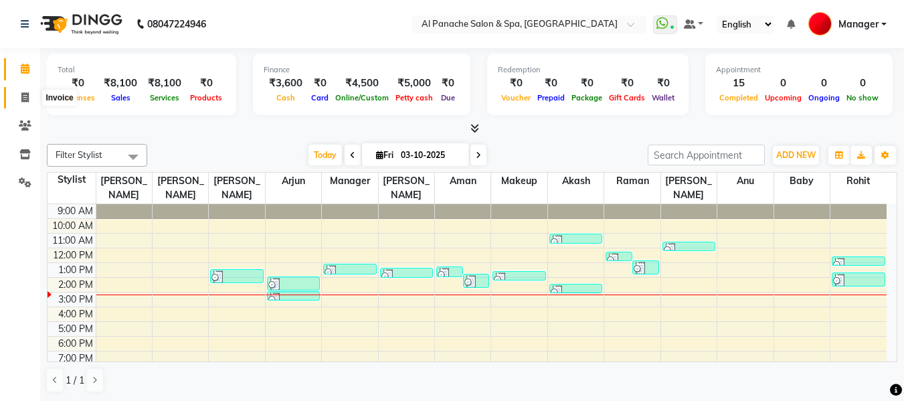
click at [24, 99] on icon at bounding box center [24, 97] width 7 height 10
select select "service"
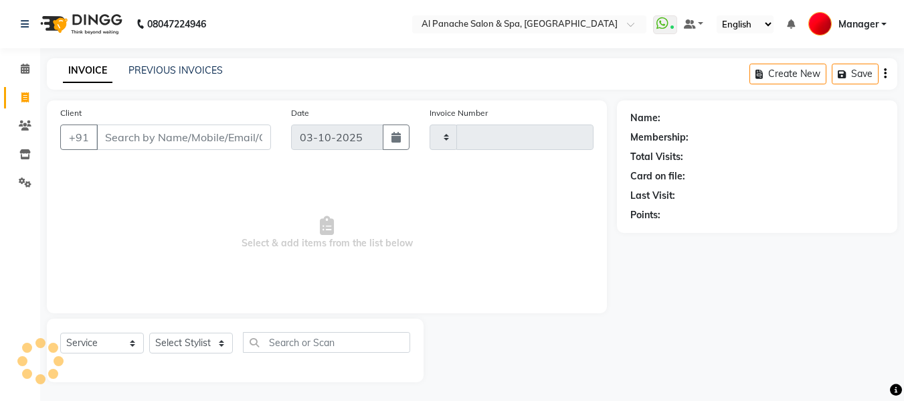
type input "2562"
select select "751"
click at [191, 140] on input "Client" at bounding box center [183, 136] width 175 height 25
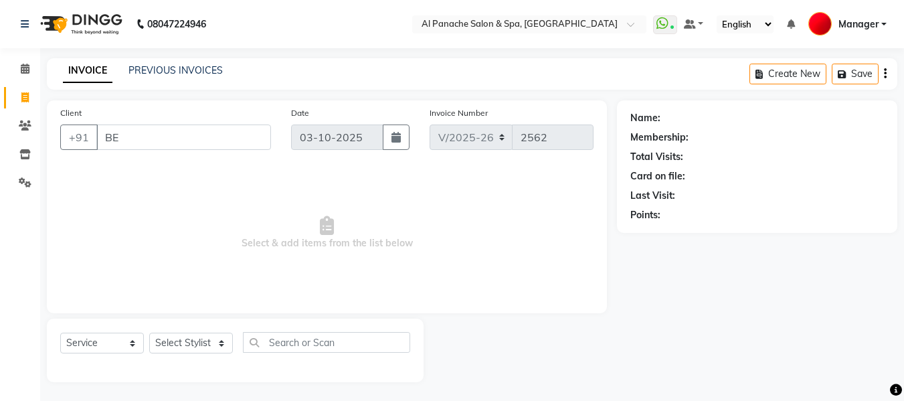
type input "B"
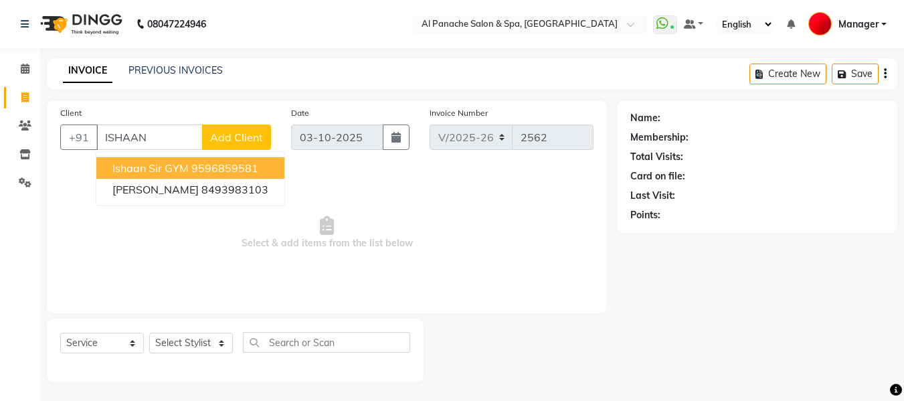
click at [228, 161] on ngb-highlight "9596859581" at bounding box center [224, 167] width 67 height 13
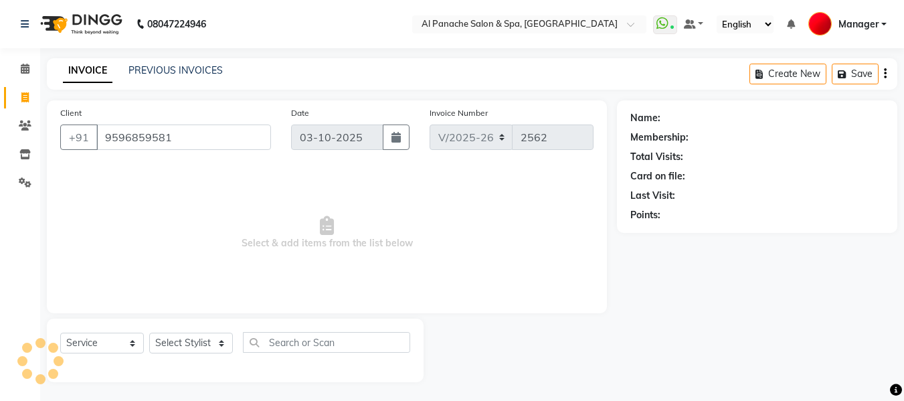
type input "9596859581"
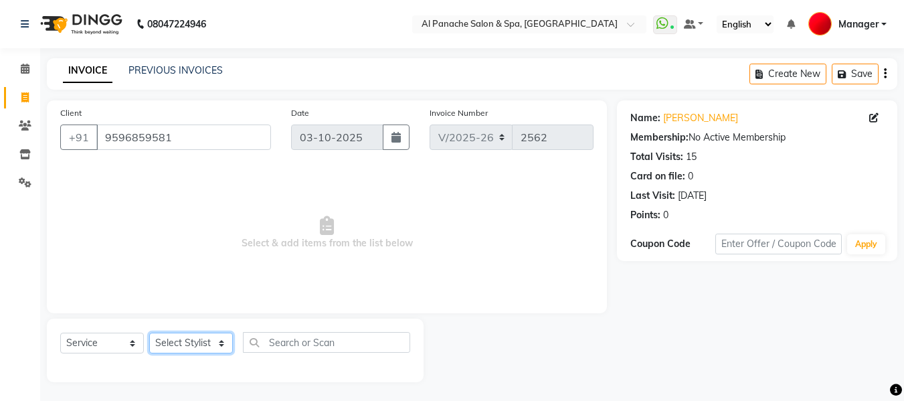
click at [191, 343] on select "Select Stylist [PERSON_NAME] [PERSON_NAME] Baby [PERSON_NAME] Makeup Manager [P…" at bounding box center [191, 343] width 84 height 21
select select "63849"
click at [149, 333] on select "Select Stylist [PERSON_NAME] [PERSON_NAME] Baby [PERSON_NAME] Makeup Manager [P…" at bounding box center [191, 343] width 84 height 21
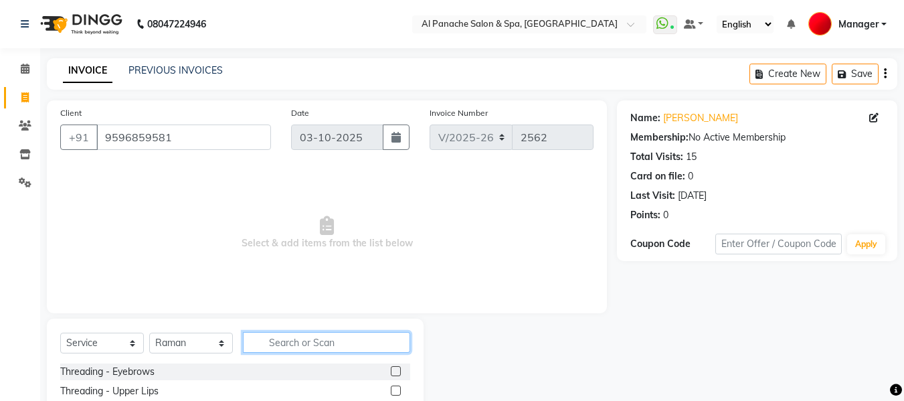
click at [337, 347] on input "text" at bounding box center [326, 342] width 167 height 21
type input "BE"
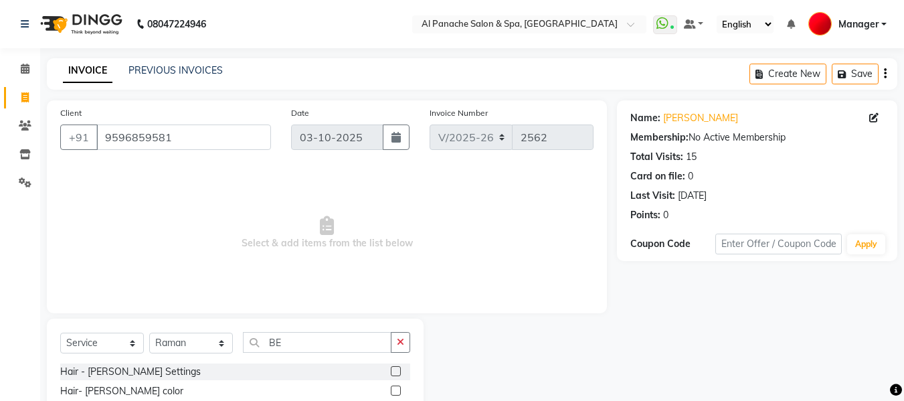
click at [395, 367] on label at bounding box center [396, 371] width 10 height 10
click at [395, 367] on input "checkbox" at bounding box center [395, 371] width 9 height 9
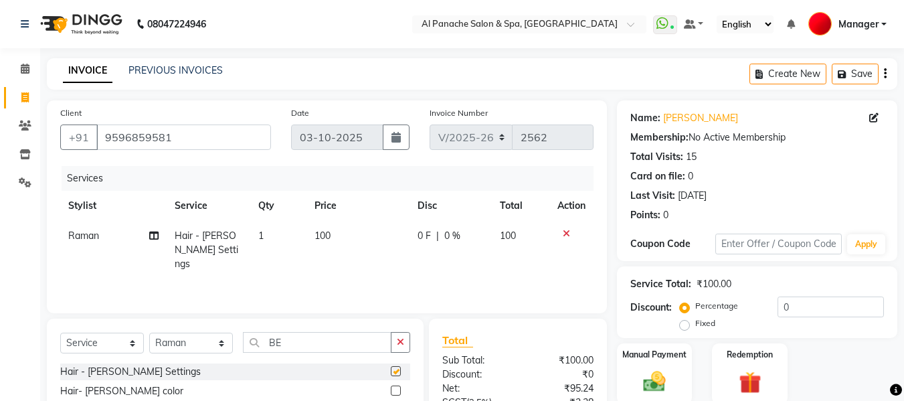
checkbox input "false"
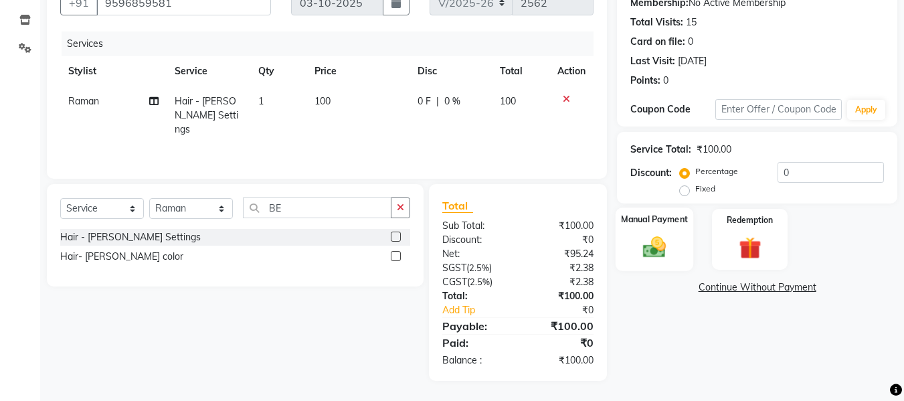
click at [653, 248] on img at bounding box center [654, 246] width 37 height 27
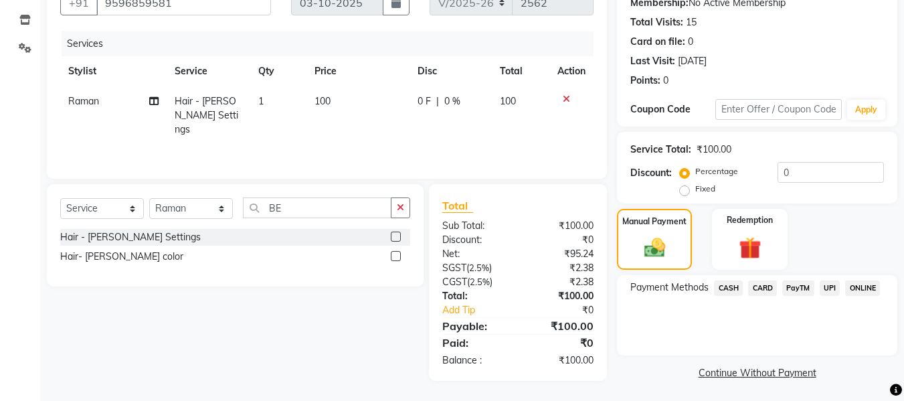
click at [725, 284] on span "CASH" at bounding box center [728, 287] width 29 height 15
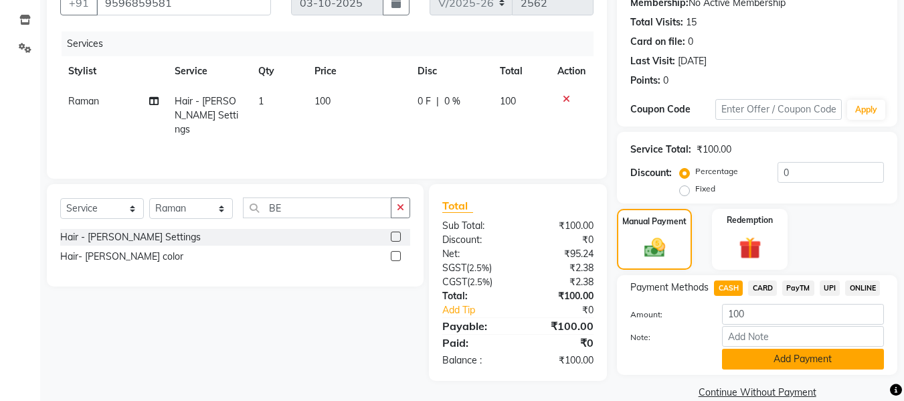
click at [800, 357] on button "Add Payment" at bounding box center [803, 359] width 162 height 21
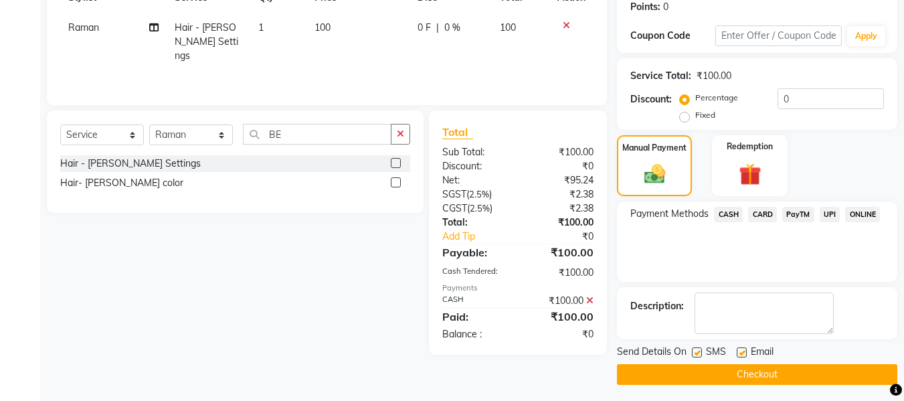
scroll to position [212, 0]
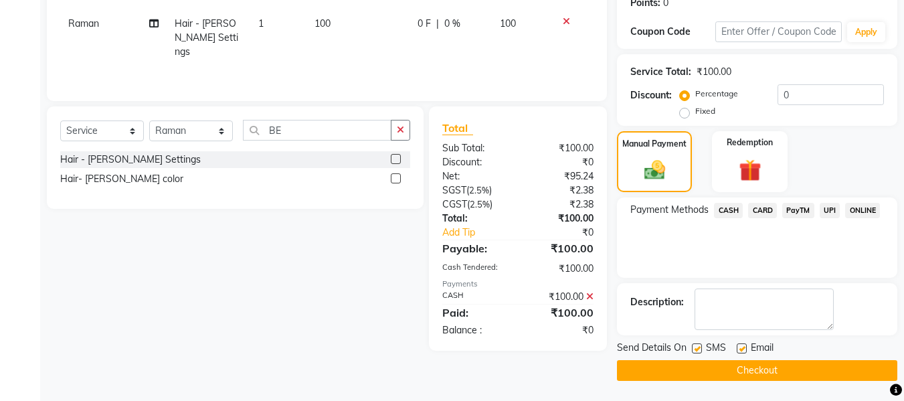
click at [800, 373] on button "Checkout" at bounding box center [757, 370] width 280 height 21
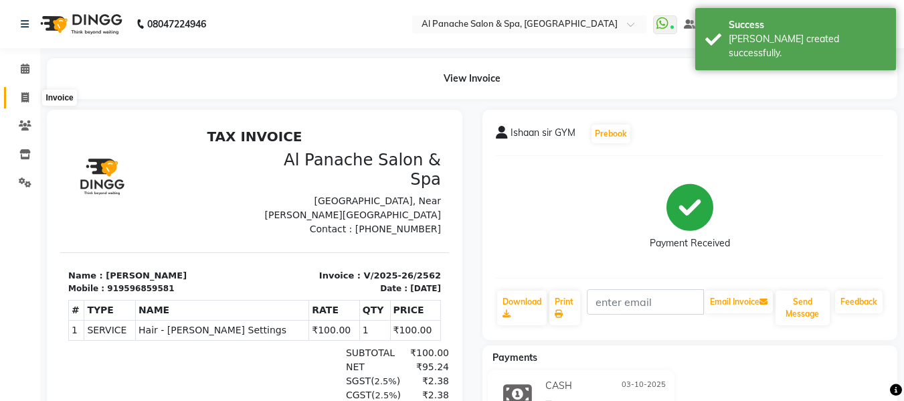
click at [24, 93] on icon at bounding box center [24, 97] width 7 height 10
select select "service"
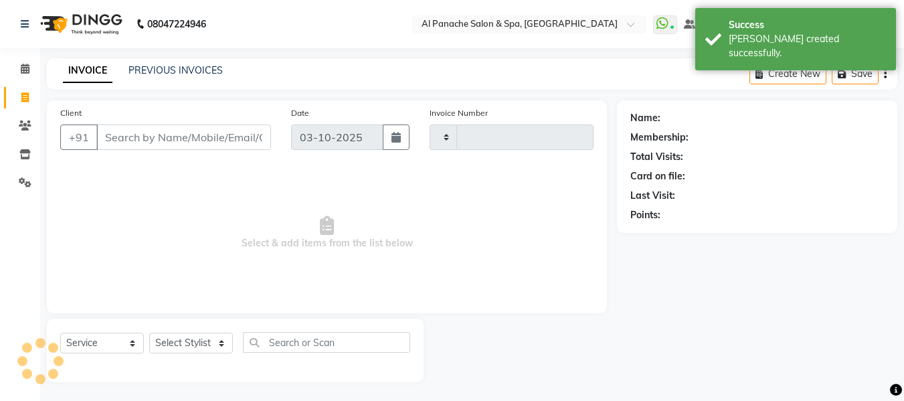
type input "2563"
select select "751"
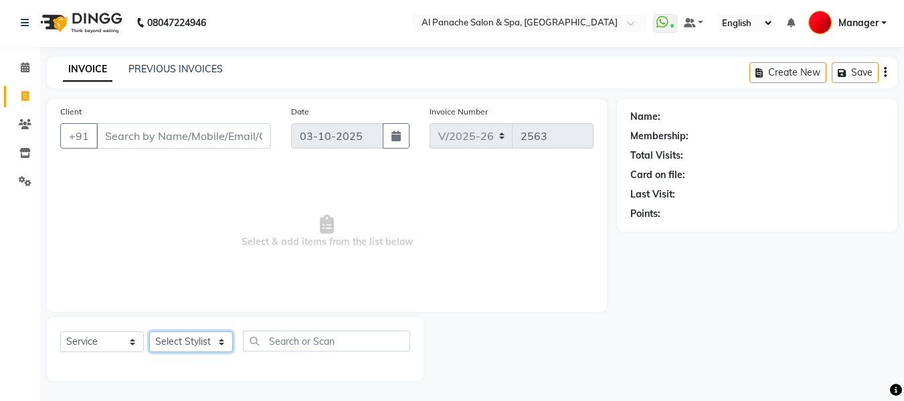
click at [195, 341] on select "Select Stylist [PERSON_NAME] [PERSON_NAME] Baby [PERSON_NAME] Makeup Manager [P…" at bounding box center [191, 341] width 84 height 21
select select "12067"
click at [149, 331] on select "Select Stylist [PERSON_NAME] [PERSON_NAME] Baby [PERSON_NAME] Makeup Manager [P…" at bounding box center [191, 341] width 84 height 21
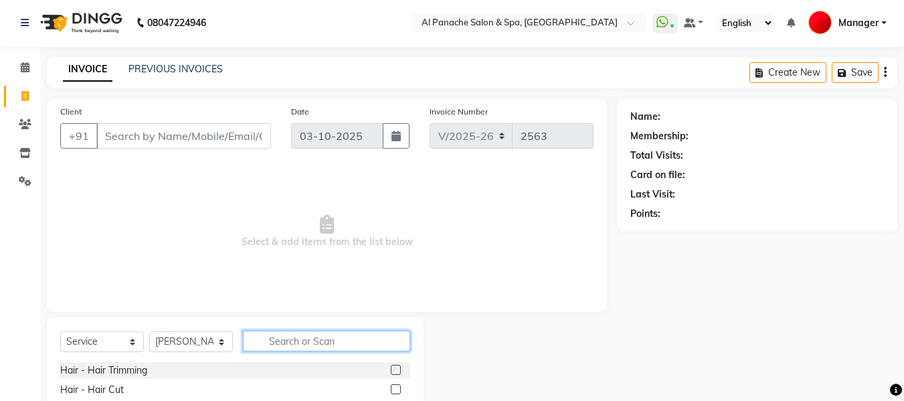
click at [324, 343] on input "text" at bounding box center [326, 340] width 167 height 21
type input "GLOB"
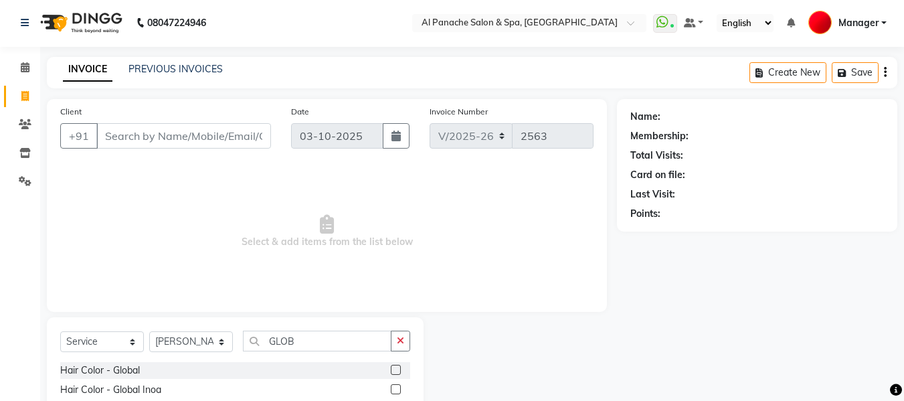
click at [395, 368] on label at bounding box center [396, 370] width 10 height 10
click at [395, 368] on input "checkbox" at bounding box center [395, 370] width 9 height 9
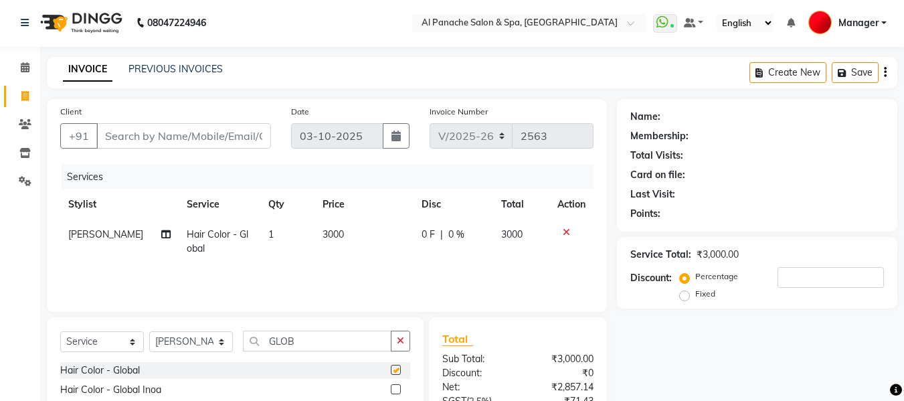
checkbox input "false"
click at [322, 231] on span "3000" at bounding box center [332, 234] width 21 height 12
select select "12067"
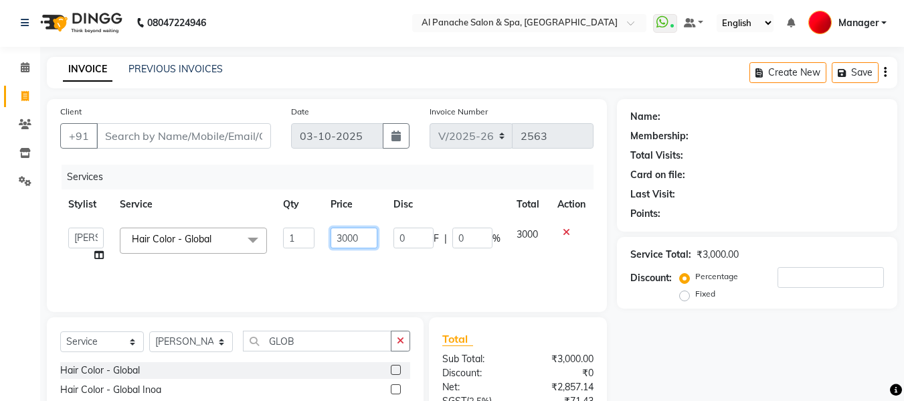
click at [348, 237] on input "3000" at bounding box center [353, 237] width 46 height 21
type input "2500"
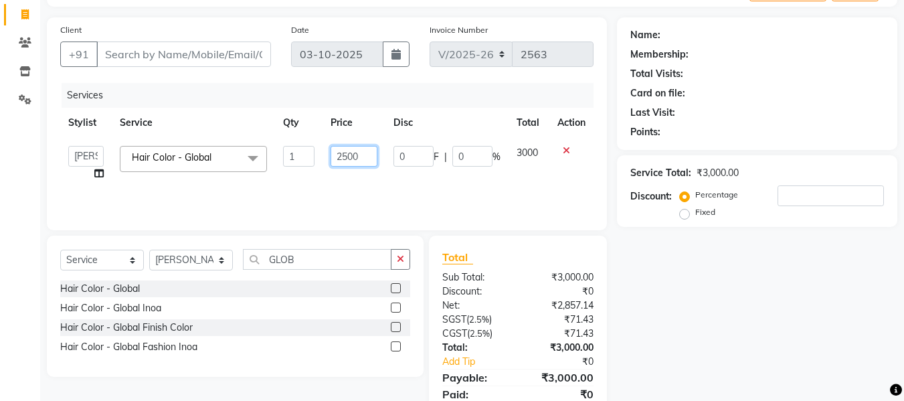
scroll to position [134, 0]
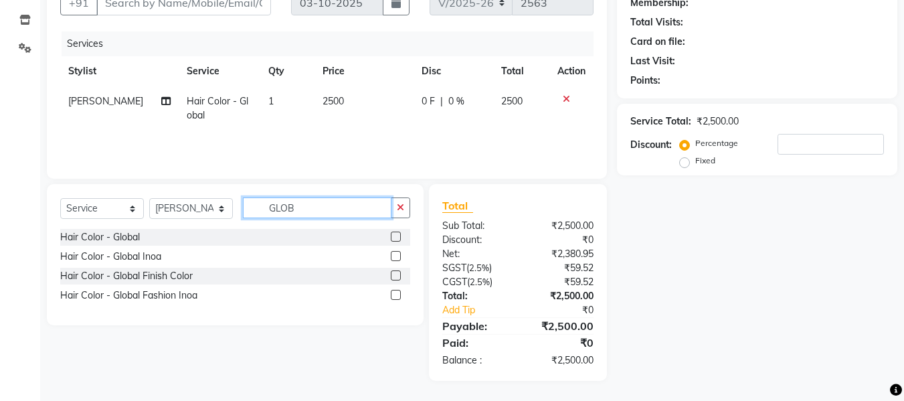
click at [321, 213] on input "GLOB" at bounding box center [317, 207] width 149 height 21
type input "G"
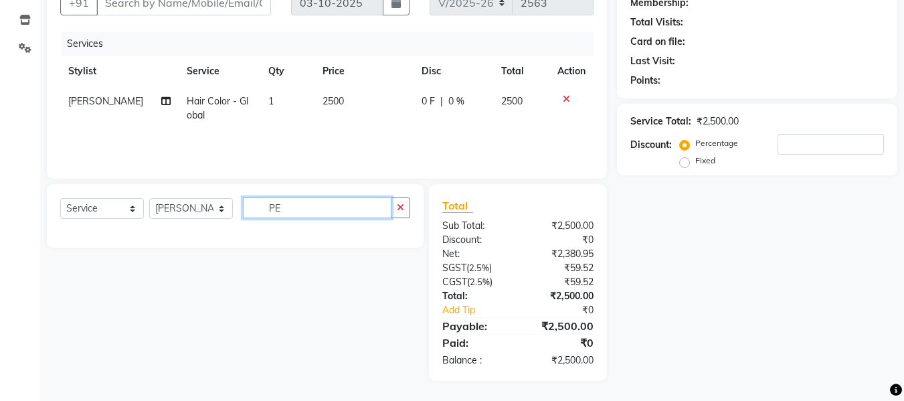
type input "P"
type input "STR"
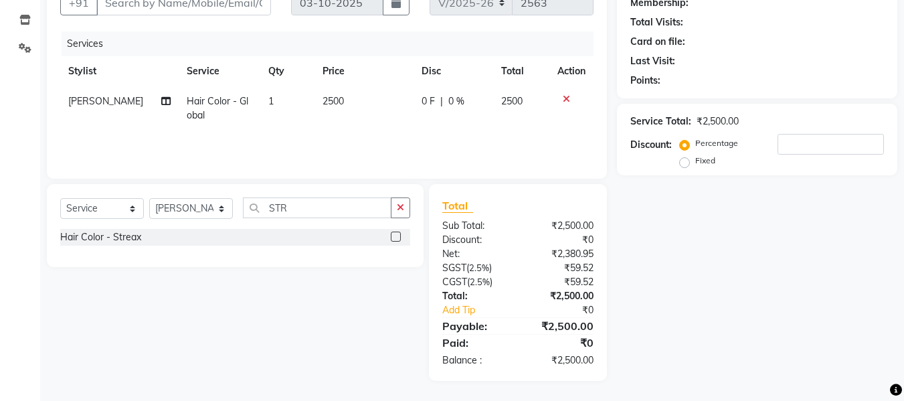
click at [397, 235] on label at bounding box center [396, 236] width 10 height 10
click at [397, 235] on input "checkbox" at bounding box center [395, 237] width 9 height 9
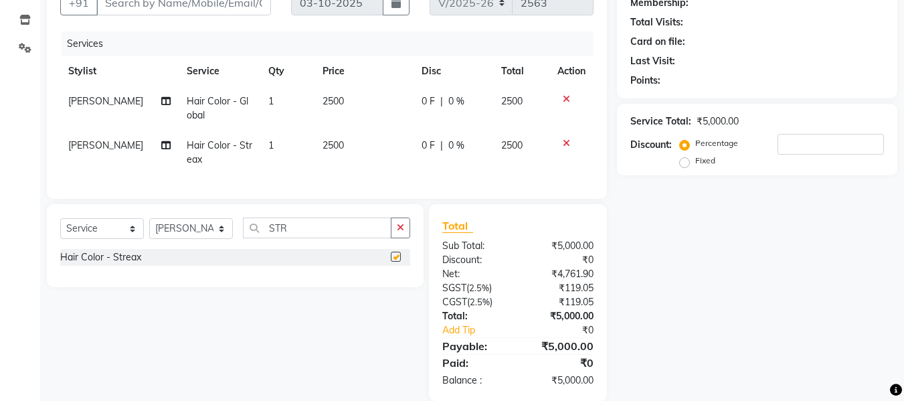
checkbox input "false"
click at [330, 143] on span "2500" at bounding box center [332, 145] width 21 height 12
select select "12067"
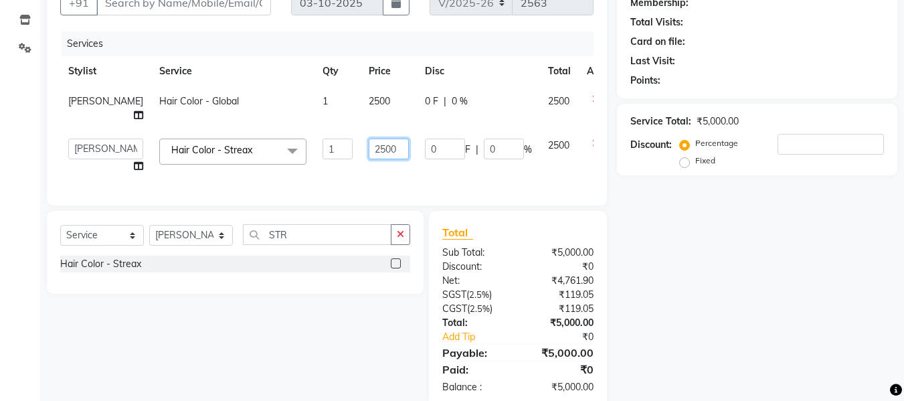
click at [369, 149] on input "2500" at bounding box center [389, 148] width 40 height 21
type input "5500"
click at [246, 4] on input "Client" at bounding box center [183, 2] width 175 height 25
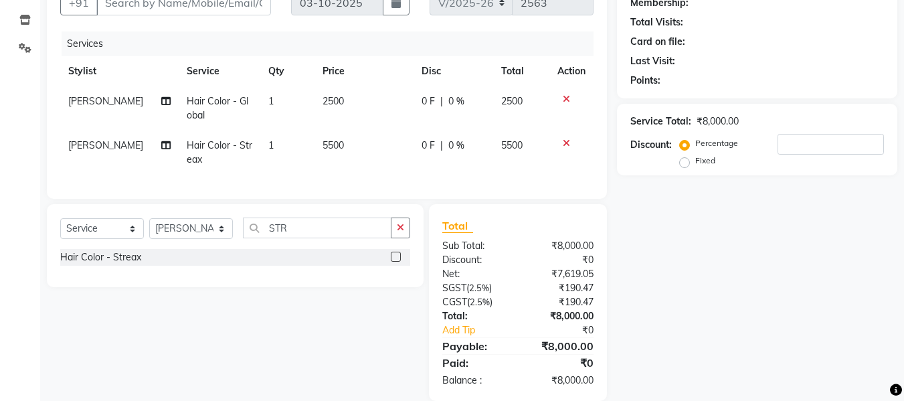
click at [323, 145] on span "5500" at bounding box center [332, 145] width 21 height 12
select select "12067"
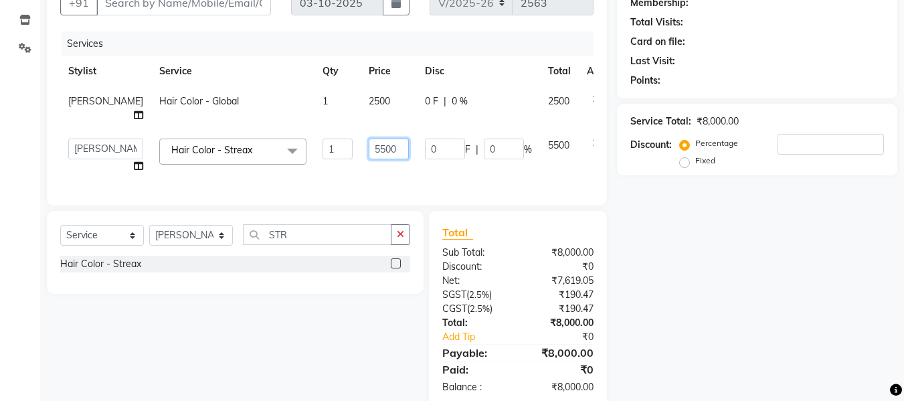
click at [369, 155] on input "5500" at bounding box center [389, 148] width 40 height 21
type input "5000"
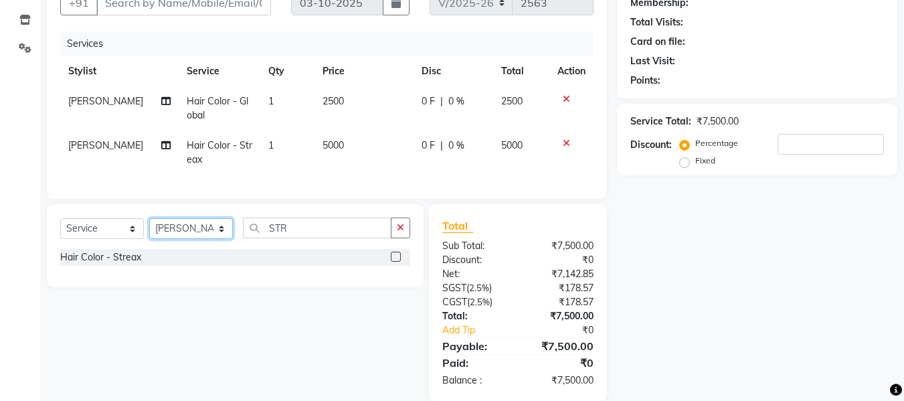
click at [215, 239] on select "Select Stylist [PERSON_NAME] [PERSON_NAME] Baby [PERSON_NAME] Makeup Manager [P…" at bounding box center [191, 228] width 84 height 21
select select "66322"
click at [149, 228] on select "Select Stylist [PERSON_NAME] [PERSON_NAME] Baby [PERSON_NAME] Makeup Manager [P…" at bounding box center [191, 228] width 84 height 21
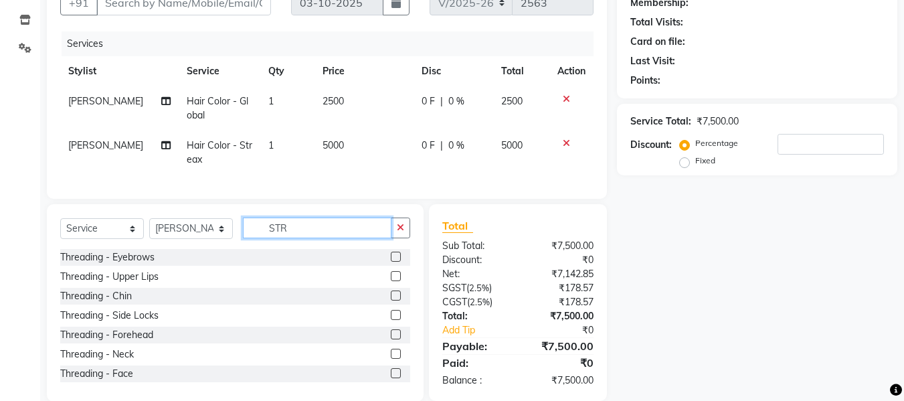
click at [319, 238] on input "STR" at bounding box center [317, 227] width 149 height 21
type input "S"
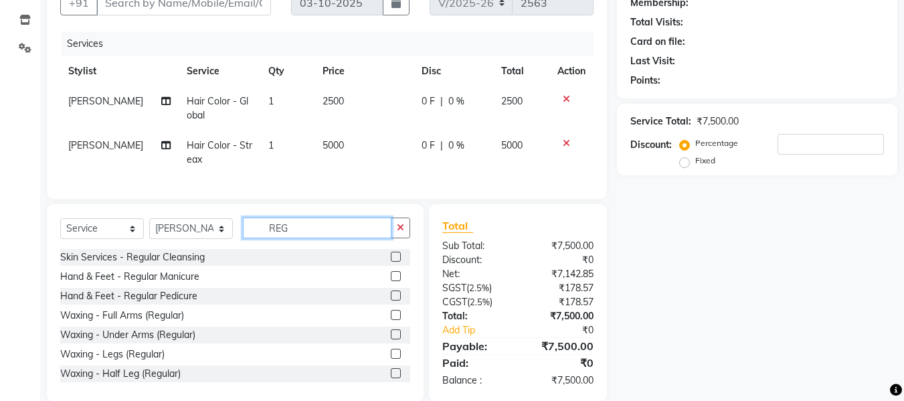
type input "REG"
click at [391, 262] on label at bounding box center [396, 257] width 10 height 10
click at [391, 262] on input "checkbox" at bounding box center [395, 257] width 9 height 9
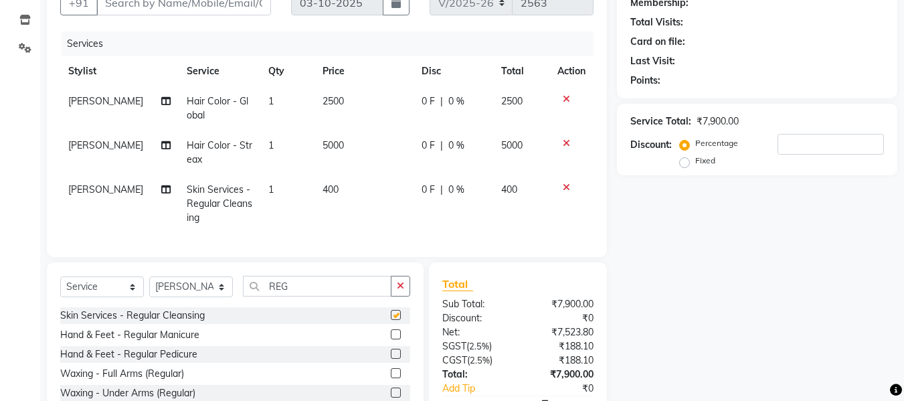
checkbox input "false"
click at [322, 191] on span "400" at bounding box center [330, 189] width 16 height 12
select select "66322"
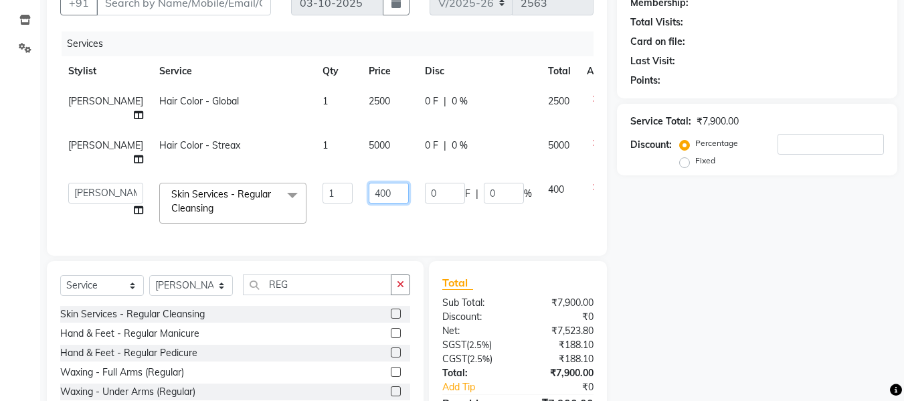
click at [369, 201] on input "400" at bounding box center [389, 193] width 40 height 21
type input "500"
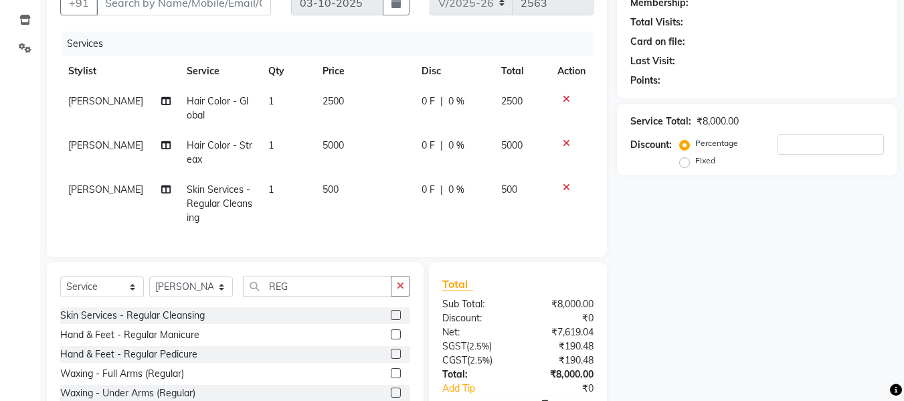
click at [735, 282] on div "Name: Membership: Total Visits: Card on file: Last Visit: Points: Service Total…" at bounding box center [762, 213] width 290 height 494
click at [247, 7] on input "Client" at bounding box center [183, 2] width 175 height 25
type input "P"
type input "0"
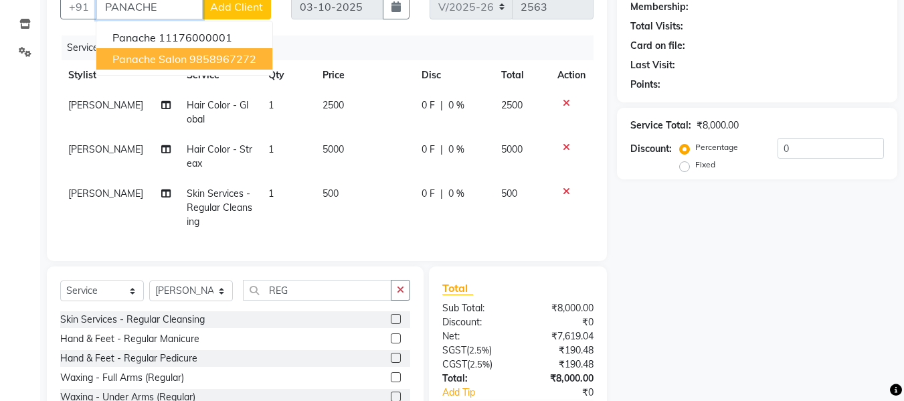
click at [214, 56] on ngb-highlight "9858967272" at bounding box center [222, 58] width 67 height 13
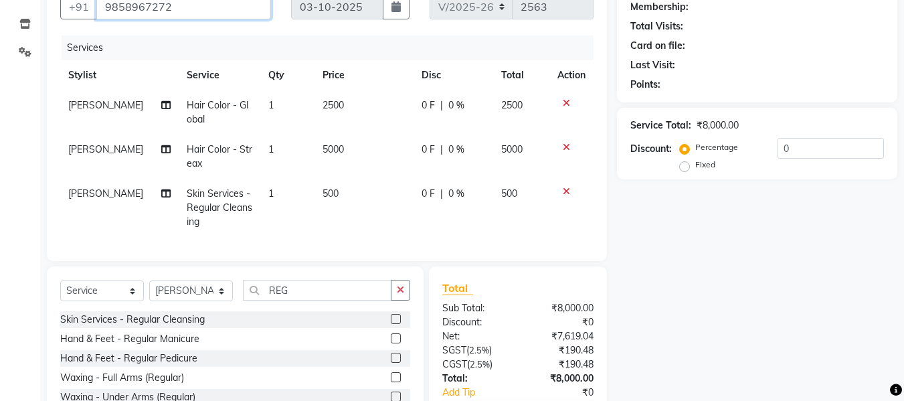
type input "9858967272"
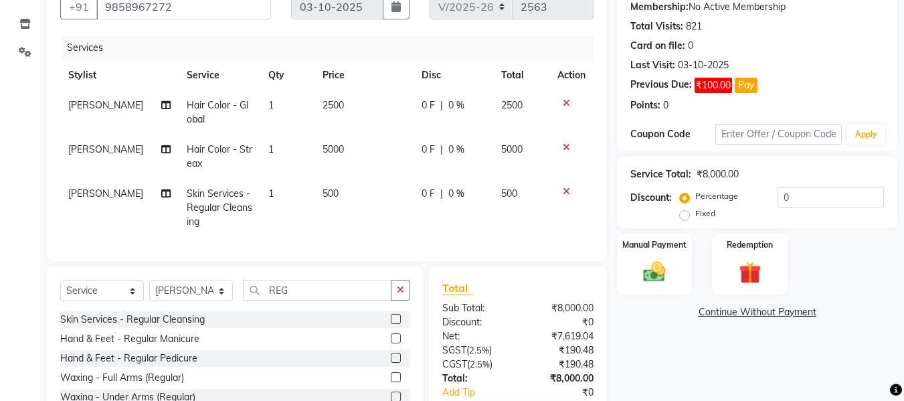
scroll to position [223, 0]
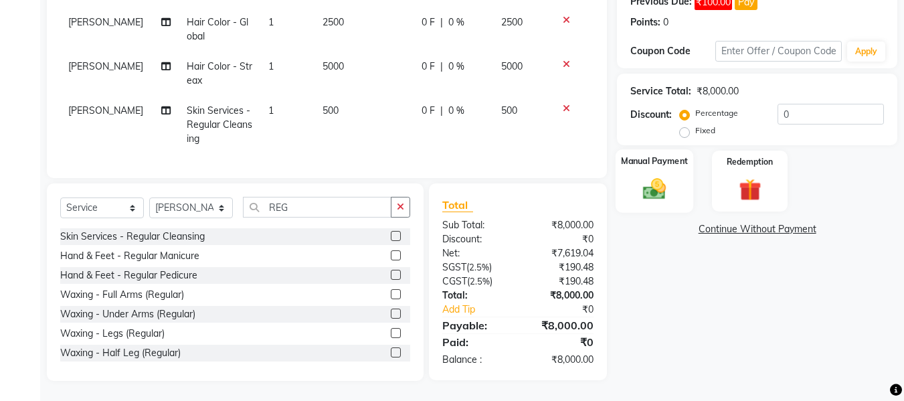
click at [659, 177] on img at bounding box center [654, 188] width 37 height 27
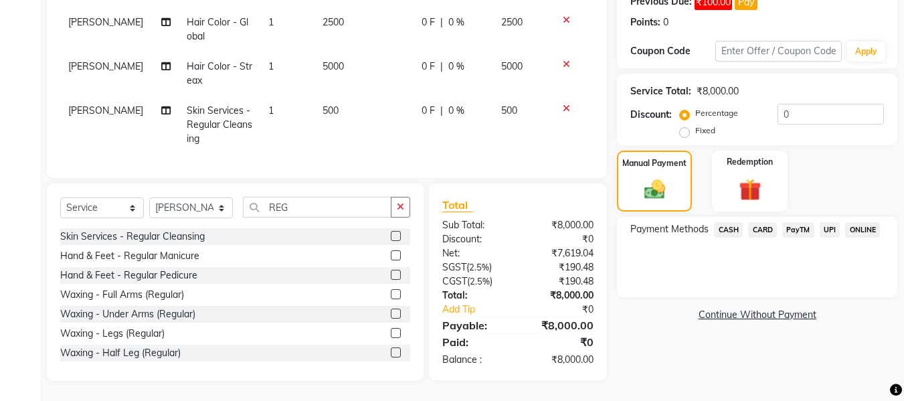
click at [757, 222] on span "CARD" at bounding box center [762, 229] width 29 height 15
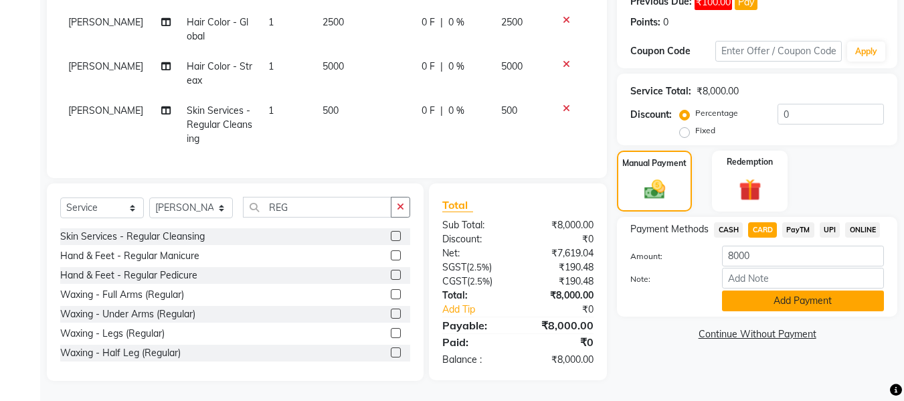
click at [791, 290] on button "Add Payment" at bounding box center [803, 300] width 162 height 21
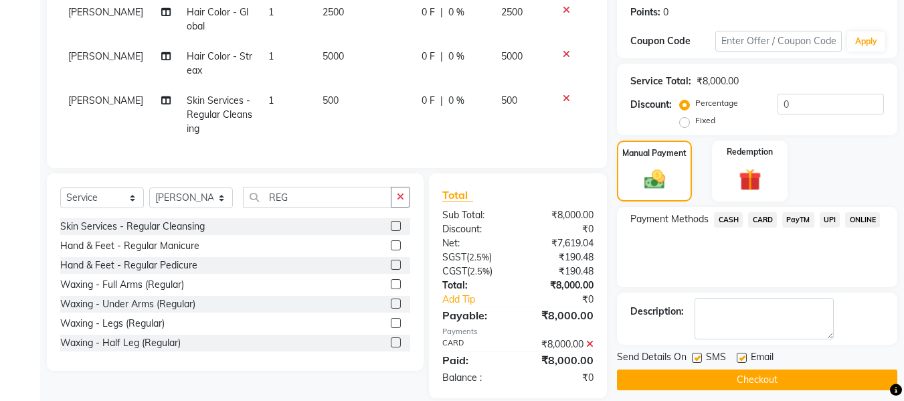
click at [762, 379] on button "Checkout" at bounding box center [757, 379] width 280 height 21
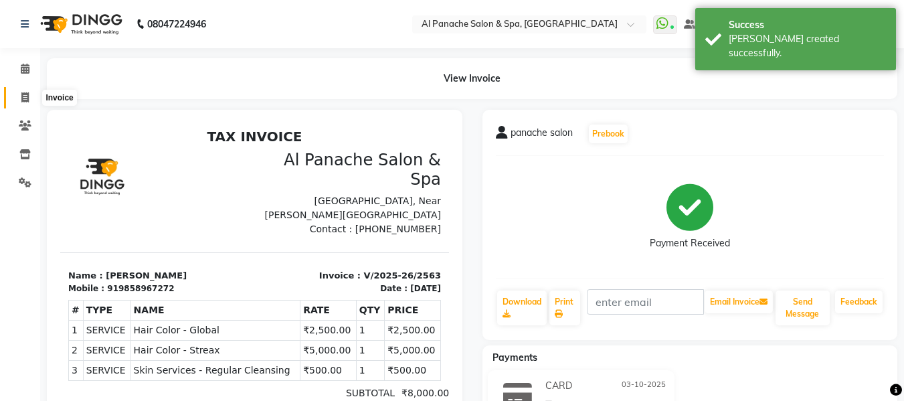
click at [19, 95] on span at bounding box center [24, 97] width 23 height 15
select select "service"
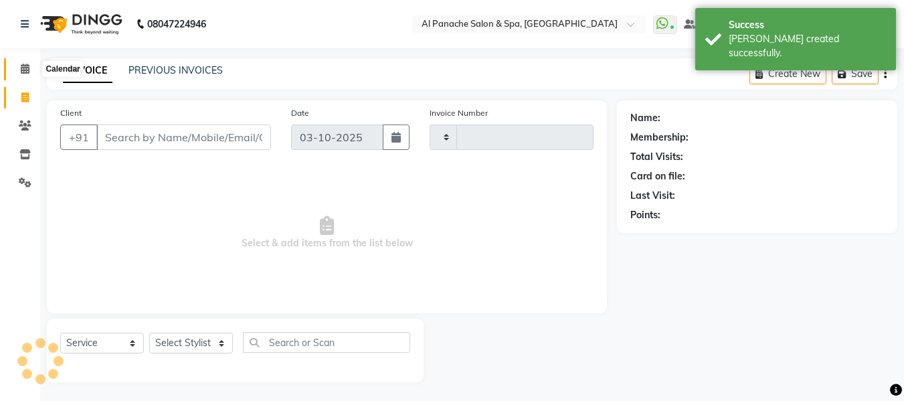
type input "2564"
select select "751"
click at [19, 67] on span at bounding box center [24, 67] width 23 height 15
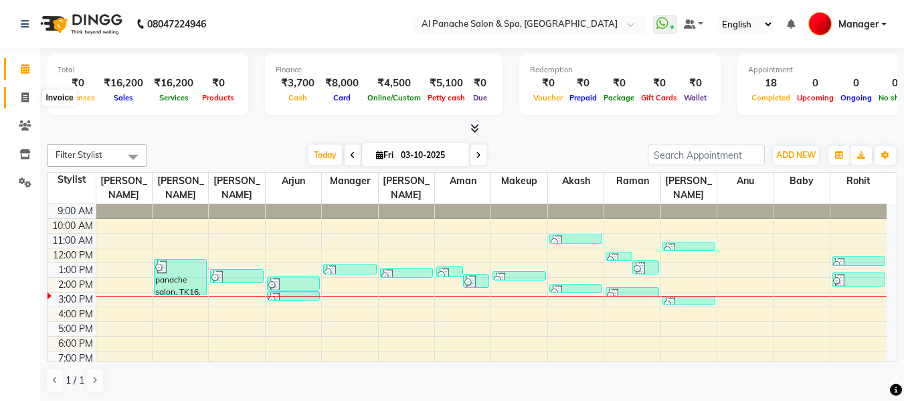
click at [27, 98] on icon at bounding box center [24, 97] width 7 height 10
select select "service"
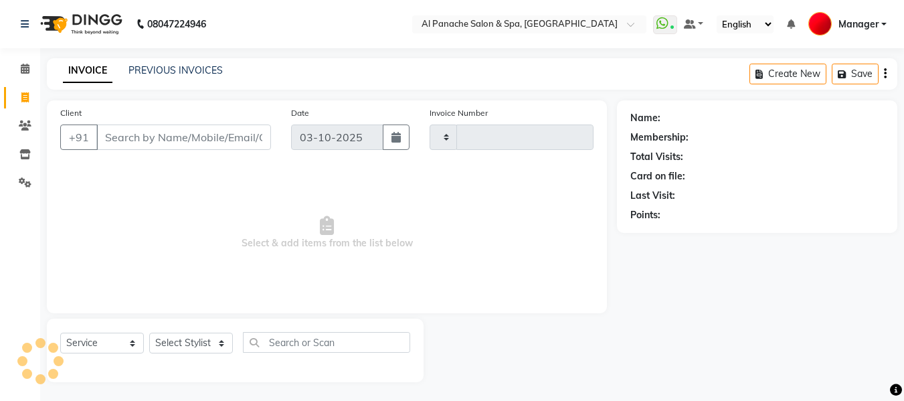
type input "2564"
select select "751"
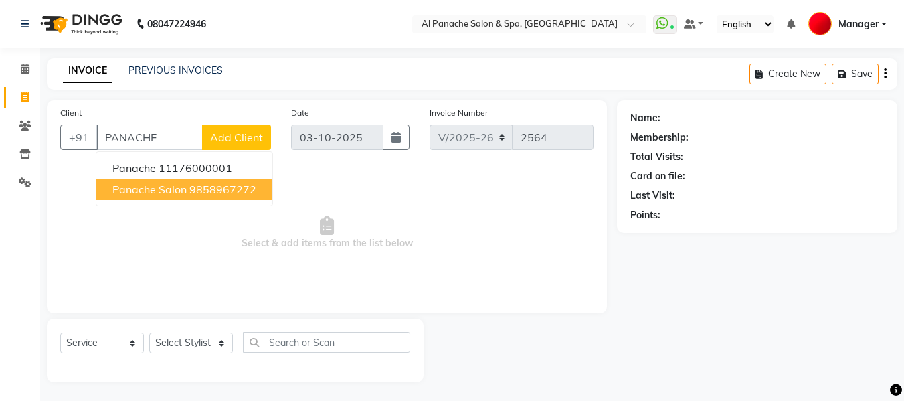
click at [173, 188] on span "panache salon" at bounding box center [149, 189] width 74 height 13
type input "9858967272"
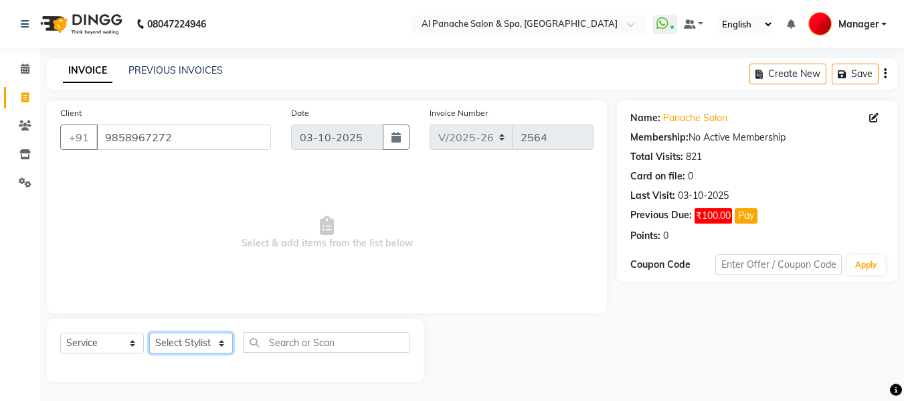
click at [193, 343] on select "Select Stylist [PERSON_NAME] [PERSON_NAME] Baby [PERSON_NAME] Makeup Manager [P…" at bounding box center [191, 343] width 84 height 21
select select "50647"
click at [149, 333] on select "Select Stylist [PERSON_NAME] [PERSON_NAME] Baby [PERSON_NAME] Makeup Manager [P…" at bounding box center [191, 343] width 84 height 21
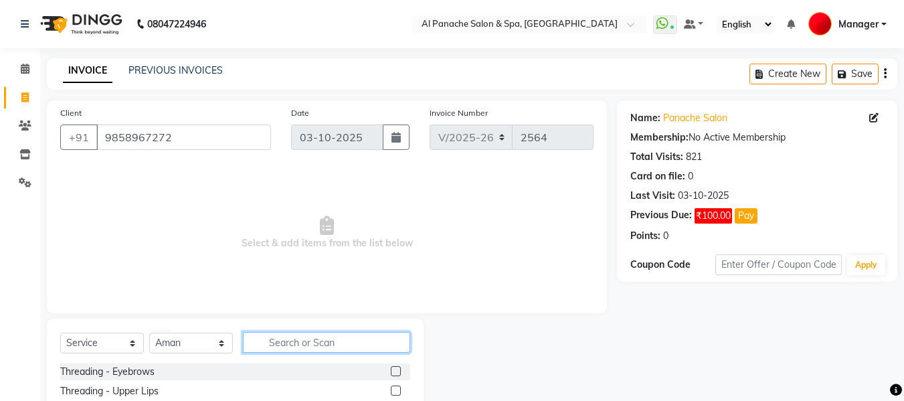
click at [324, 339] on input "text" at bounding box center [326, 342] width 167 height 21
type input "CUT"
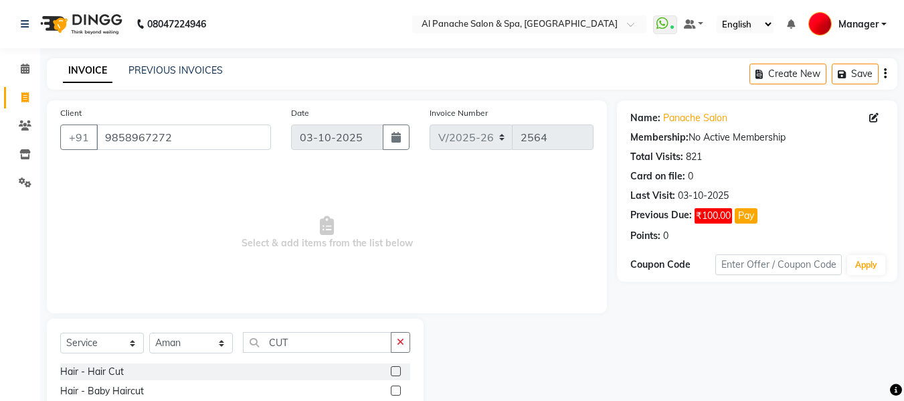
click at [394, 371] on label at bounding box center [396, 371] width 10 height 10
click at [394, 371] on input "checkbox" at bounding box center [395, 371] width 9 height 9
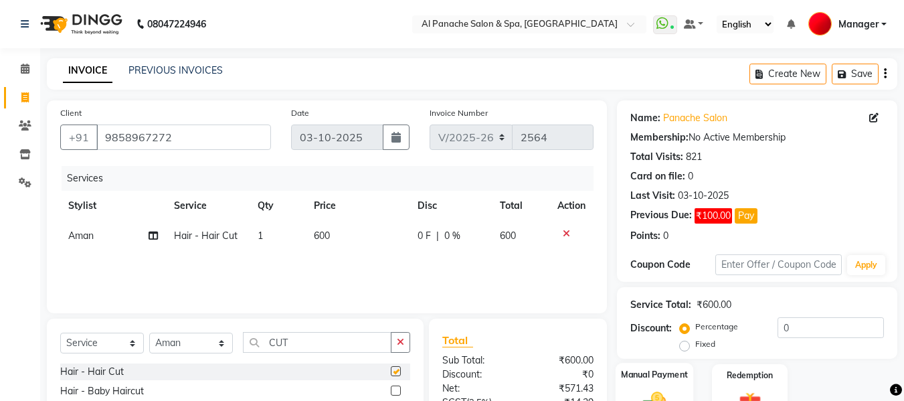
checkbox input "false"
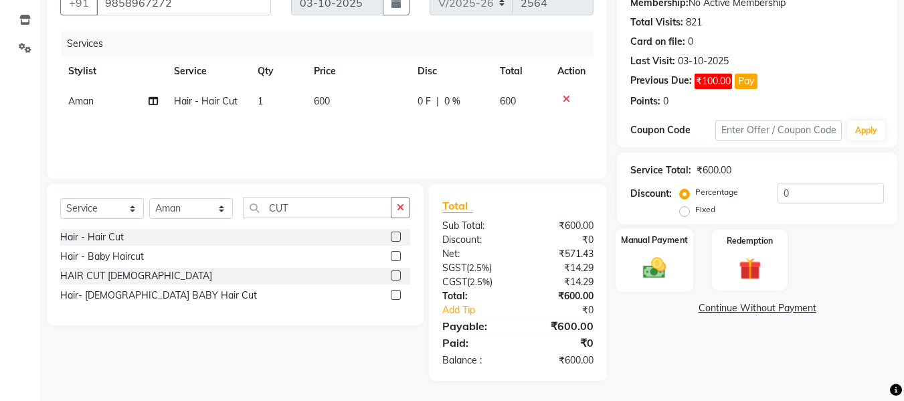
click at [647, 272] on img at bounding box center [654, 267] width 37 height 27
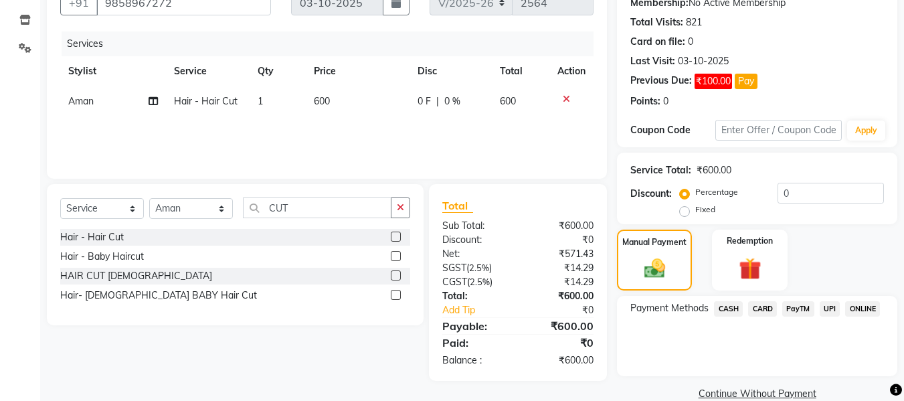
click at [826, 302] on span "UPI" at bounding box center [830, 308] width 21 height 15
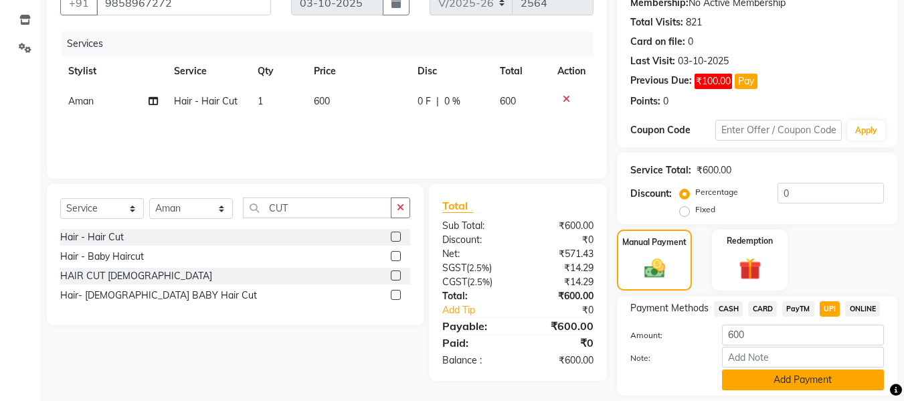
click at [773, 376] on button "Add Payment" at bounding box center [803, 379] width 162 height 21
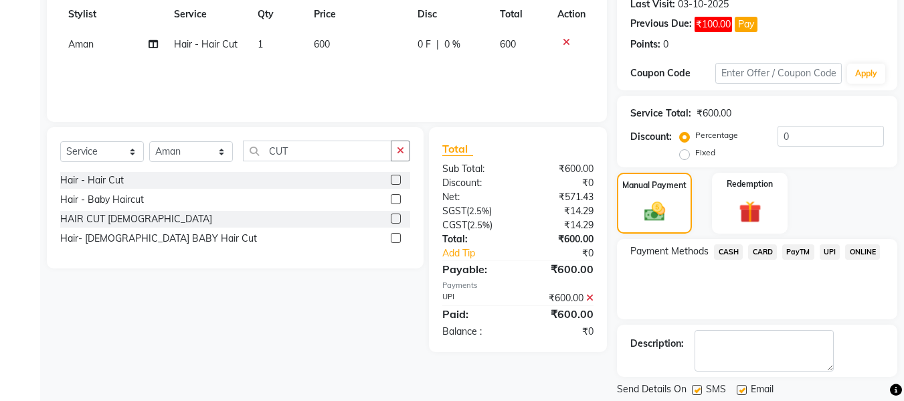
scroll to position [233, 0]
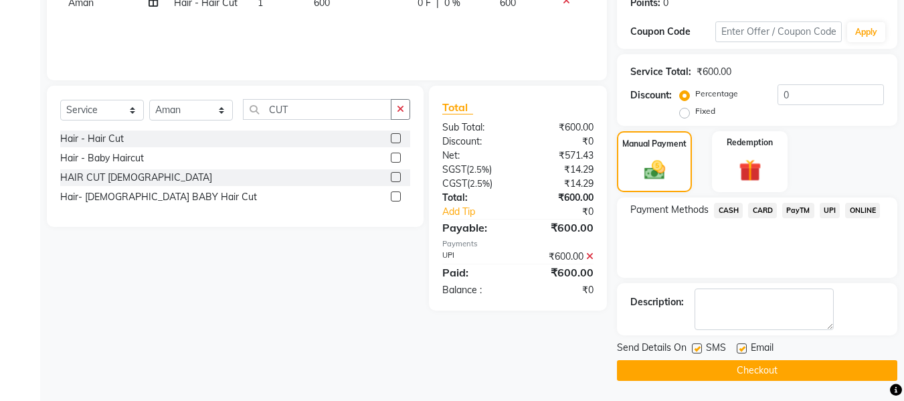
click at [742, 367] on button "Checkout" at bounding box center [757, 370] width 280 height 21
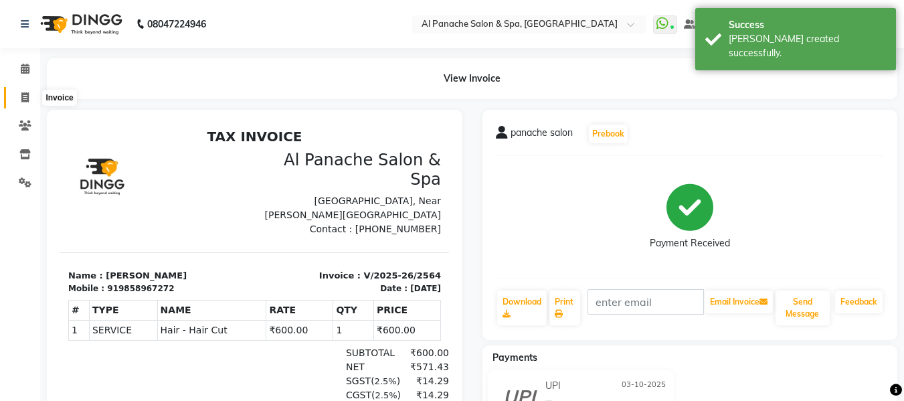
click at [24, 101] on icon at bounding box center [24, 97] width 7 height 10
select select "service"
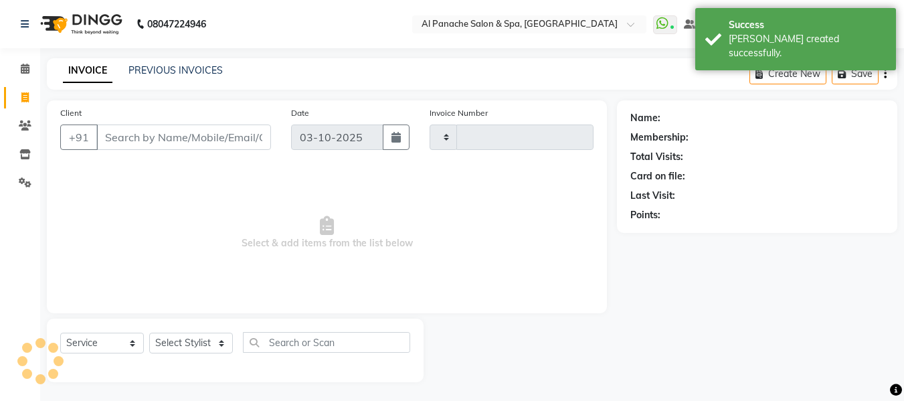
scroll to position [1, 0]
select select "751"
type input "2565"
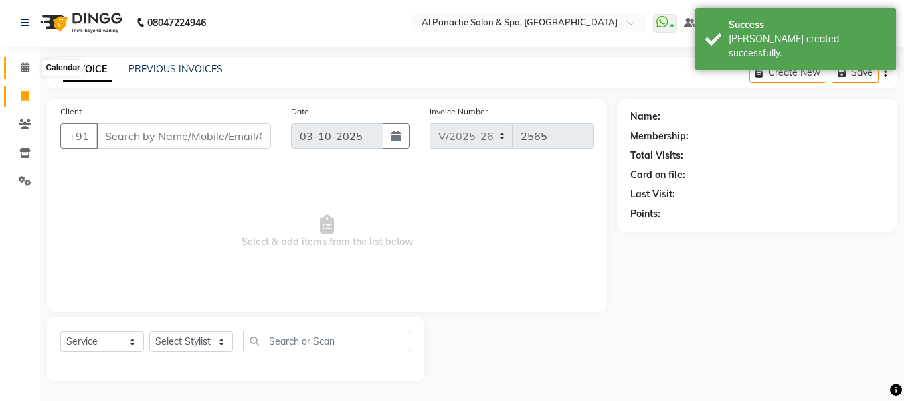
click at [21, 68] on icon at bounding box center [25, 67] width 9 height 10
